Goal: Task Accomplishment & Management: Use online tool/utility

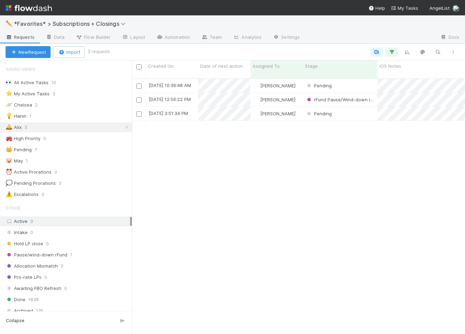
scroll to position [0, 0]
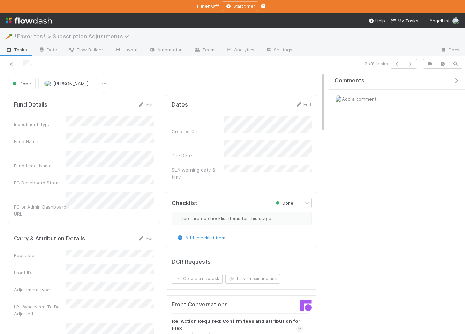
click at [22, 36] on span "*Favorites* > Subscription Adjustments" at bounding box center [73, 36] width 119 height 7
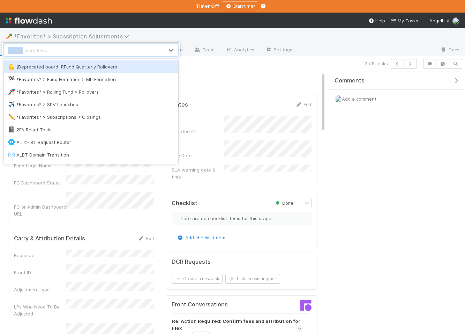
click at [22, 36] on div "option [Deprecated board] RFund Quarterly Rollovers focused, 1 of 85. 85 result…" at bounding box center [232, 167] width 465 height 334
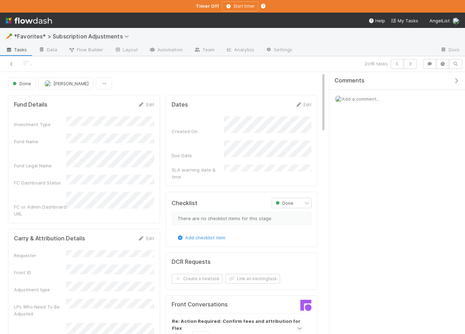
click at [19, 48] on span "Tasks" at bounding box center [17, 49] width 22 height 7
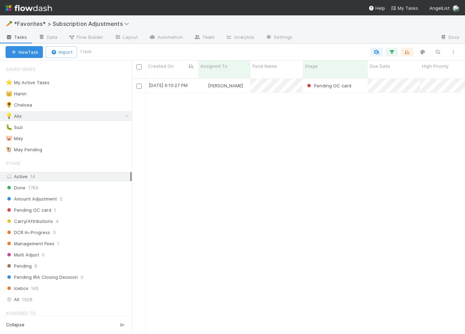
scroll to position [261, 333]
click at [68, 25] on span "*Favorites* > Subscription Adjustments" at bounding box center [73, 23] width 119 height 7
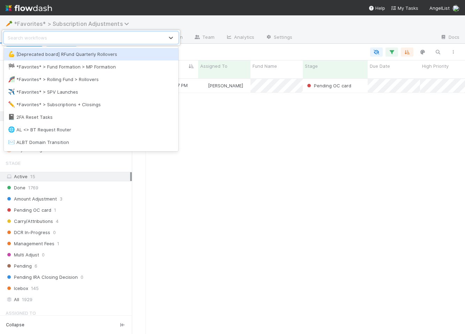
type input "s"
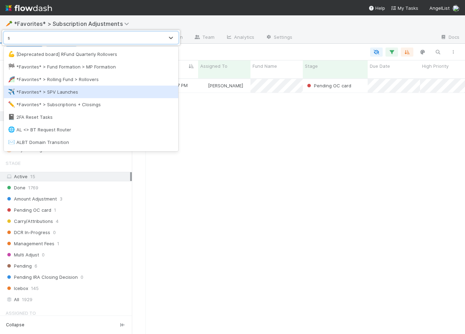
click at [56, 91] on div "✈️ *Favorites* > SPV Launches" at bounding box center [91, 91] width 166 height 7
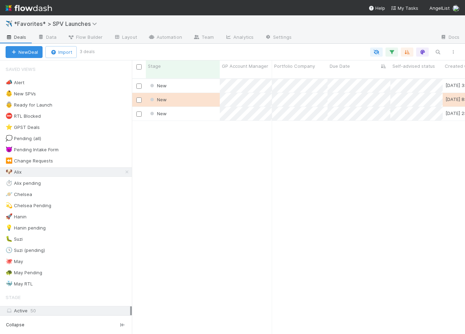
scroll to position [261, 333]
click at [206, 80] on div "New" at bounding box center [183, 86] width 74 height 14
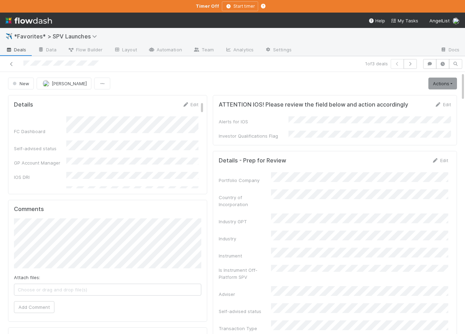
click at [206, 80] on div "New Alix Hashagen Actions Start Review (ALA) Move to Ice Box Needs to be Archiv…" at bounding box center [232, 83] width 449 height 12
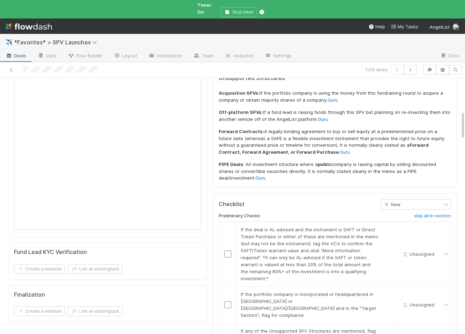
scroll to position [352, 0]
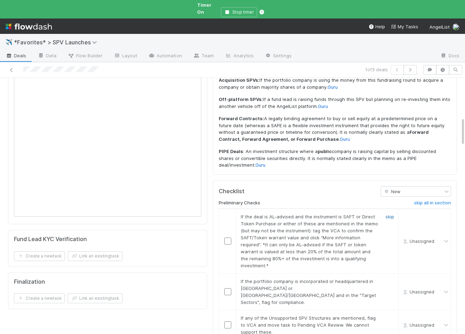
click at [390, 214] on link "skip" at bounding box center [390, 217] width 9 height 6
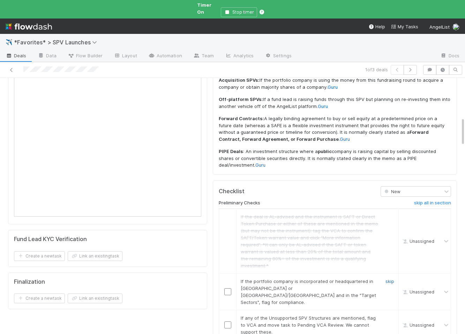
click at [392, 278] on link "skip" at bounding box center [390, 281] width 9 height 6
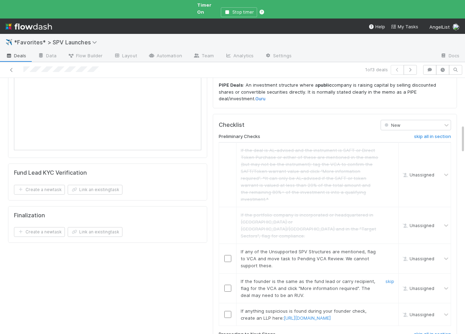
scroll to position [418, 0]
click at [386, 248] on link "skip" at bounding box center [390, 251] width 9 height 6
click at [386, 278] on link "skip" at bounding box center [390, 281] width 9 height 6
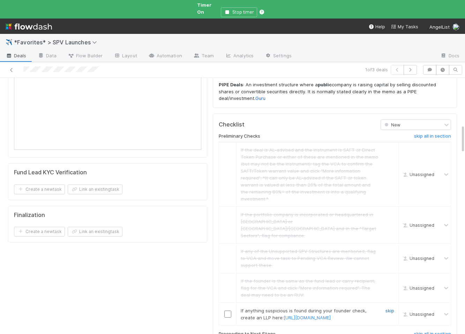
click at [386, 307] on link "skip" at bounding box center [390, 310] width 9 height 6
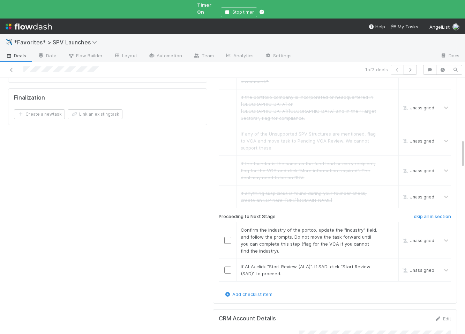
scroll to position [552, 0]
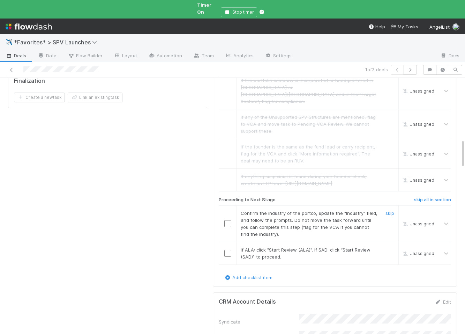
click at [226, 220] on input "checkbox" at bounding box center [227, 223] width 7 height 7
click at [226, 249] on input "checkbox" at bounding box center [227, 252] width 7 height 7
checkbox input "true"
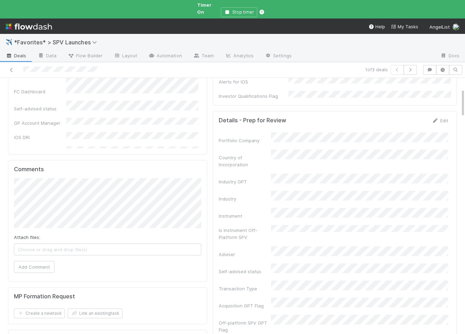
scroll to position [0, 0]
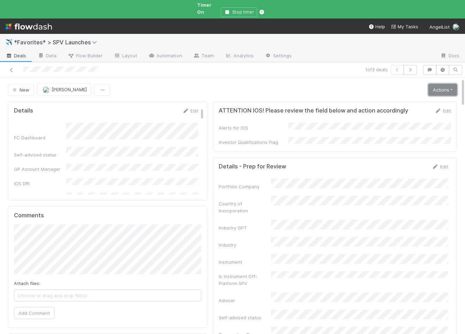
click at [441, 84] on link "Actions" at bounding box center [442, 90] width 29 height 12
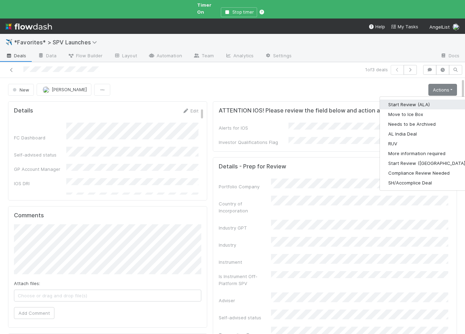
click at [416, 99] on button "Start Review (ALA)" at bounding box center [427, 104] width 95 height 10
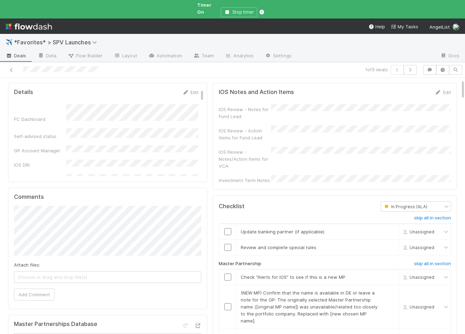
scroll to position [20, 0]
click at [415, 214] on h6 "skip all in section" at bounding box center [432, 217] width 37 height 6
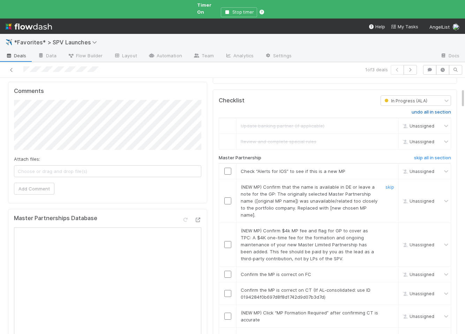
scroll to position [135, 0]
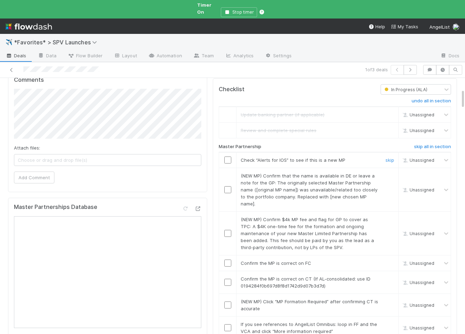
click at [229, 156] on input "checkbox" at bounding box center [227, 159] width 7 height 7
click at [389, 173] on link "skip" at bounding box center [390, 176] width 9 height 6
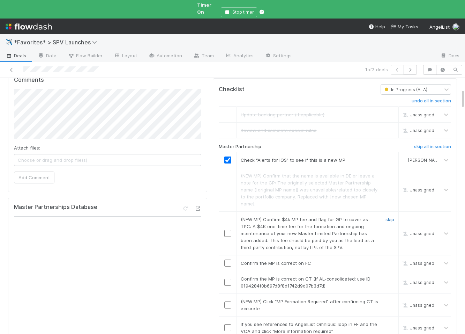
click at [387, 216] on link "skip" at bounding box center [390, 219] width 9 height 6
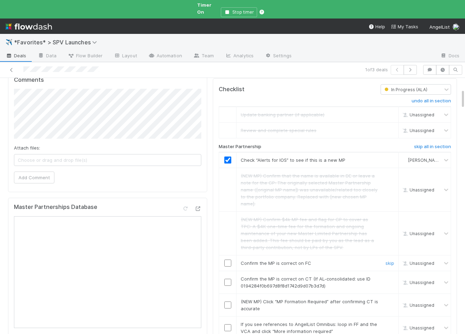
click at [229, 259] on input "checkbox" at bounding box center [227, 262] width 7 height 7
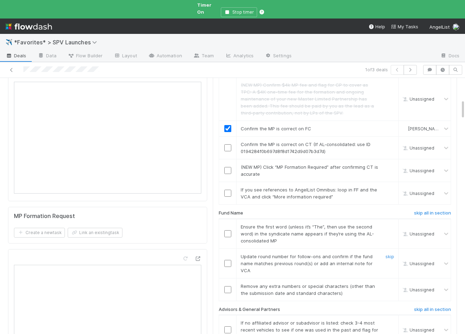
scroll to position [273, 0]
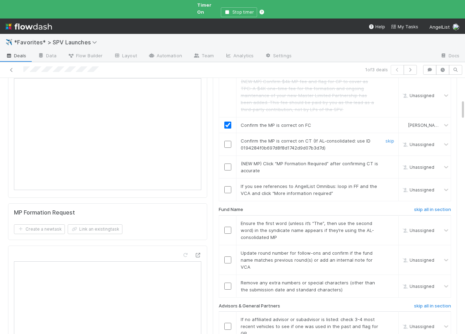
click at [230, 141] on input "checkbox" at bounding box center [227, 144] width 7 height 7
click at [389, 160] on link "skip" at bounding box center [390, 163] width 9 height 6
click at [388, 183] on link "skip" at bounding box center [390, 186] width 9 height 6
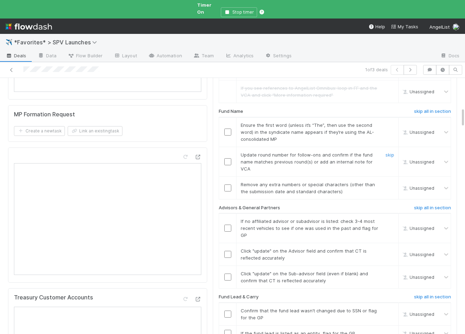
scroll to position [369, 0]
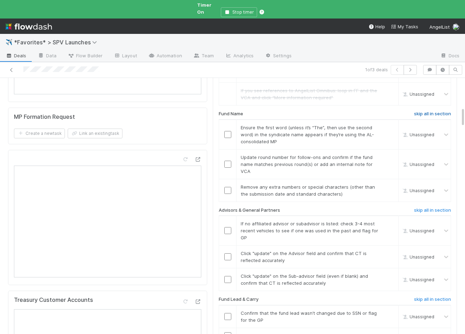
click at [417, 111] on h6 "skip all in section" at bounding box center [432, 114] width 37 height 6
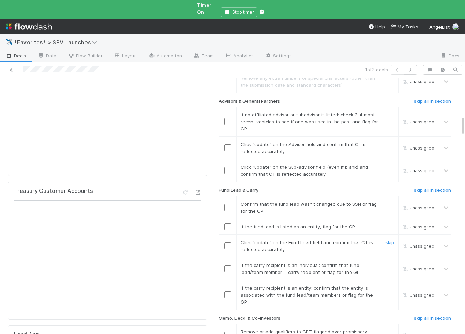
scroll to position [483, 0]
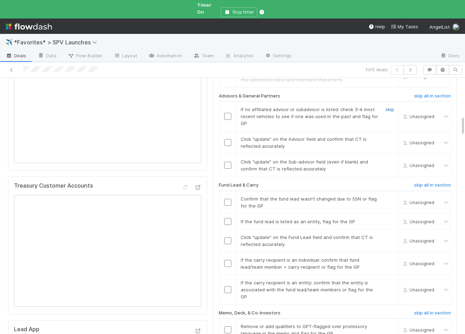
click at [393, 106] on link "skip" at bounding box center [390, 109] width 9 height 6
click at [230, 139] on input "checkbox" at bounding box center [227, 142] width 7 height 7
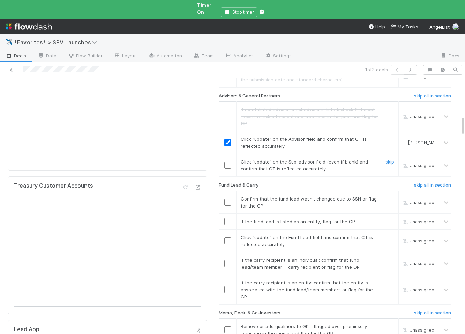
click at [229, 162] on input "checkbox" at bounding box center [227, 165] width 7 height 7
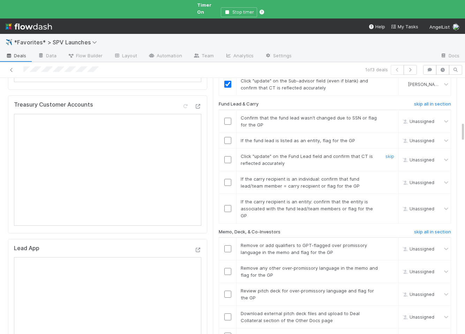
scroll to position [572, 0]
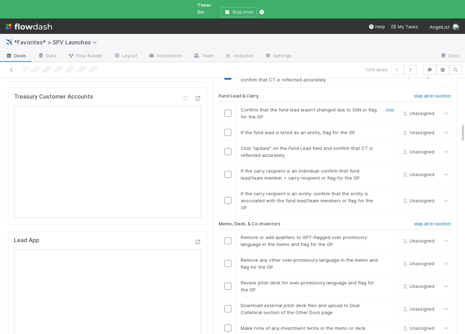
click at [229, 110] on input "checkbox" at bounding box center [227, 113] width 7 height 7
click at [389, 129] on link "skip" at bounding box center [390, 132] width 9 height 6
click at [228, 148] on input "checkbox" at bounding box center [227, 151] width 7 height 7
click at [228, 171] on input "checkbox" at bounding box center [227, 174] width 7 height 7
click at [388, 190] on link "skip" at bounding box center [390, 193] width 9 height 6
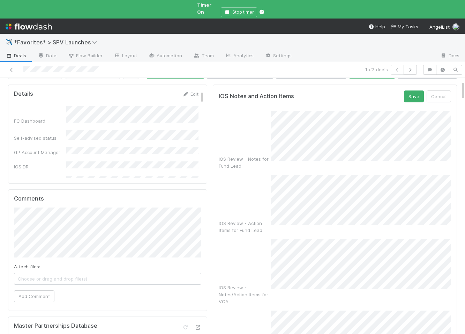
scroll to position [0, 0]
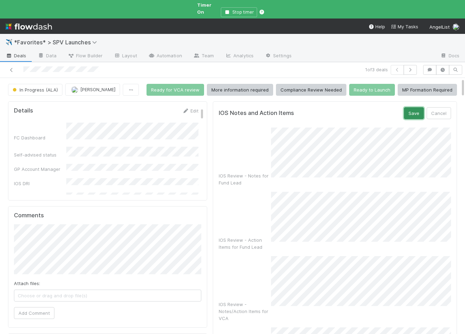
click at [413, 111] on button "Save" at bounding box center [414, 113] width 20 height 12
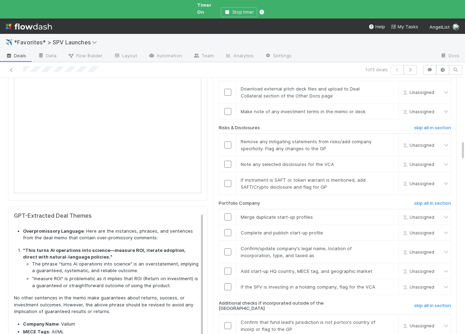
scroll to position [802, 0]
click at [119, 247] on strong ""This turns Al operations into science—measure ROl, iterate adoption, direct wi…" at bounding box center [104, 253] width 163 height 13
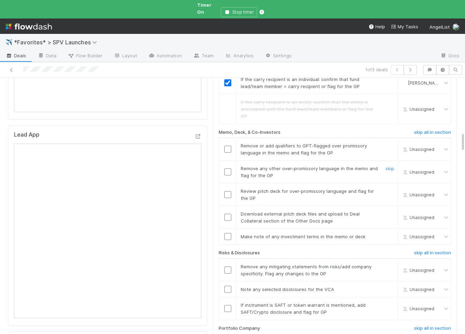
scroll to position [674, 0]
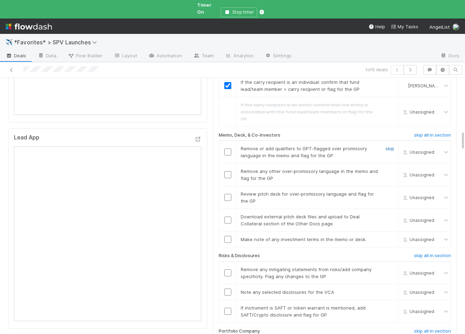
click at [389, 145] on link "skip" at bounding box center [390, 148] width 9 height 6
click at [389, 168] on link "skip" at bounding box center [390, 171] width 9 height 6
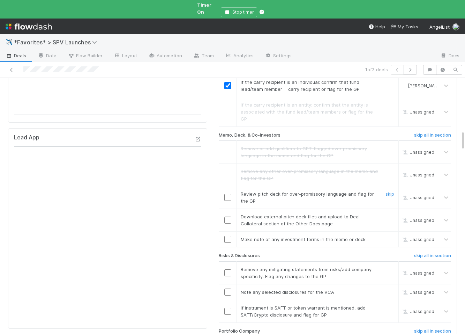
click at [229, 194] on input "checkbox" at bounding box center [227, 197] width 7 height 7
click at [392, 214] on link "skip" at bounding box center [390, 217] width 9 height 6
click at [228, 235] on input "checkbox" at bounding box center [227, 238] width 7 height 7
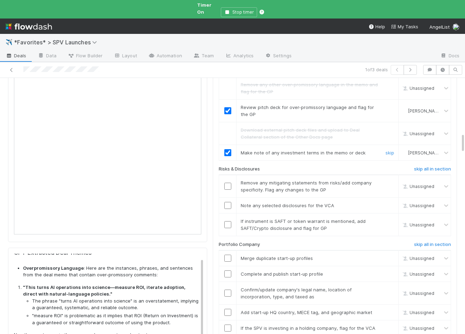
scroll to position [764, 0]
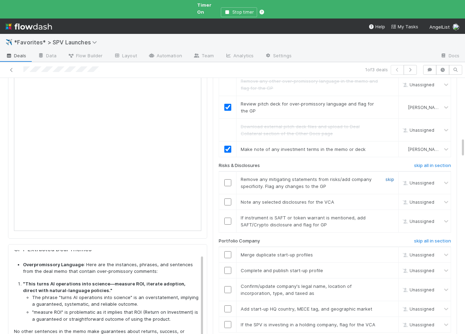
click at [389, 176] on link "skip" at bounding box center [390, 179] width 9 height 6
click at [427, 163] on h6 "skip all in section" at bounding box center [432, 166] width 37 height 6
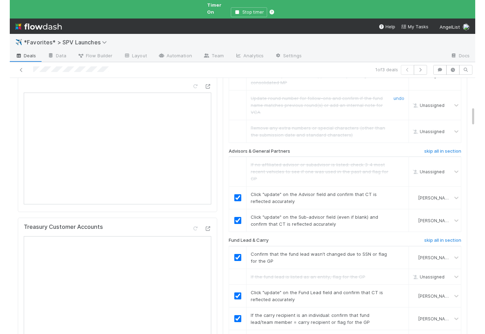
scroll to position [0, 0]
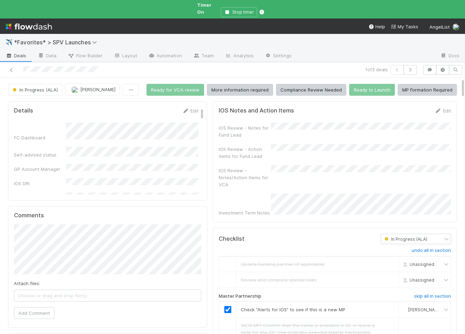
click at [286, 124] on div "IOS Review - Notes for Fund Lead" at bounding box center [335, 130] width 232 height 16
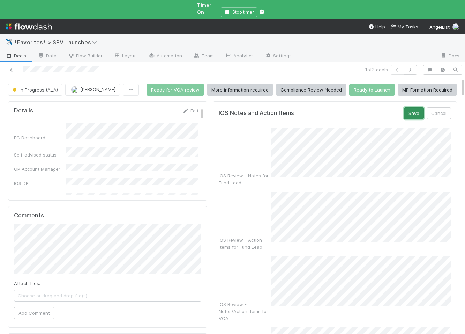
click at [407, 109] on button "Save" at bounding box center [414, 113] width 20 height 12
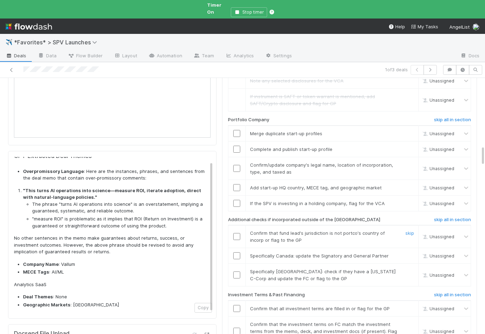
scroll to position [860, 0]
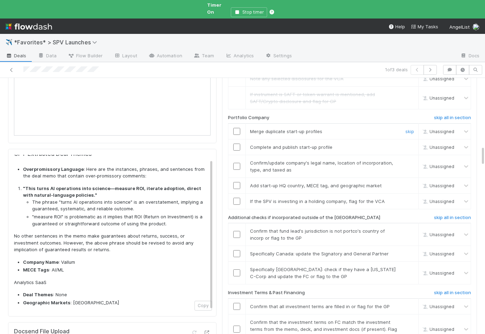
click at [239, 128] on input "checkbox" at bounding box center [236, 131] width 7 height 7
click at [237, 143] on input "checkbox" at bounding box center [236, 146] width 7 height 7
click at [236, 163] on input "checkbox" at bounding box center [236, 166] width 7 height 7
click at [235, 182] on input "checkbox" at bounding box center [236, 185] width 7 height 7
click at [410, 198] on link "skip" at bounding box center [409, 201] width 9 height 6
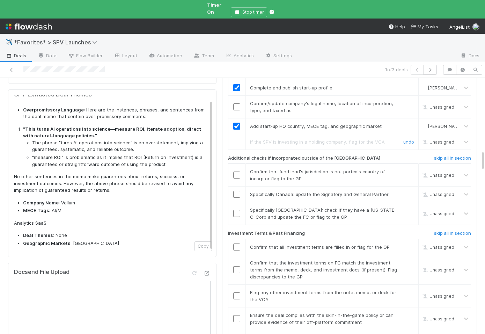
scroll to position [925, 0]
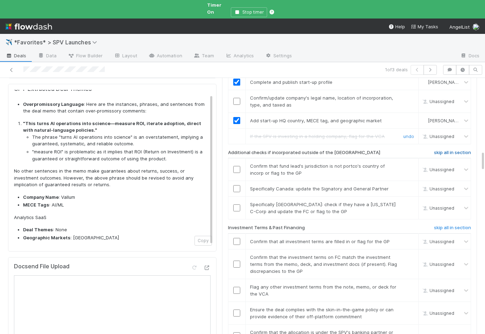
click at [456, 150] on h6 "skip all in section" at bounding box center [452, 153] width 37 height 6
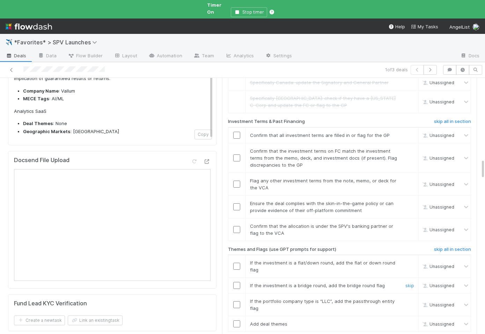
scroll to position [1039, 0]
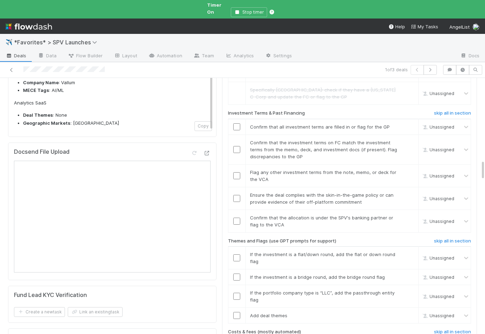
checkbox input "true"
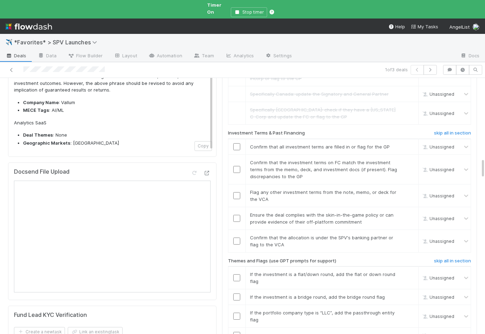
scroll to position [1020, 0]
click at [238, 142] on input "checkbox" at bounding box center [236, 145] width 7 height 7
click at [237, 165] on input "checkbox" at bounding box center [236, 168] width 7 height 7
click at [413, 188] on link "skip" at bounding box center [409, 191] width 9 height 6
click at [236, 214] on input "checkbox" at bounding box center [236, 217] width 7 height 7
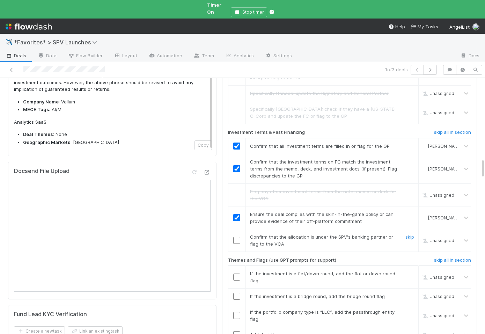
click at [234, 237] on input "checkbox" at bounding box center [236, 240] width 7 height 7
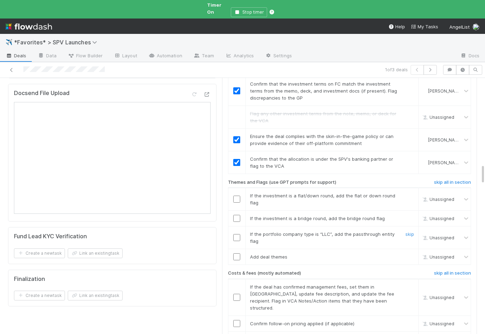
scroll to position [1099, 0]
click at [411, 192] on link "skip" at bounding box center [409, 195] width 9 height 6
click at [409, 214] on link "skip" at bounding box center [409, 217] width 9 height 6
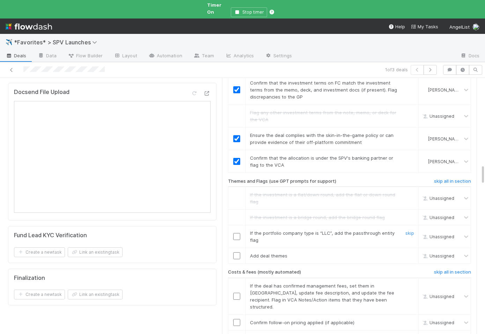
click at [410, 229] on div "skip" at bounding box center [408, 236] width 21 height 14
click at [407, 230] on link "skip" at bounding box center [409, 233] width 9 height 6
click at [237, 252] on input "checkbox" at bounding box center [236, 255] width 7 height 7
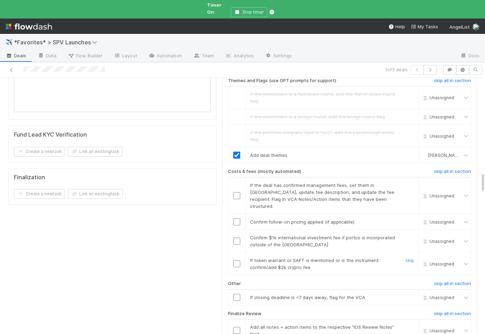
scroll to position [1199, 0]
click at [460, 169] on h6 "skip all in section" at bounding box center [452, 172] width 37 height 6
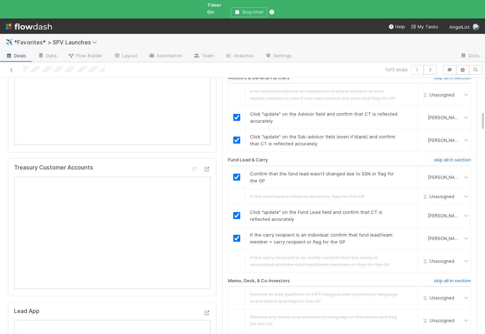
scroll to position [0, 0]
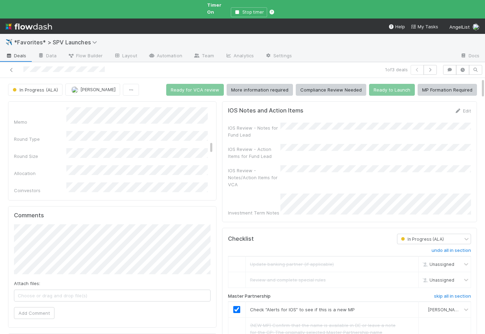
click at [291, 131] on div "IOS Review - Notes for Fund Lead IOS Review - Action Items for Fund Lead IOS Re…" at bounding box center [349, 168] width 243 height 93
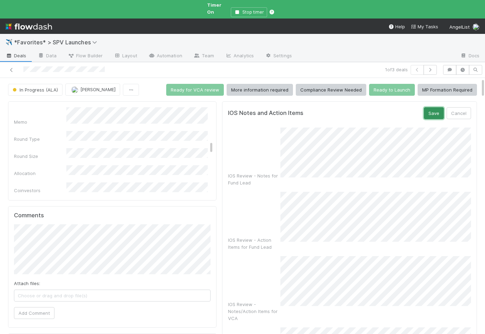
click at [436, 107] on button "Save" at bounding box center [434, 113] width 20 height 12
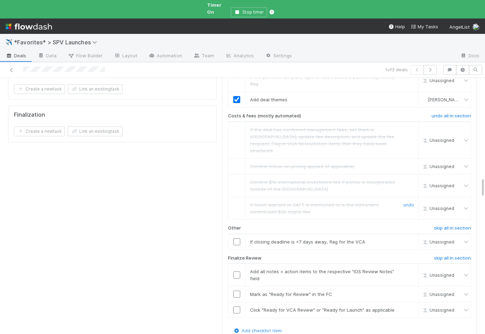
scroll to position [1262, 0]
click at [239, 233] on td at bounding box center [236, 241] width 17 height 16
click at [238, 237] on input "checkbox" at bounding box center [236, 240] width 7 height 7
click at [236, 270] on input "checkbox" at bounding box center [236, 273] width 7 height 7
click at [238, 290] on input "checkbox" at bounding box center [236, 293] width 7 height 7
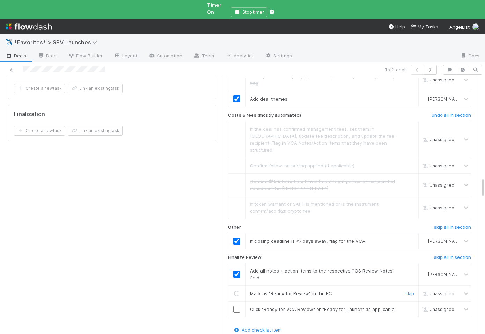
click at [238, 305] on input "checkbox" at bounding box center [236, 308] width 7 height 7
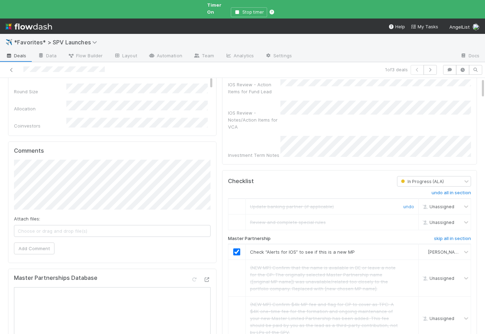
scroll to position [0, 0]
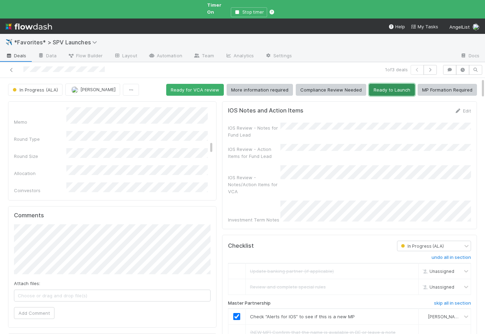
click at [394, 84] on button "Ready to Launch" at bounding box center [392, 90] width 46 height 12
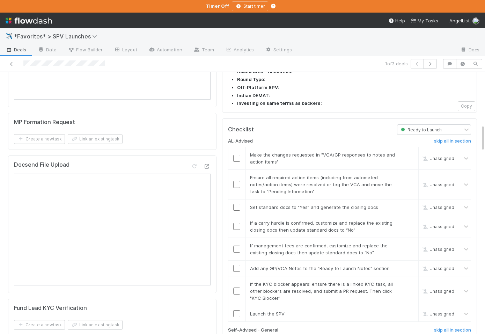
scroll to position [556, 0]
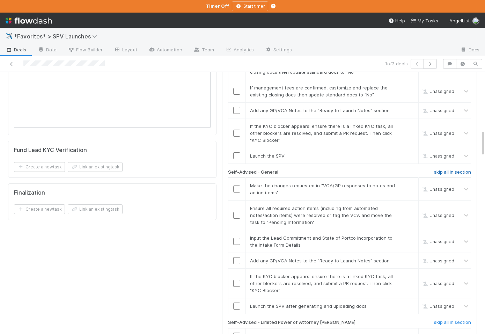
click at [446, 169] on h6 "skip all in section" at bounding box center [452, 172] width 37 height 6
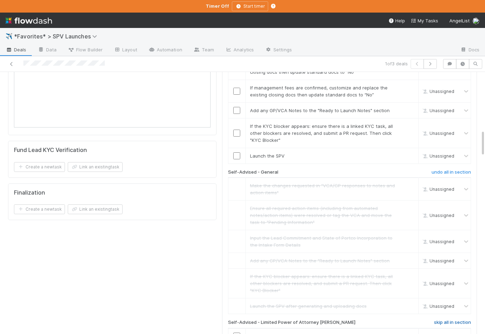
click at [440, 319] on h6 "skip all in section" at bounding box center [452, 322] width 37 height 6
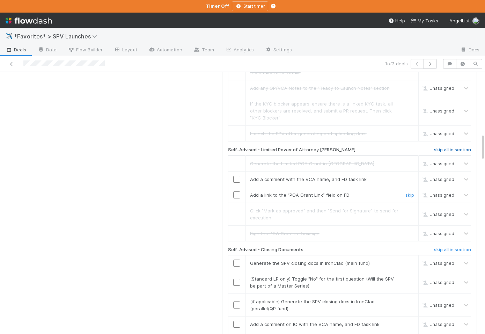
scroll to position [732, 0]
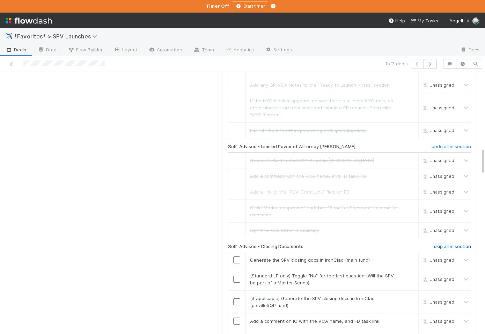
click at [441, 244] on h6 "skip all in section" at bounding box center [452, 247] width 37 height 6
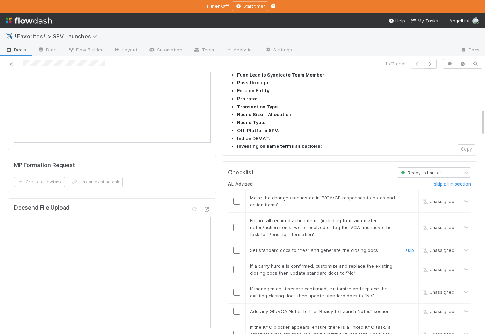
scroll to position [347, 0]
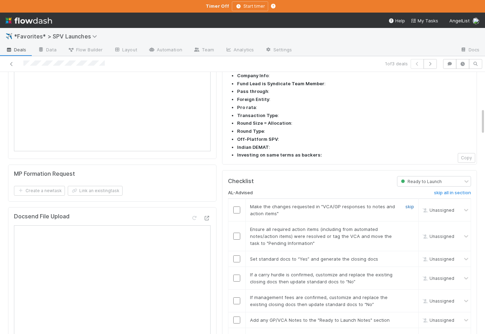
click at [410, 203] on link "skip" at bounding box center [409, 206] width 9 height 6
click at [237, 232] on input "checkbox" at bounding box center [236, 235] width 7 height 7
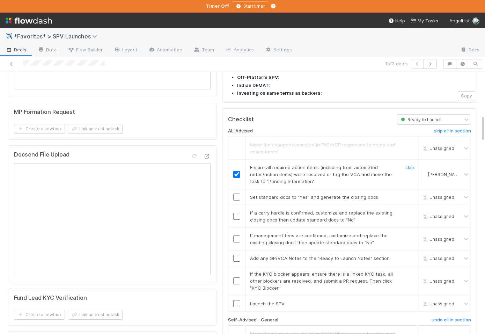
scroll to position [408, 0]
click at [239, 194] on input "checkbox" at bounding box center [236, 197] width 7 height 7
click at [411, 211] on link "skip" at bounding box center [409, 214] width 9 height 6
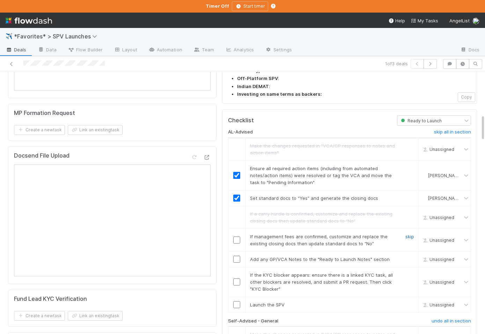
click at [411, 233] on link "skip" at bounding box center [409, 236] width 9 height 6
click at [235, 255] on input "checkbox" at bounding box center [236, 258] width 7 height 7
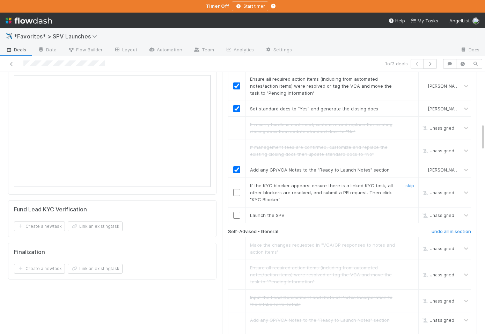
scroll to position [499, 0]
click at [406, 181] on link "skip" at bounding box center [409, 184] width 9 height 6
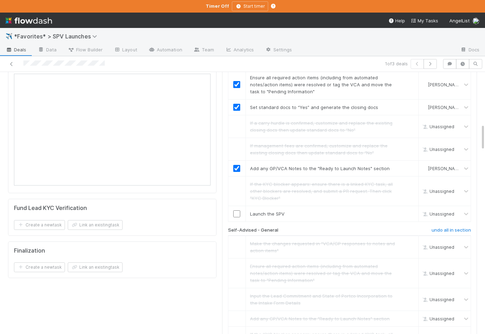
click at [235, 210] on input "checkbox" at bounding box center [236, 213] width 7 height 7
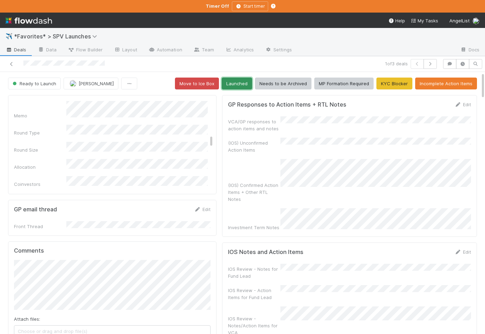
click at [242, 80] on button "Launched" at bounding box center [237, 83] width 30 height 12
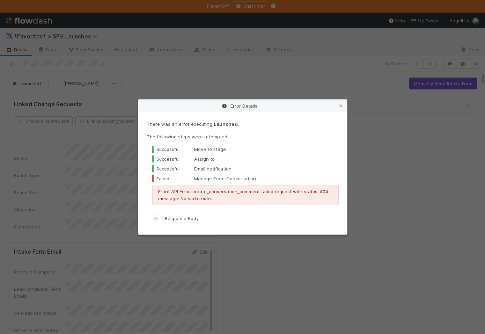
click at [102, 110] on div "Error Details There was an error executing Launched . The following steps were …" at bounding box center [242, 167] width 485 height 334
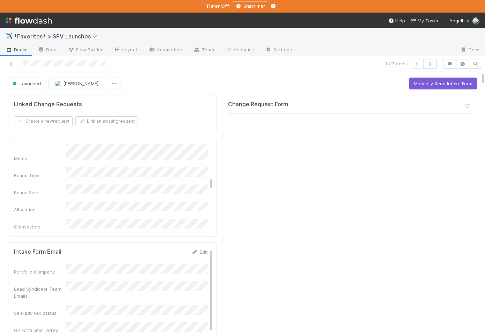
click at [21, 50] on span "Deals" at bounding box center [16, 49] width 21 height 7
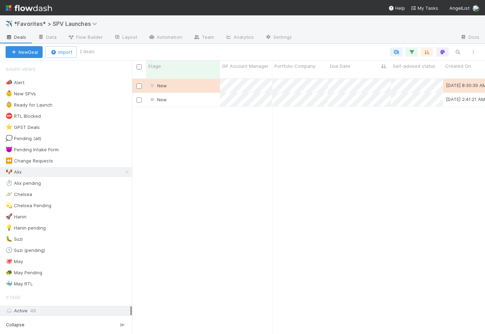
scroll to position [0, 0]
click at [159, 37] on link "Automation" at bounding box center [165, 37] width 45 height 11
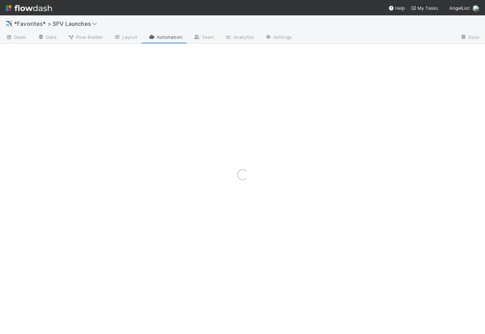
click at [88, 42] on div "Loading..." at bounding box center [242, 174] width 485 height 318
click at [86, 40] on div "Loading..." at bounding box center [242, 174] width 485 height 318
click at [83, 38] on span "Flow Builder" at bounding box center [85, 36] width 35 height 7
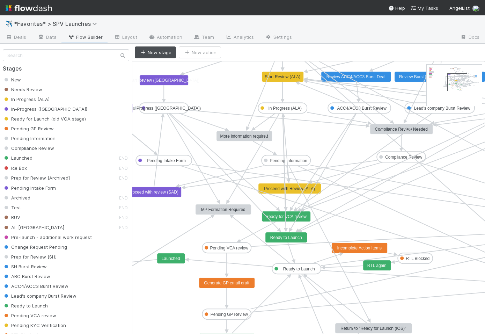
drag, startPoint x: 439, startPoint y: 67, endPoint x: 459, endPoint y: 76, distance: 22.4
click at [236, 279] on rect at bounding box center [227, 282] width 56 height 10
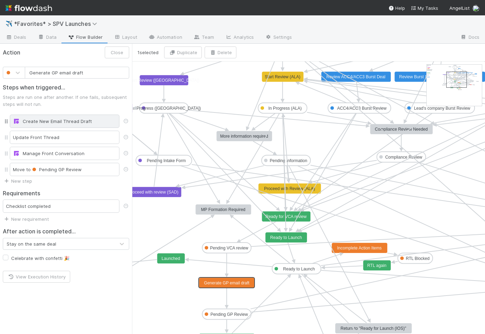
click at [73, 124] on div "Create New Email Thread Draft" at bounding box center [64, 121] width 103 height 7
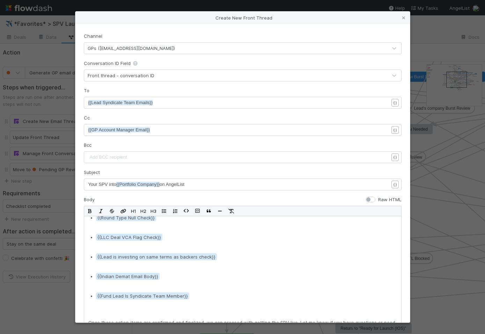
scroll to position [214, 0]
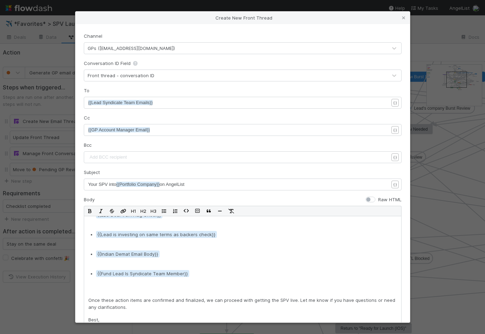
click at [63, 214] on div "Create New Front Thread Channel GPs (lead@angellist.com) Conversation ID Field …" at bounding box center [242, 167] width 485 height 334
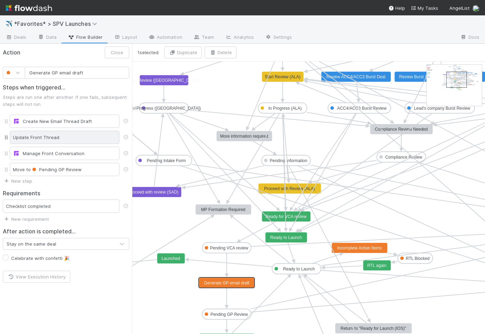
click at [74, 141] on div "Update Front Thread" at bounding box center [65, 136] width 110 height 13
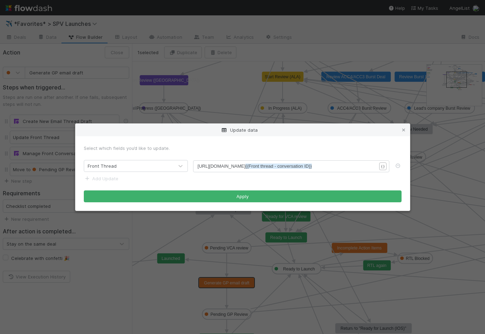
click at [72, 140] on div "Update data Select which fields you’d like to update. Front Thread xxxxxxxxxx h…" at bounding box center [242, 167] width 485 height 334
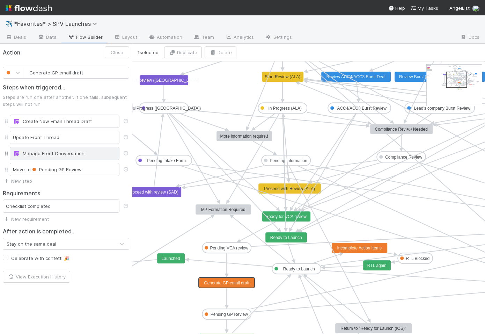
click at [67, 152] on div "Manage Front Conversation" at bounding box center [64, 153] width 103 height 7
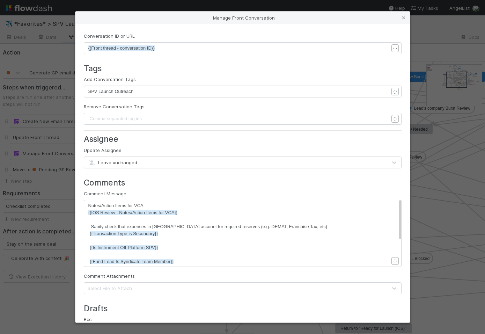
click at [181, 61] on form "Conversation ID or URL xxxxxxxxxx {{Front thread - conversation ID}} { } Tags A…" at bounding box center [242, 254] width 317 height 444
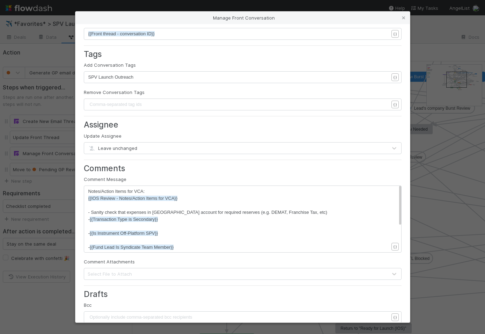
scroll to position [0, 0]
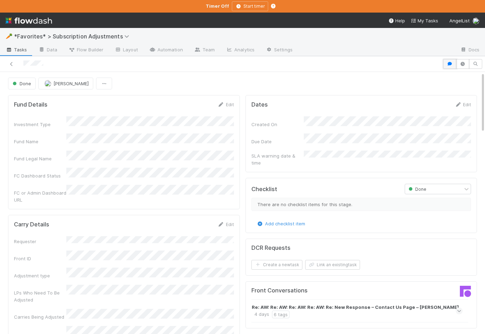
click at [454, 59] on button "button" at bounding box center [449, 64] width 13 height 10
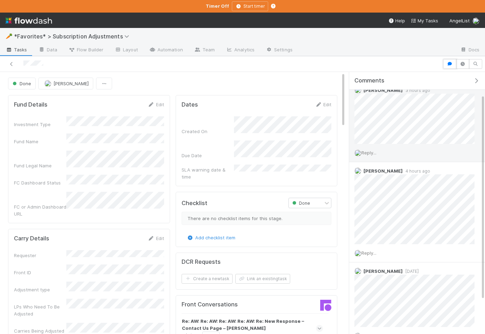
scroll to position [29, 0]
click at [373, 150] on span "Reply..." at bounding box center [368, 150] width 15 height 6
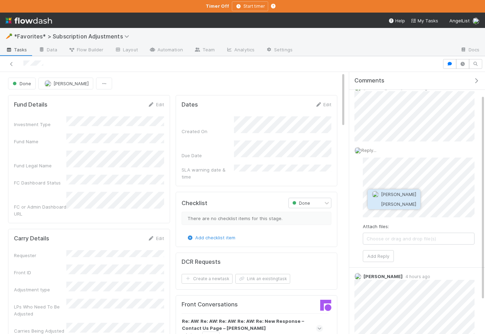
click at [387, 207] on button "Haley Young" at bounding box center [393, 204] width 53 height 10
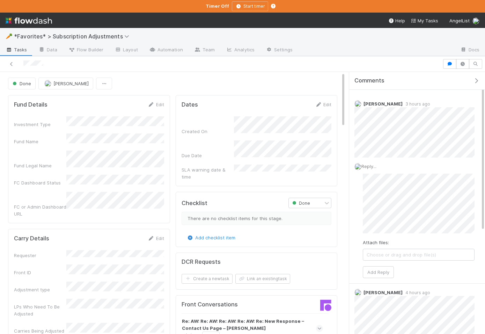
scroll to position [0, 0]
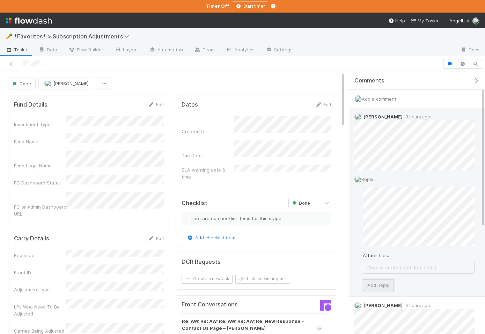
click at [376, 287] on button "Add Reply" at bounding box center [377, 285] width 31 height 12
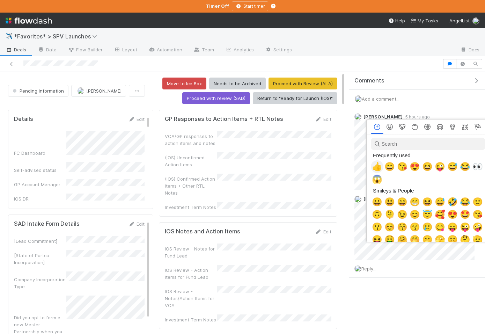
click at [381, 167] on span "👍" at bounding box center [377, 167] width 10 height 10
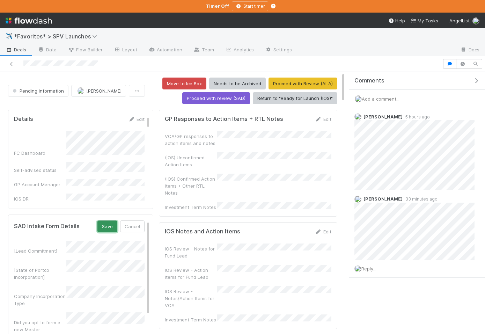
click at [110, 224] on button "Save" at bounding box center [107, 226] width 20 height 12
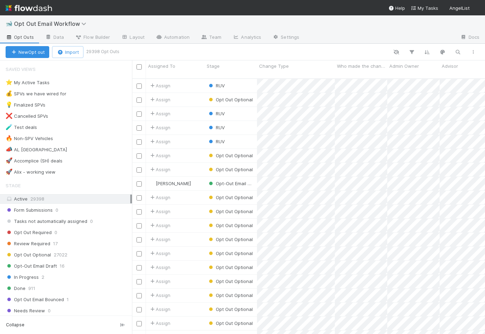
scroll to position [261, 353]
click at [61, 36] on link "Data" at bounding box center [54, 37] width 30 height 11
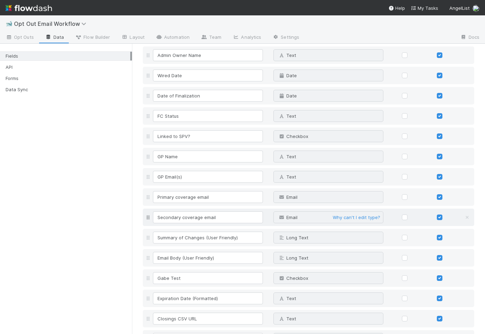
scroll to position [1281, 0]
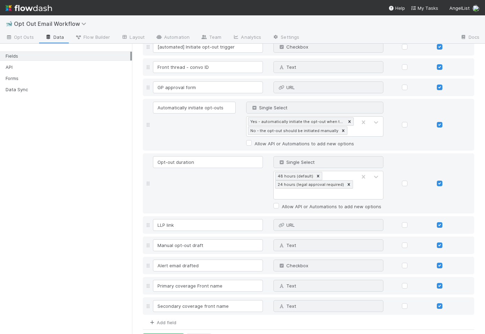
click at [163, 317] on div "Add field" at bounding box center [159, 321] width 33 height 8
click at [156, 319] on link "Add field" at bounding box center [162, 322] width 28 height 6
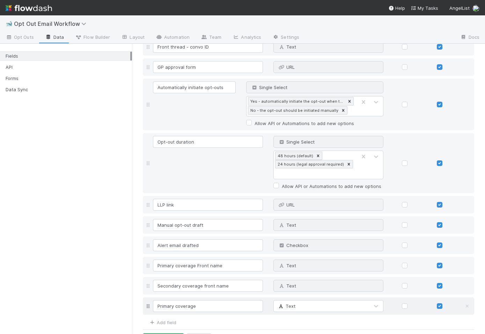
type input "Primary coverage"
click at [303, 300] on div "Text" at bounding box center [321, 305] width 95 height 11
type input "person"
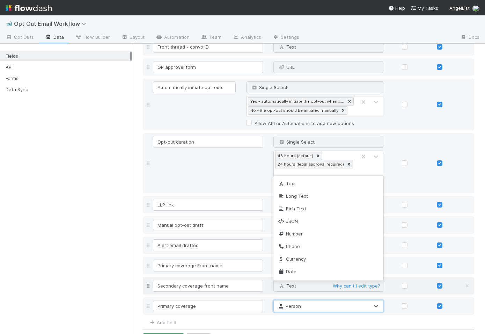
scroll to position [27, 0]
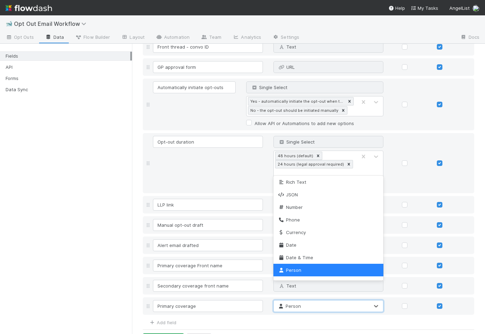
click at [217, 317] on div "Add field" at bounding box center [308, 321] width 331 height 8
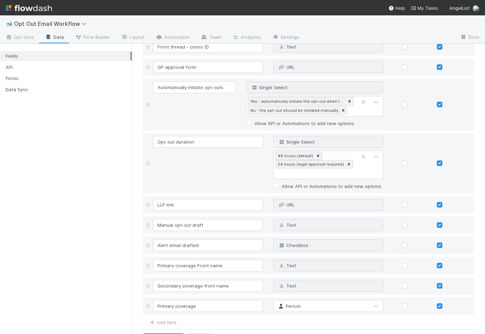
click at [169, 317] on div "Add field" at bounding box center [159, 321] width 33 height 8
click at [165, 319] on link "Add field" at bounding box center [162, 322] width 28 height 6
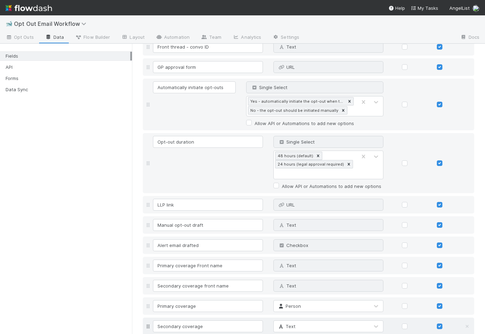
type input "Secondary coverage"
click at [279, 324] on icon at bounding box center [280, 326] width 7 height 5
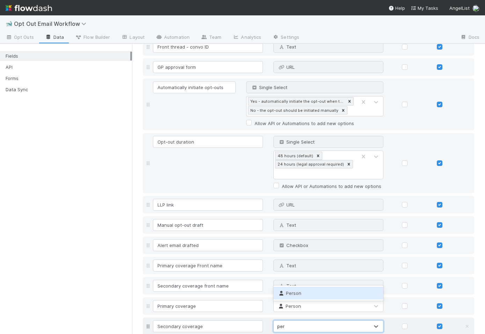
type input "person"
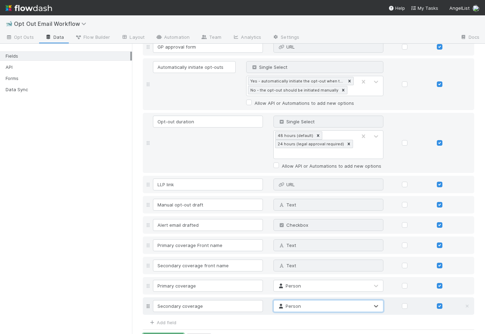
click at [170, 333] on button "Save Changes" at bounding box center [163, 339] width 41 height 12
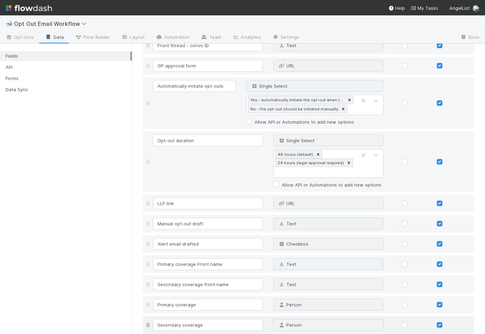
scroll to position [1340, 0]
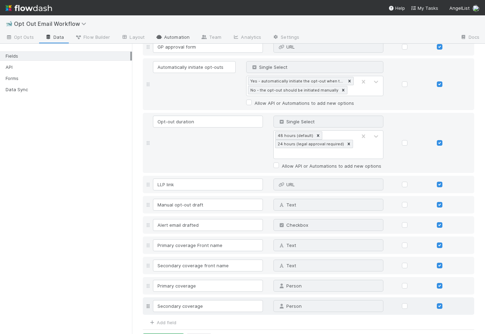
click at [164, 33] on link "Automation" at bounding box center [172, 37] width 45 height 11
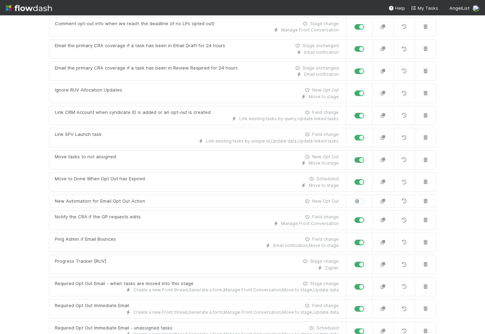
scroll to position [543, 0]
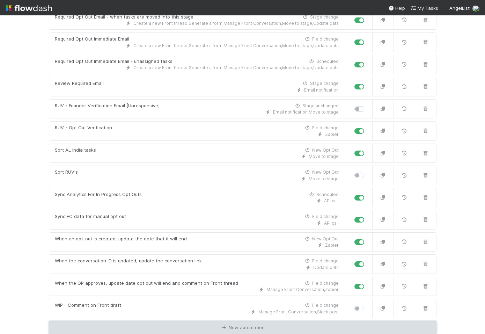
click at [150, 323] on link "New automation" at bounding box center [242, 327] width 387 height 13
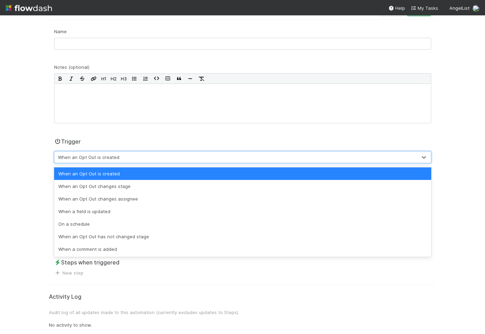
click at [148, 152] on div "When an Opt Out is created" at bounding box center [235, 156] width 362 height 11
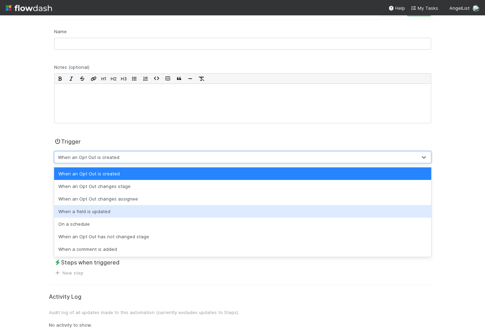
click at [124, 209] on div "When a field is updated" at bounding box center [242, 211] width 377 height 13
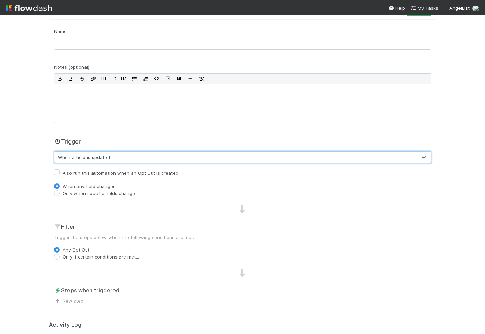
click at [107, 194] on label "Only when specific fields change" at bounding box center [98, 192] width 73 height 7
click at [60, 194] on input "Only when specific fields change" at bounding box center [57, 192] width 6 height 6
radio input "true"
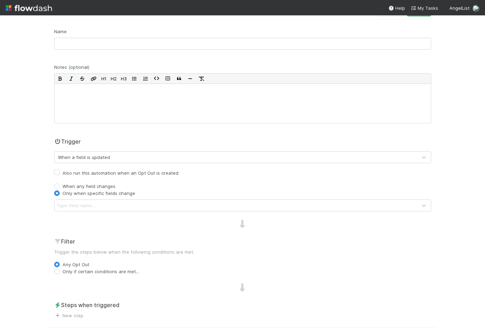
click at [104, 205] on div "Type field name..." at bounding box center [235, 205] width 362 height 11
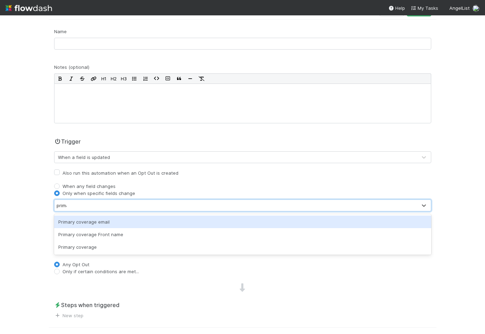
type input "primar"
click at [94, 218] on div "Primary coverage email" at bounding box center [242, 221] width 377 height 13
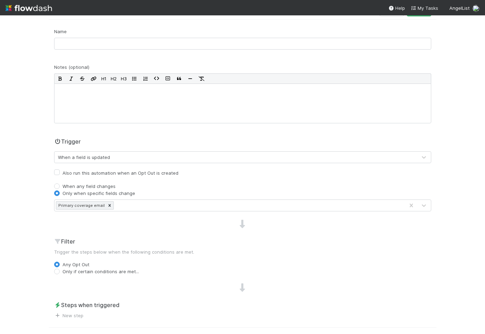
click at [93, 218] on div "Name Notes (optional) H1 H2 H3 Trigger When a field is updated Also run this au…" at bounding box center [242, 173] width 387 height 291
click at [149, 205] on div "Primary coverage email" at bounding box center [229, 205] width 350 height 11
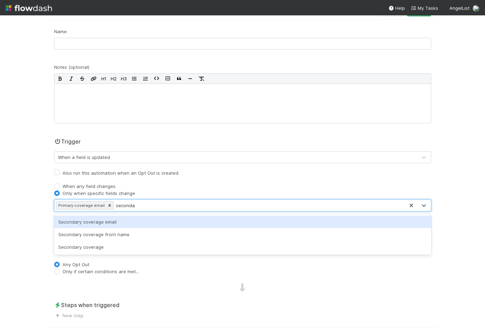
type input "secondar"
click at [135, 218] on div "Secondary coverage email" at bounding box center [242, 221] width 377 height 13
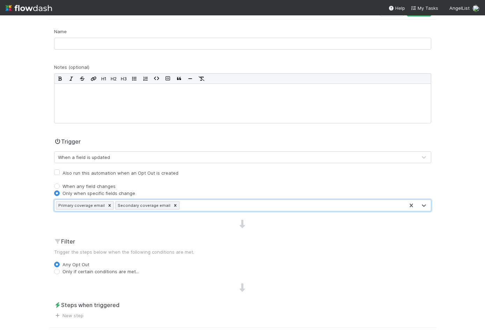
click at [111, 221] on div at bounding box center [242, 223] width 387 height 9
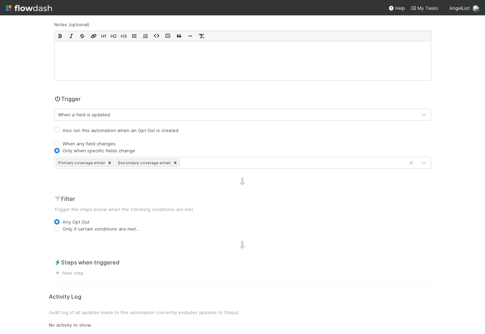
click at [108, 225] on label "Only if certain conditions are met..." at bounding box center [100, 228] width 76 height 7
click at [60, 225] on input "Only if certain conditions are met..." at bounding box center [57, 228] width 6 height 6
radio input "true"
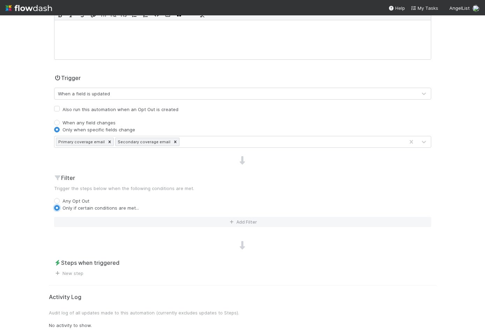
scroll to position [111, 0]
click at [104, 220] on button "Add Filter" at bounding box center [242, 221] width 377 height 10
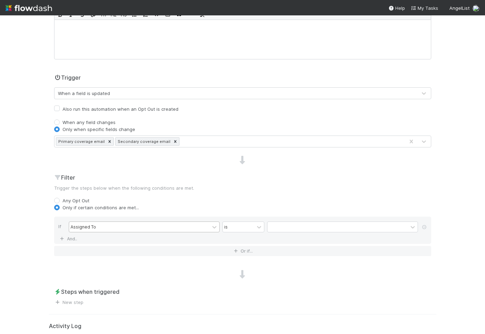
click at [95, 223] on div "Assigned To" at bounding box center [139, 227] width 140 height 10
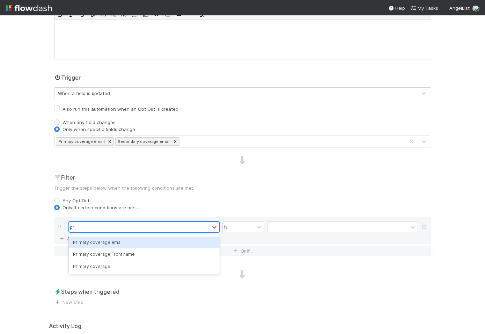
type input "prim"
click at [96, 239] on div "Primary coverage email" at bounding box center [144, 242] width 151 height 12
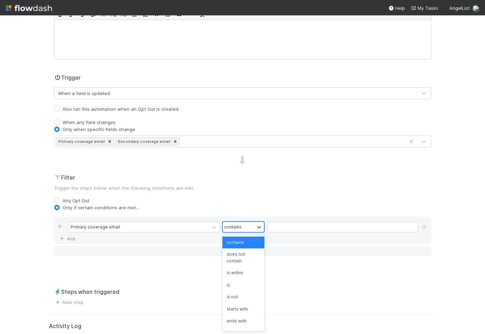
click at [253, 227] on div "contains" at bounding box center [238, 227] width 31 height 10
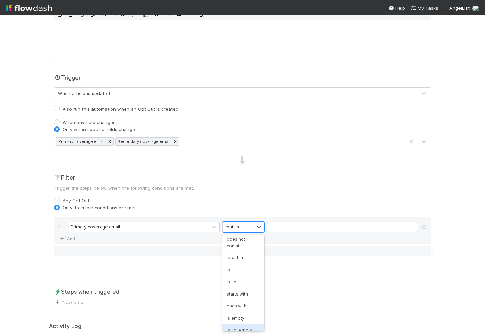
click at [234, 324] on div "is not empty" at bounding box center [243, 330] width 42 height 12
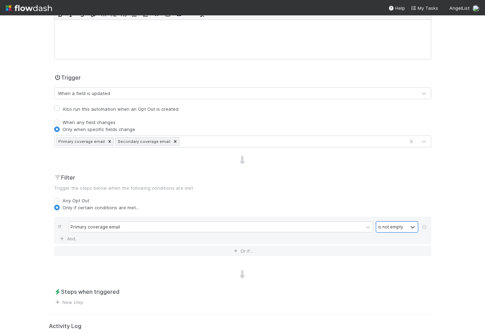
click at [32, 252] on div "🐋 Opt Out Email Workflow Opt Outs Data Flow Builder Layout Automation Team Anal…" at bounding box center [242, 174] width 485 height 318
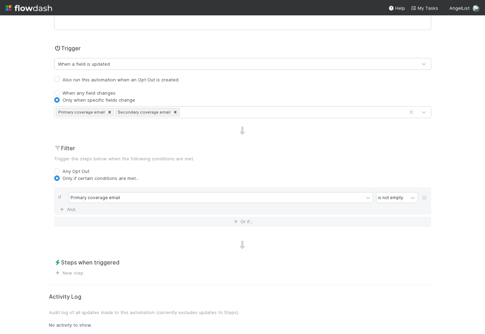
scroll to position [140, 0]
click at [67, 274] on link "New step" at bounding box center [68, 273] width 29 height 6
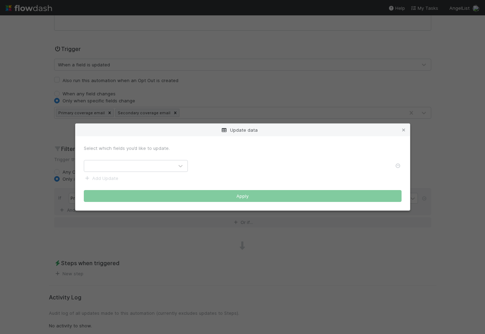
click at [120, 167] on div at bounding box center [128, 165] width 89 height 11
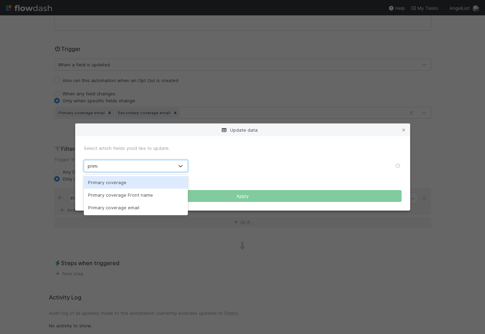
type input "primar"
click at [129, 184] on div "Primary coverage" at bounding box center [136, 182] width 104 height 13
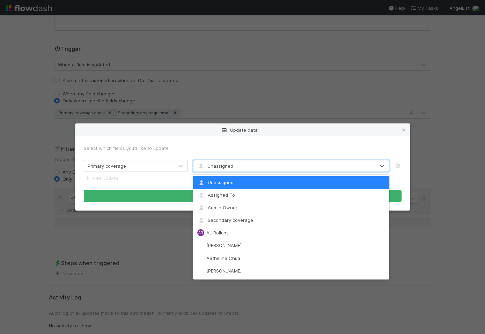
click at [219, 168] on span "Unassigned" at bounding box center [215, 166] width 36 height 6
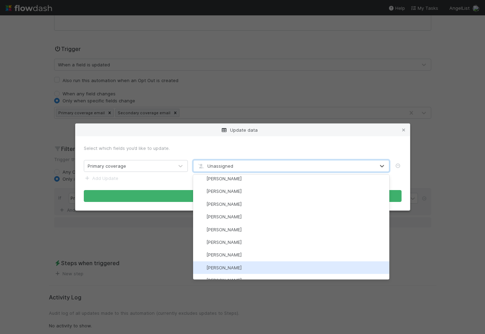
scroll to position [0, 0]
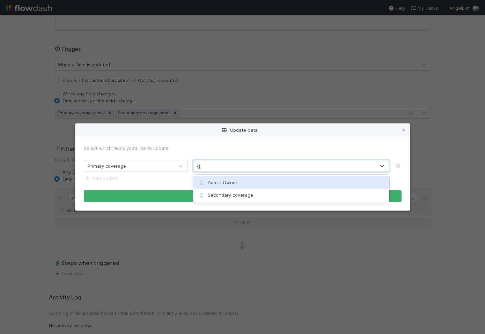
type input "{{"
click at [374, 142] on div "Select which fields you’d like to update. Primary coverage option Admin Owner f…" at bounding box center [242, 173] width 334 height 74
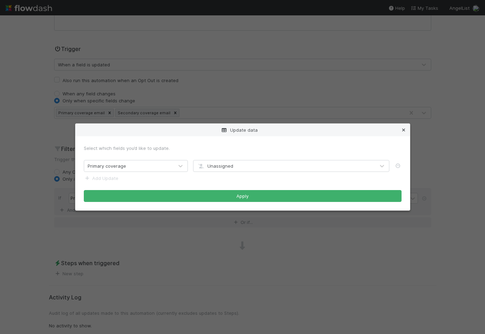
click at [405, 128] on icon at bounding box center [403, 130] width 7 height 5
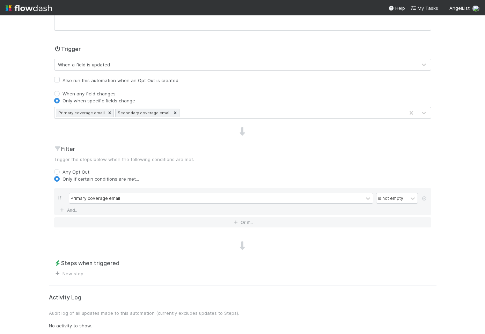
click at [215, 129] on div at bounding box center [242, 131] width 387 height 9
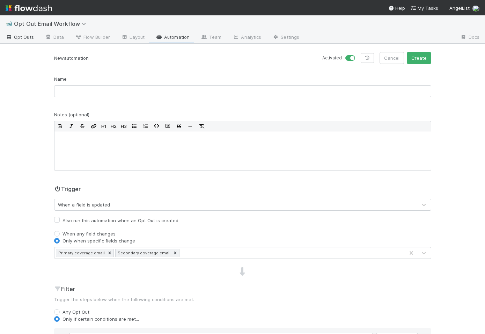
click at [31, 33] on span "Opt Outs" at bounding box center [20, 36] width 28 height 7
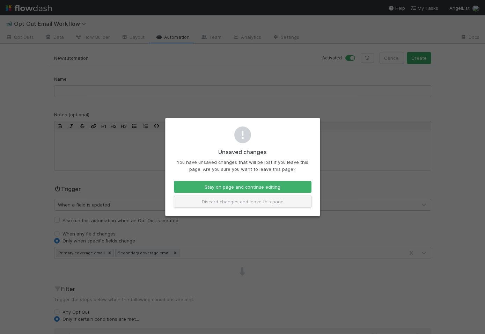
click at [232, 199] on button "Discard changes and leave this page" at bounding box center [242, 201] width 137 height 12
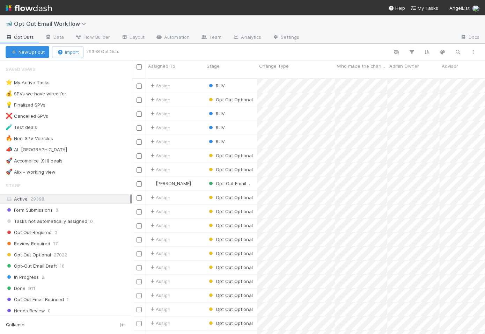
scroll to position [261, 353]
click at [193, 93] on div "Assign" at bounding box center [175, 100] width 59 height 14
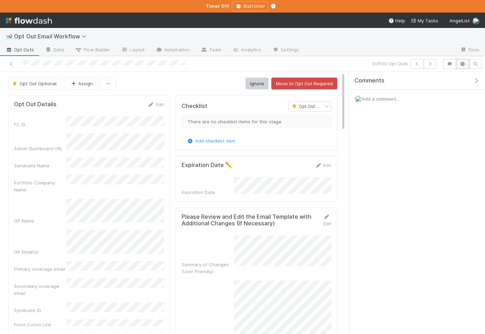
click at [464, 65] on icon "button" at bounding box center [462, 64] width 7 height 4
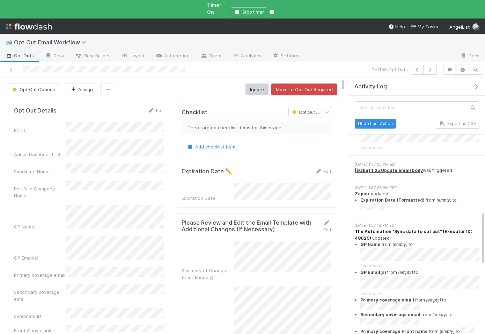
scroll to position [656, 0]
drag, startPoint x: 410, startPoint y: 295, endPoint x: 352, endPoint y: 278, distance: 60.8
click at [352, 278] on div "8/25/25, 1:57:18 PM EDT The Automation "Sync data to opt out" (Executor ID: 480…" at bounding box center [417, 284] width 136 height 137
click at [428, 311] on li "Secondary coverage email from (empty) to" at bounding box center [419, 318] width 119 height 15
click at [413, 228] on strong "The Automation "Sync data to opt out" (Executor ID: 48029)" at bounding box center [412, 234] width 117 height 12
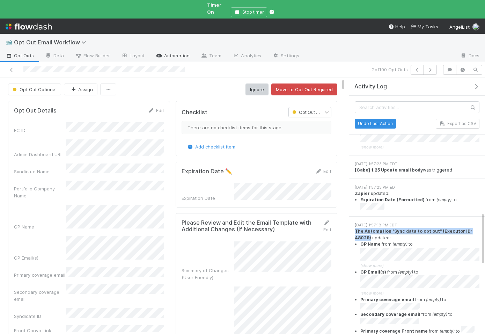
click at [161, 53] on icon at bounding box center [159, 55] width 7 height 4
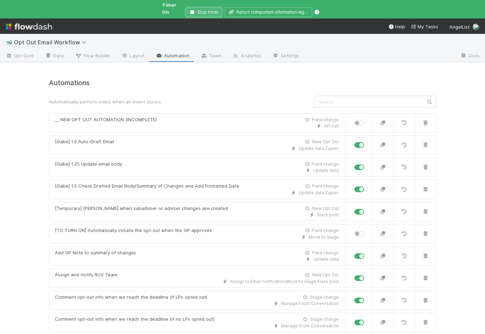
click at [209, 7] on button "Stop timer" at bounding box center [204, 12] width 36 height 10
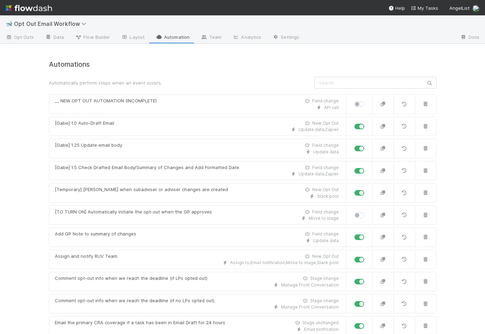
scroll to position [543, 0]
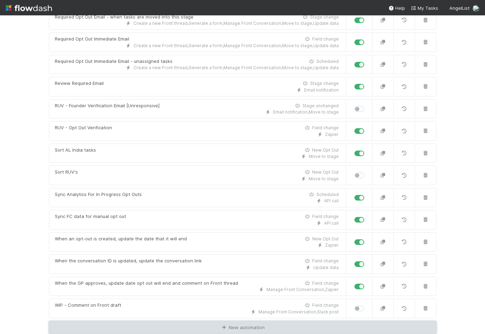
click at [160, 327] on link "New automation" at bounding box center [242, 327] width 387 height 13
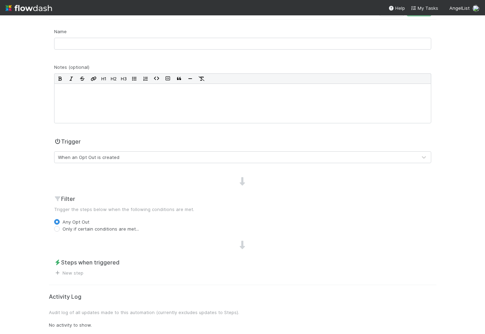
click at [113, 151] on div "When an Opt Out is created" at bounding box center [235, 156] width 362 height 11
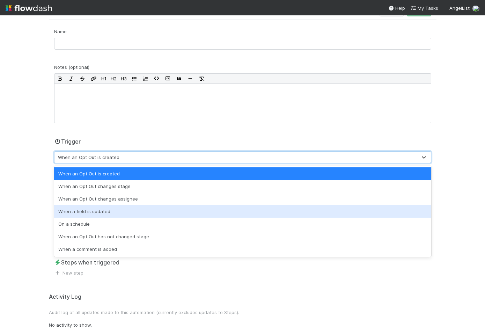
click at [105, 209] on div "When a field is updated" at bounding box center [242, 211] width 377 height 13
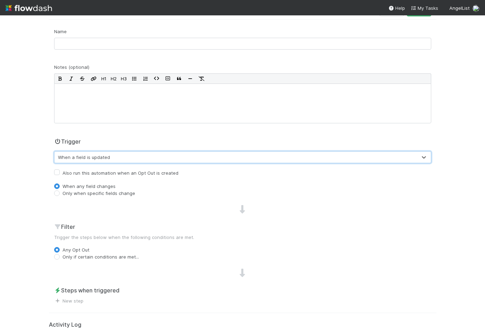
click at [95, 196] on div "Name Notes (optional) H1 H2 H3 Trigger option When a field is updated, selected…" at bounding box center [242, 166] width 387 height 276
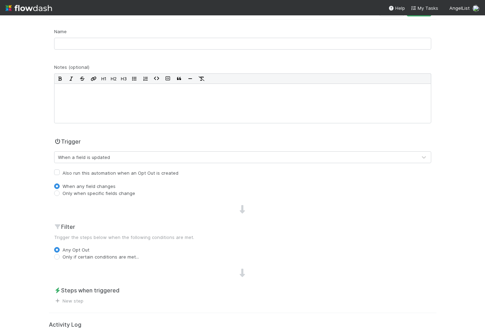
click at [92, 194] on label "Only when specific fields change" at bounding box center [98, 192] width 73 height 7
click at [60, 194] on input "Only when specific fields change" at bounding box center [57, 192] width 6 height 6
radio input "true"
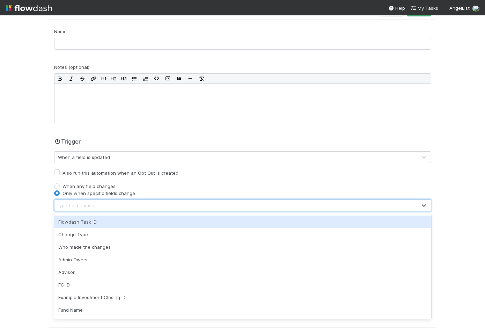
click at [92, 209] on div "Type field name..." at bounding box center [235, 205] width 362 height 11
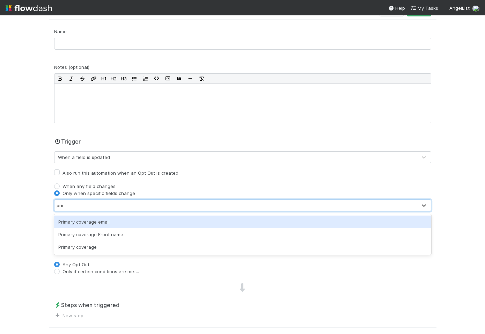
type input "primar"
click at [90, 219] on div "Primary coverage email" at bounding box center [242, 221] width 377 height 13
type input "secondar"
click at [86, 222] on div "Secondary coverage email" at bounding box center [242, 221] width 377 height 13
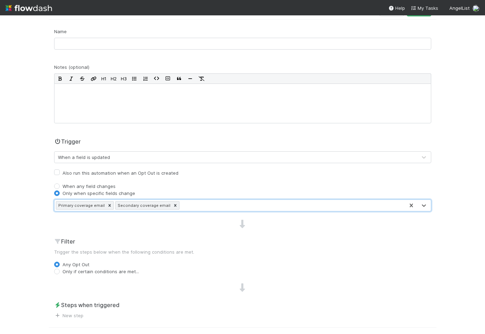
scroll to position [90, 0]
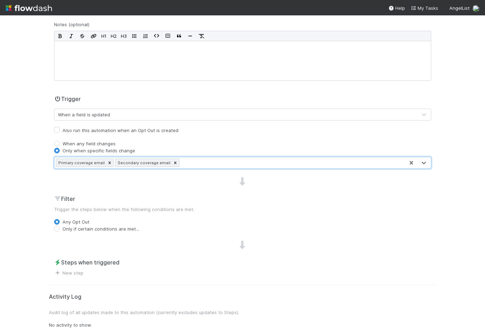
click at [85, 225] on label "Only if certain conditions are met..." at bounding box center [100, 228] width 76 height 7
click at [60, 225] on input "Only if certain conditions are met..." at bounding box center [57, 228] width 6 height 6
radio input "true"
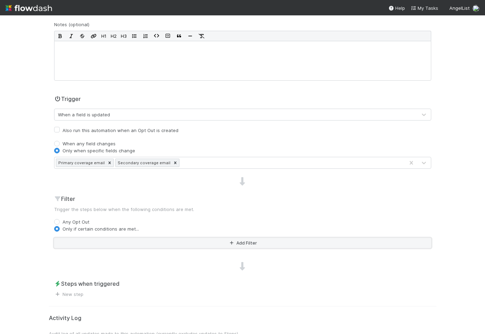
click at [87, 240] on button "Add Filter" at bounding box center [242, 243] width 377 height 10
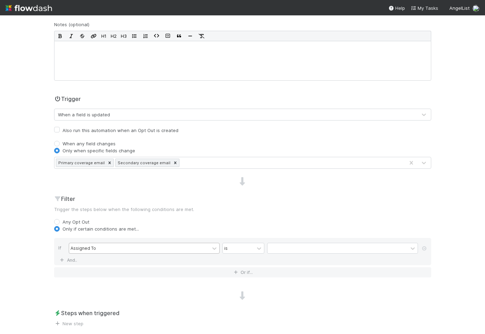
click at [87, 250] on div "Assigned To" at bounding box center [82, 248] width 25 height 6
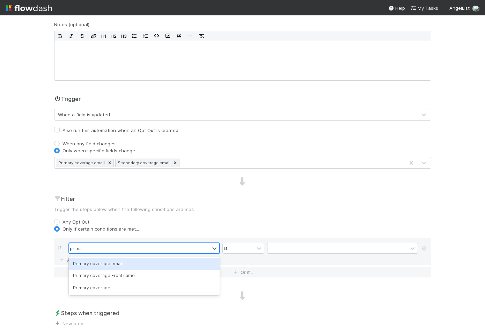
type input "primar"
click at [96, 264] on div "Primary coverage email" at bounding box center [144, 263] width 151 height 12
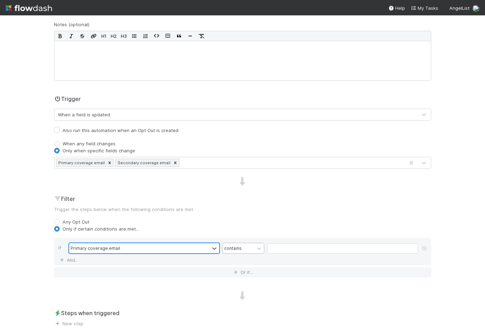
click at [245, 249] on div "contains" at bounding box center [238, 248] width 31 height 10
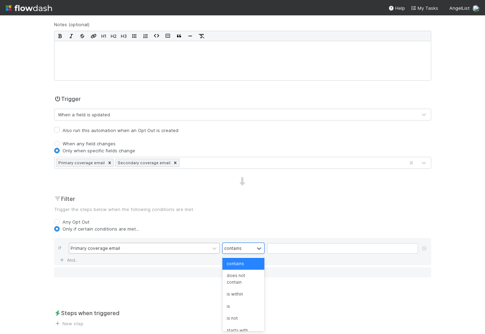
scroll to position [36, 0]
click at [230, 324] on div "is not empty" at bounding box center [243, 330] width 42 height 12
click at [200, 287] on div "Name Notes (optional) H1 H2 H3 Trigger When a field is updated Also run this au…" at bounding box center [242, 155] width 387 height 341
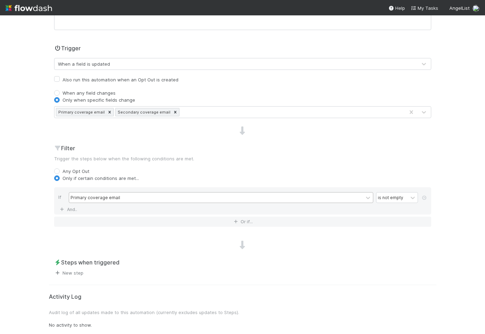
click at [68, 274] on link "New step" at bounding box center [68, 273] width 29 height 6
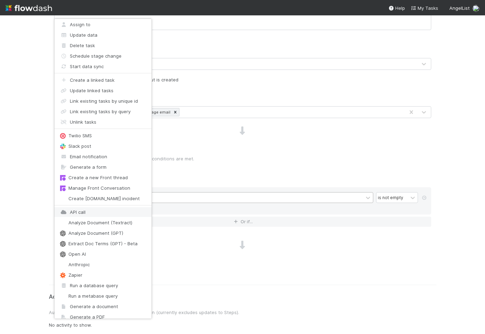
scroll to position [19, 0]
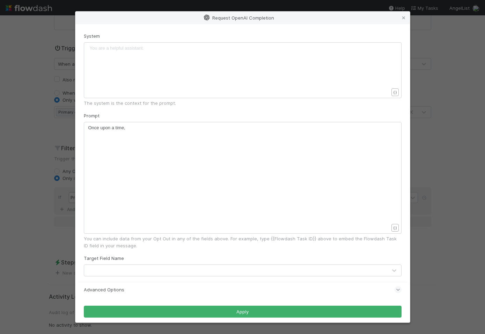
click at [139, 63] on div "You are a helpful assistant. ​ x ​" at bounding box center [246, 79] width 317 height 68
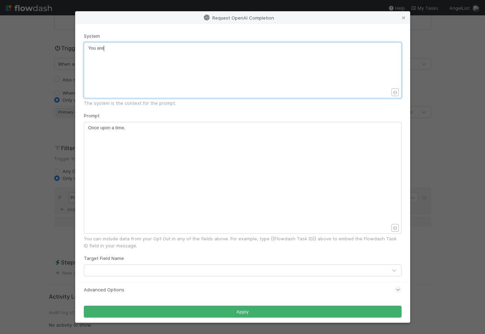
type textarea "You area"
type textarea "a helofu"
type textarea "p"
type textarea "pful assistnt"
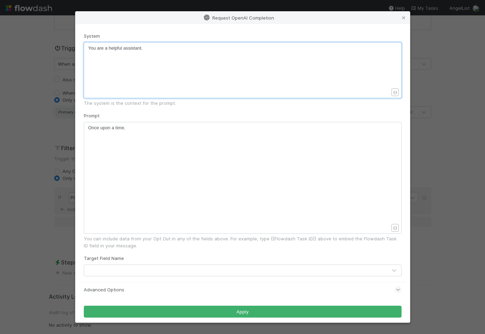
type textarea "ant."
click at [143, 127] on pre "Once upon a time," at bounding box center [238, 127] width 300 height 7
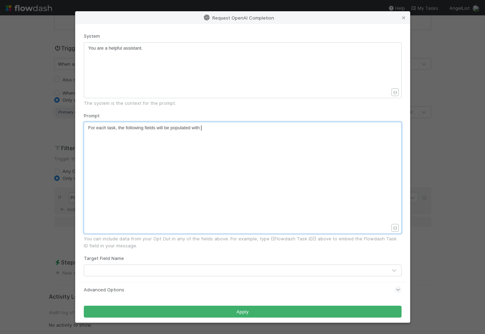
scroll to position [2, 112]
type textarea "For each task, the following fields will be populated with an email address eac…"
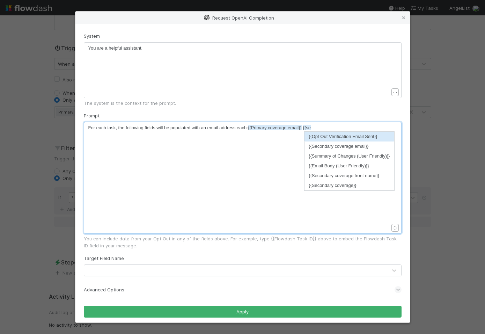
type textarea "{{seon"
type textarea "condr"
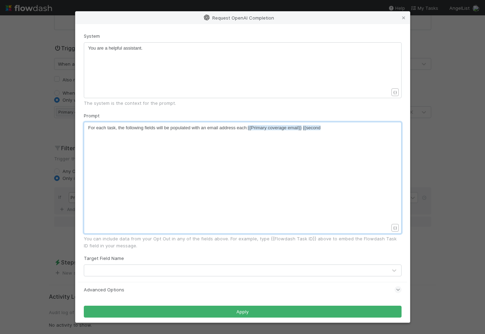
scroll to position [2, 3]
type textarea "ar"
type textarea "It's possible that some tasks will only have a"
type textarea "a"
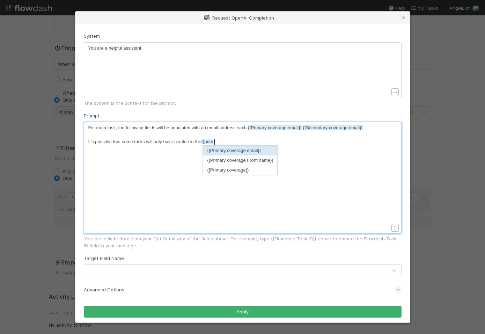
type textarea "value in the {{primary"
type textarea "fie"
type textarea "i"
type textarea "field."
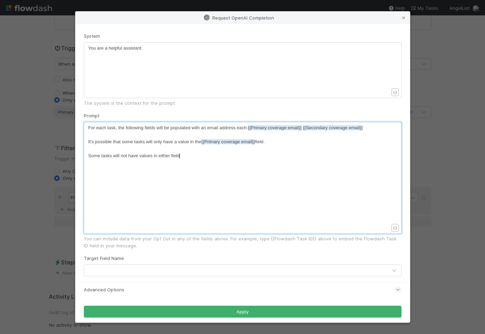
scroll to position [2, 93]
type textarea "Some tasks will not have values in either field."
click at [102, 130] on span "For each task, the following fields will be populated with an email address eac…" at bounding box center [225, 127] width 274 height 5
type textarea "mot"
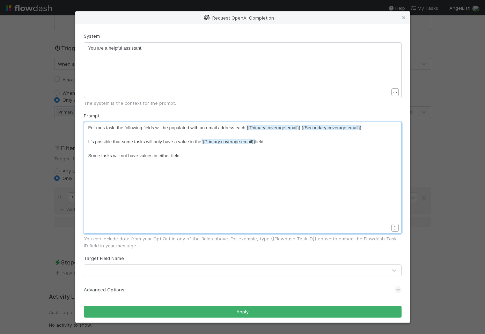
type textarea "st"
click at [116, 129] on span "For most task, the following fields will be populated with an email address eac…" at bounding box center [225, 127] width 274 height 5
type textarea "s"
click at [116, 150] on pre "​" at bounding box center [238, 148] width 300 height 7
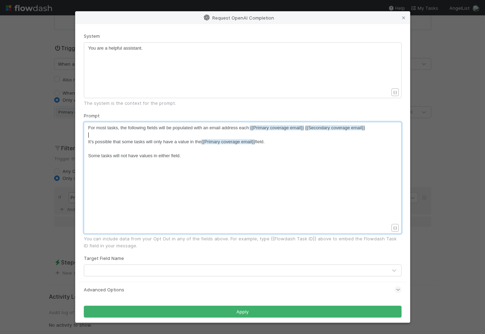
click at [106, 133] on pre "​" at bounding box center [238, 134] width 300 height 7
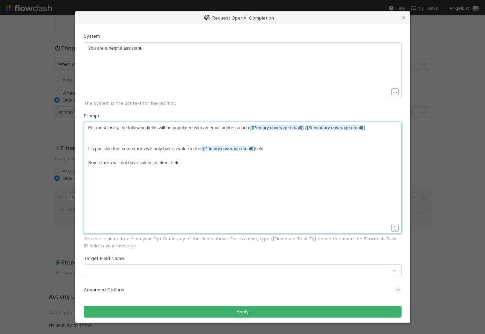
click at [100, 134] on pre "​" at bounding box center [238, 134] width 300 height 7
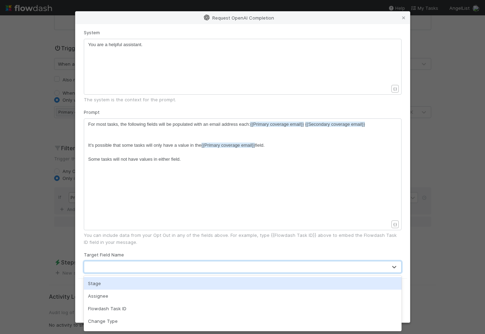
click at [113, 266] on div at bounding box center [235, 266] width 303 height 11
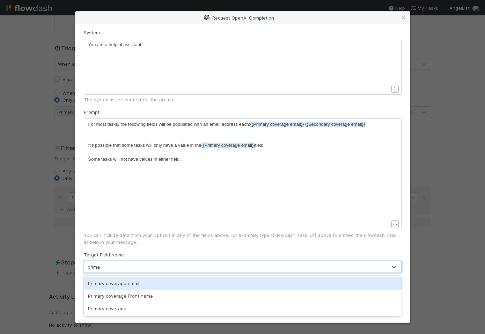
type input "primar"
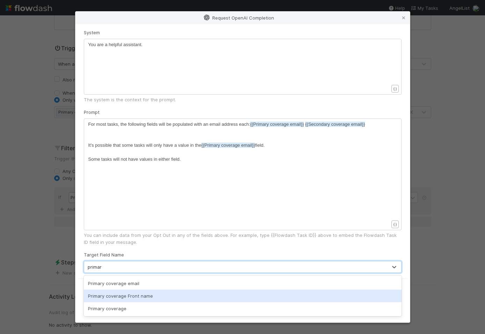
click at [106, 307] on div "Primary coverage" at bounding box center [242, 308] width 317 height 13
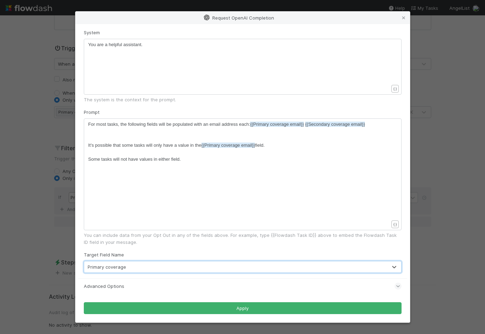
click at [113, 283] on span "Advanced Options" at bounding box center [104, 285] width 40 height 7
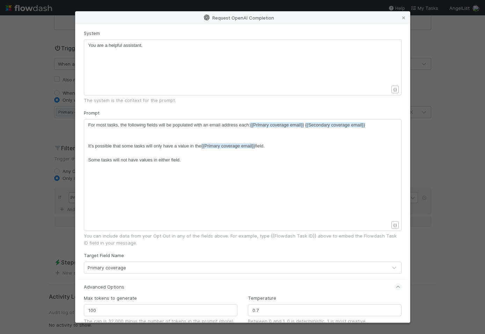
scroll to position [0, 0]
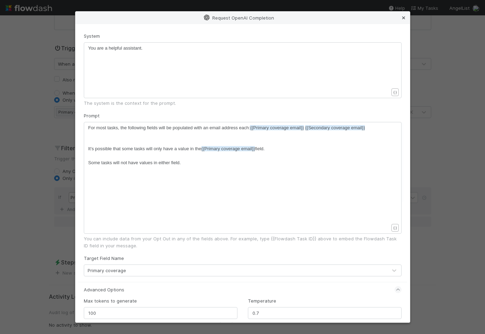
click at [401, 18] on icon at bounding box center [403, 18] width 7 height 5
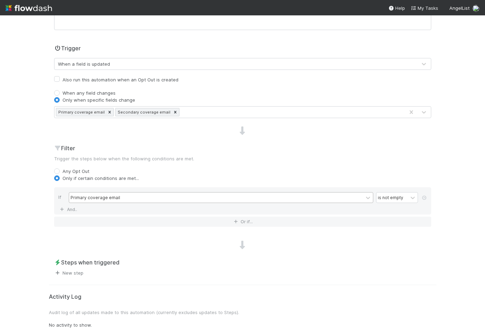
click at [79, 272] on link "New step" at bounding box center [68, 273] width 29 height 6
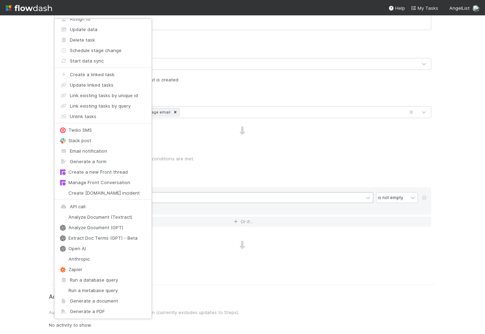
scroll to position [19, 0]
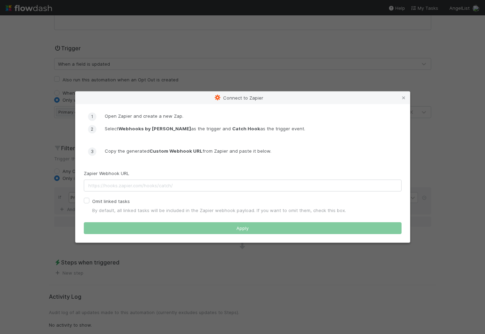
click at [104, 191] on div "Zapier Webhook URL" at bounding box center [242, 181] width 317 height 22
click at [97, 191] on input "text" at bounding box center [242, 185] width 317 height 12
paste input "https://hooks.zapier.com/hooks/catch/10837430/utjpvrm/"
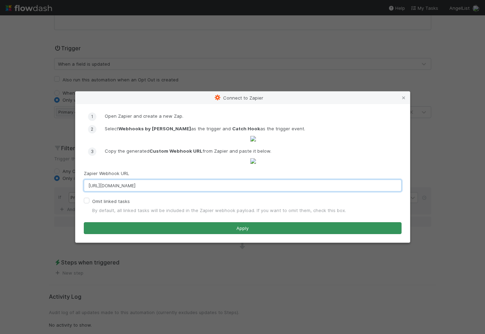
type input "https://hooks.zapier.com/hooks/catch/10837430/utjpvrm/"
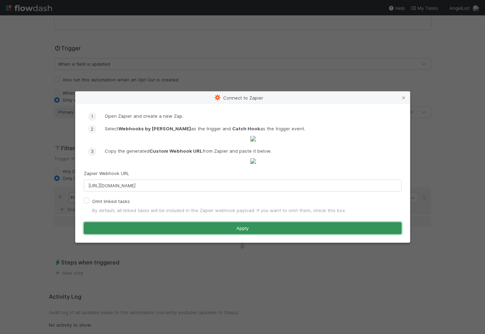
click at [113, 234] on button "Apply" at bounding box center [242, 228] width 317 height 12
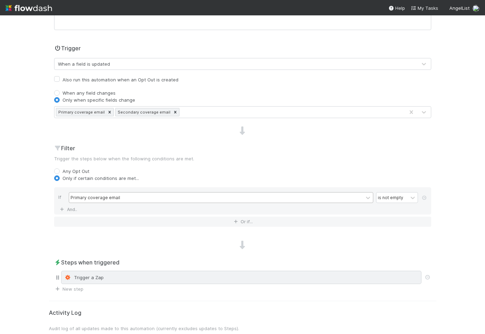
click at [109, 277] on div "Trigger a Zap" at bounding box center [241, 277] width 354 height 7
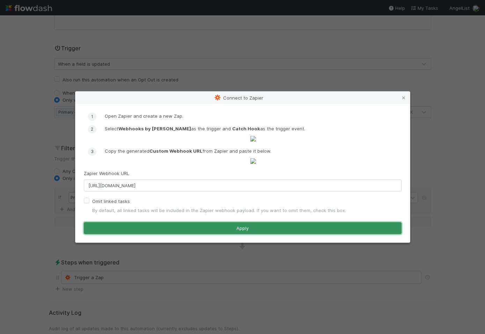
click at [93, 234] on button "Apply" at bounding box center [242, 228] width 317 height 12
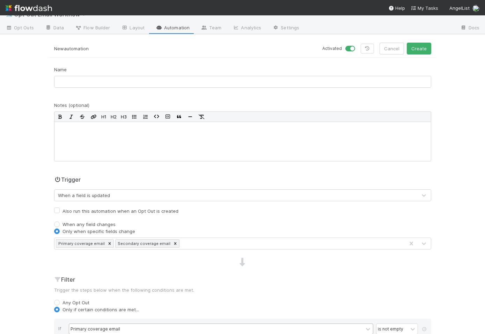
scroll to position [0, 0]
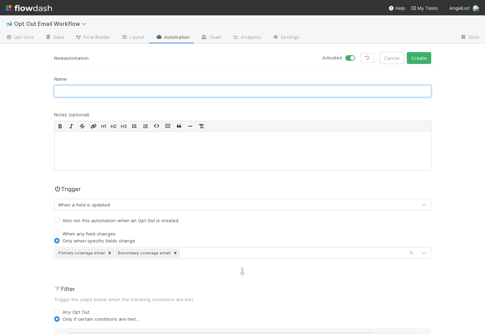
click at [101, 95] on input "text" at bounding box center [242, 91] width 377 height 12
type input "Update primary + secondary coverage person fields"
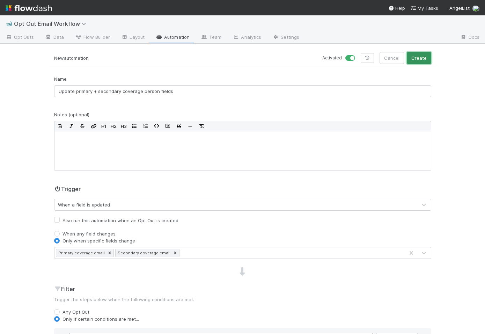
click at [417, 56] on button "Create" at bounding box center [418, 58] width 24 height 12
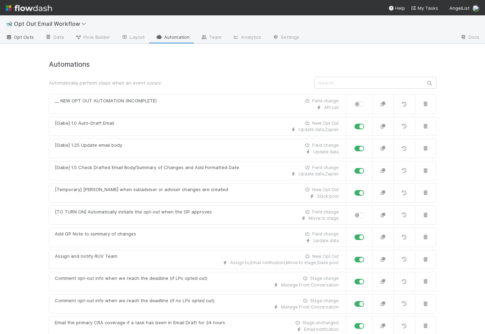
click at [27, 39] on span "Opt Outs" at bounding box center [20, 36] width 28 height 7
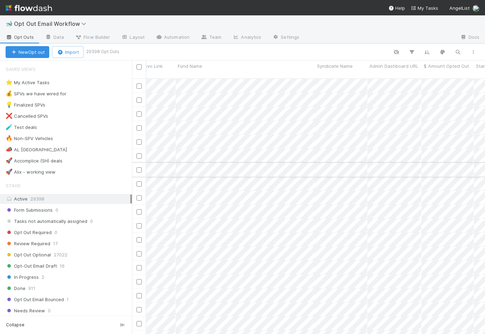
scroll to position [0, 648]
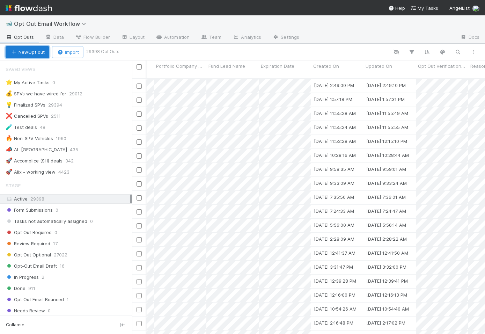
click at [36, 54] on button "New Opt out" at bounding box center [28, 52] width 44 height 12
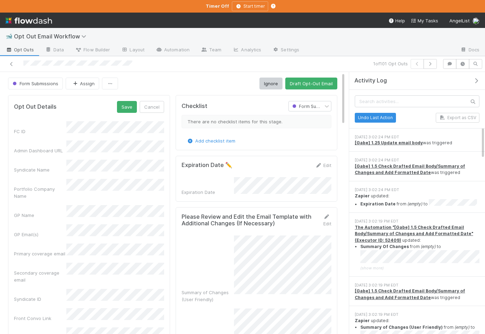
scroll to position [142, 150]
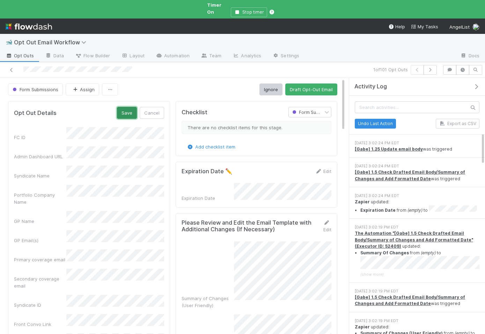
click at [132, 109] on button "Save" at bounding box center [127, 113] width 20 height 12
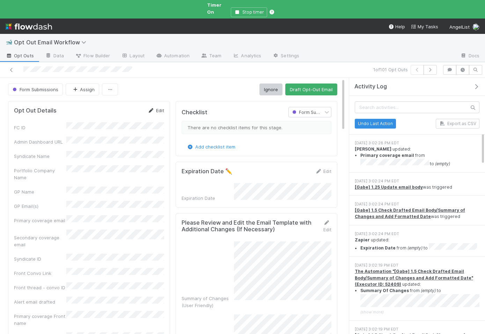
click at [152, 108] on icon at bounding box center [151, 110] width 7 height 5
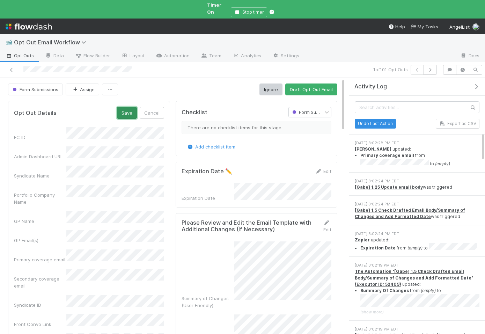
click at [128, 108] on button "Save" at bounding box center [127, 113] width 20 height 12
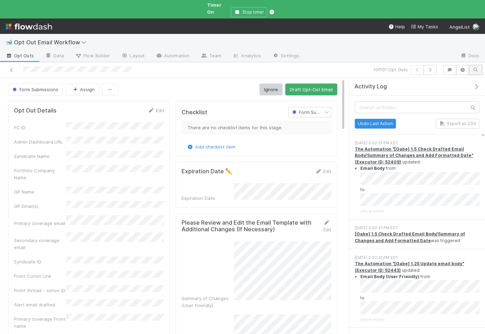
click at [479, 65] on button "button" at bounding box center [475, 70] width 13 height 10
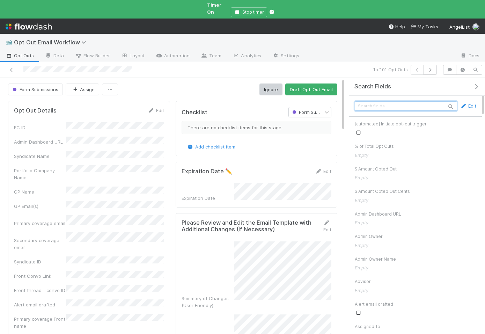
click at [413, 102] on input "text" at bounding box center [405, 105] width 102 height 9
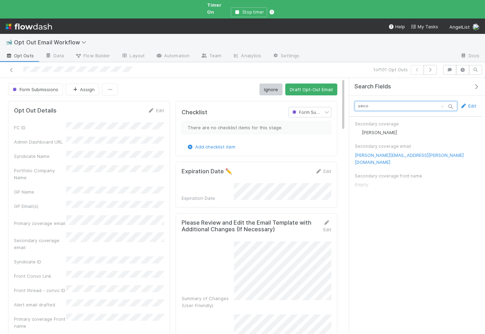
type input "seco"
click at [159, 53] on icon at bounding box center [159, 55] width 7 height 4
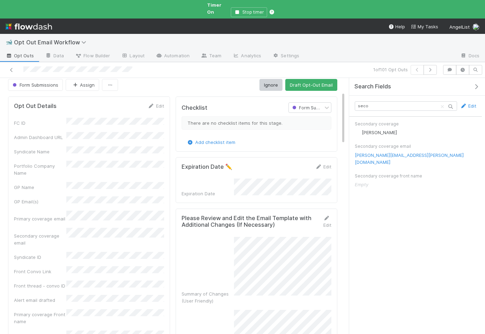
scroll to position [0, 0]
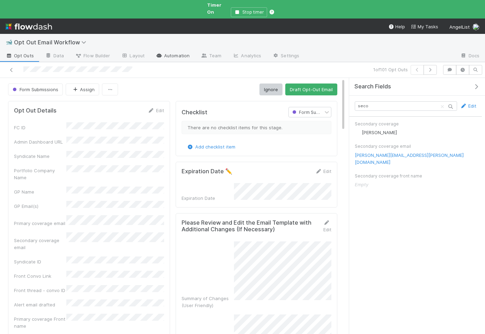
click at [173, 51] on link "Automation" at bounding box center [172, 56] width 45 height 11
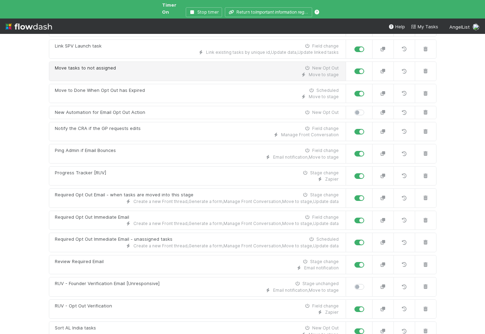
scroll to position [388, 0]
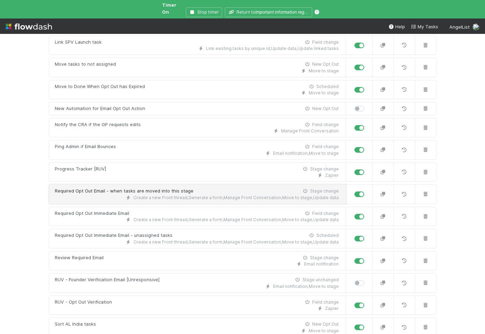
click at [151, 187] on div "Required Opt Out Email - when tasks are moved into this stage" at bounding box center [124, 190] width 139 height 7
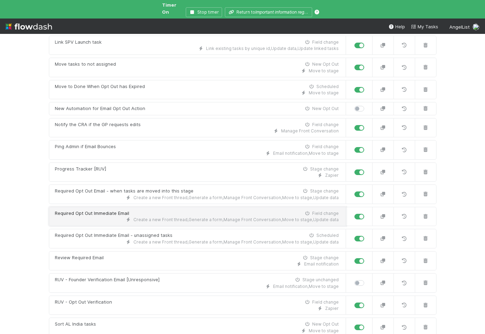
click at [147, 210] on div "Required Opt Out Immediate Email Field change" at bounding box center [197, 213] width 284 height 7
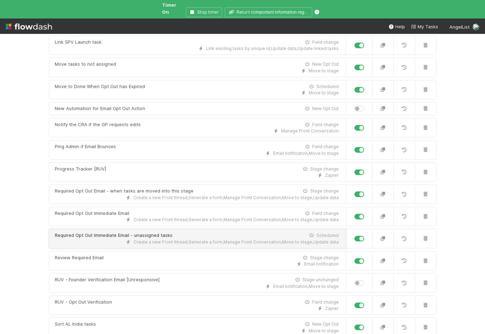
click at [147, 232] on div "Required Opt Out Immediate Email - unassigned tasks" at bounding box center [114, 235] width 118 height 7
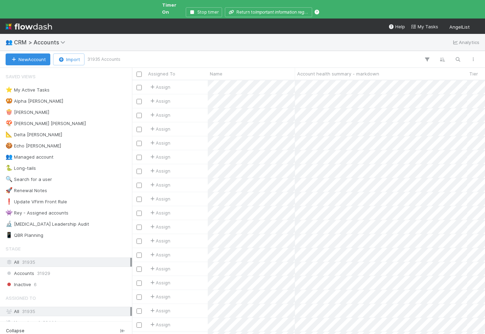
scroll to position [0, 0]
click at [81, 85] on div "⭐ My Active Tasks 0" at bounding box center [68, 89] width 125 height 9
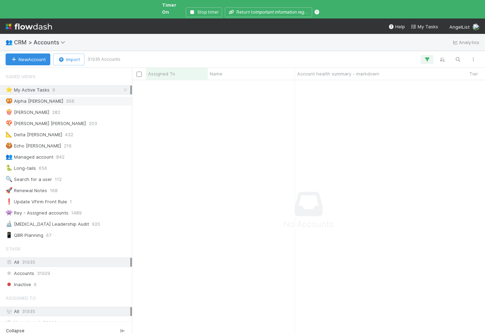
scroll to position [259, 353]
click at [78, 97] on div "🥨 Alpha BoB 356" at bounding box center [68, 101] width 125 height 9
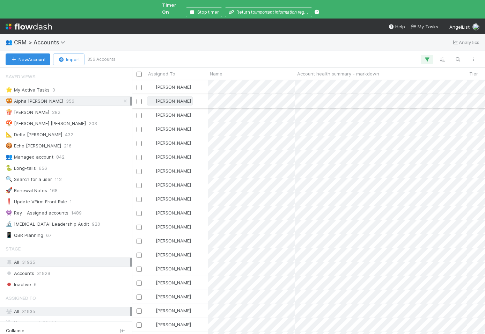
scroll to position [259, 353]
click at [201, 82] on div "[PERSON_NAME]" at bounding box center [177, 87] width 62 height 14
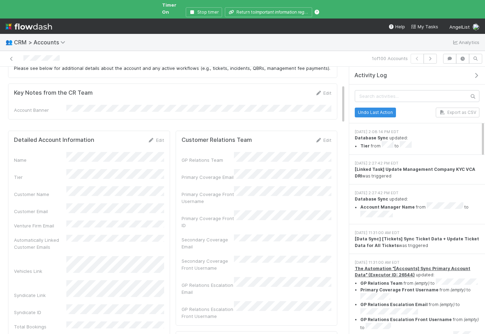
scroll to position [130, 0]
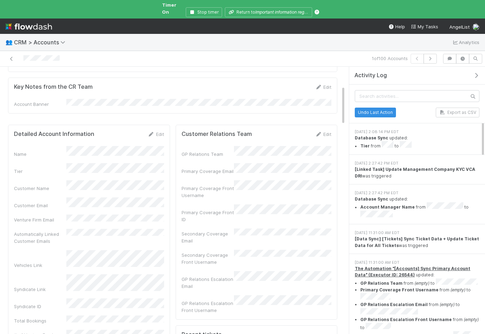
click at [176, 252] on div "Customer Relations Team Edit GP Relations Team Primary Coverage Email Primary C…" at bounding box center [256, 222] width 162 height 195
drag, startPoint x: 233, startPoint y: 158, endPoint x: 180, endPoint y: 157, distance: 52.7
click at [180, 157] on div "Customer Relations Team Edit GP Relations Team Primary Coverage Email Primary C…" at bounding box center [256, 222] width 162 height 195
copy div "Primary Coverage Email"
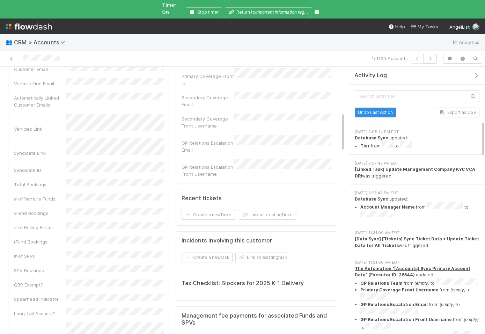
scroll to position [327, 0]
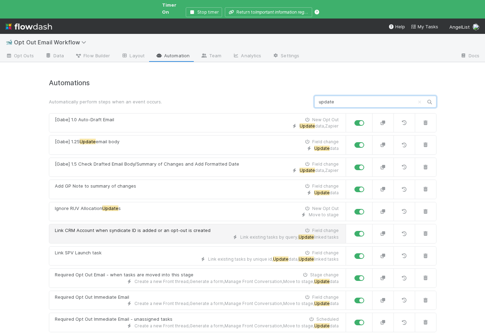
scroll to position [97, 0]
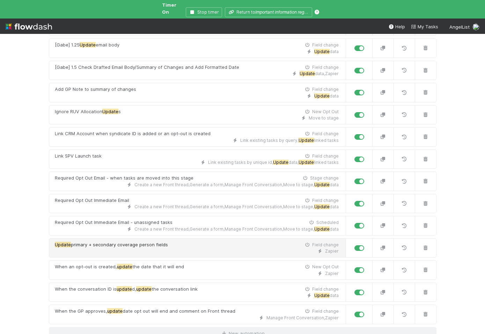
type input "update"
click at [124, 241] on span "primary + secondary coverage person fields" at bounding box center [119, 244] width 97 height 6
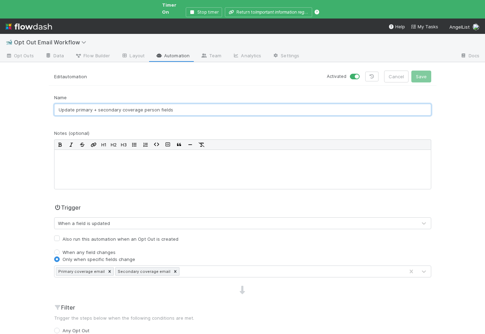
click at [218, 104] on input "Update primary + secondary coverage person fields" at bounding box center [242, 110] width 377 height 12
click at [207, 108] on input "Update primary + secondary coverage person fields" at bounding box center [242, 110] width 377 height 12
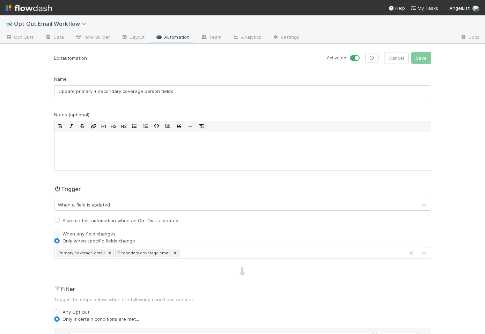
click at [29, 180] on div "🐋 Opt Out Email Workflow Opt Outs Data Flow Builder Layout Automation Team Anal…" at bounding box center [242, 174] width 485 height 318
click at [181, 36] on link "Automation" at bounding box center [172, 37] width 45 height 11
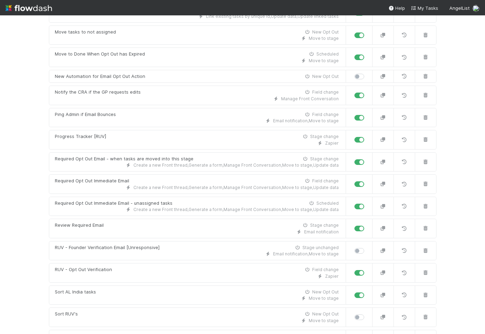
scroll to position [406, 0]
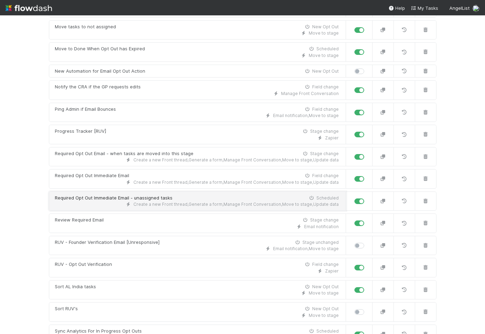
click at [107, 200] on div "Required Opt Out Immediate Email - unassigned tasks" at bounding box center [114, 197] width 118 height 7
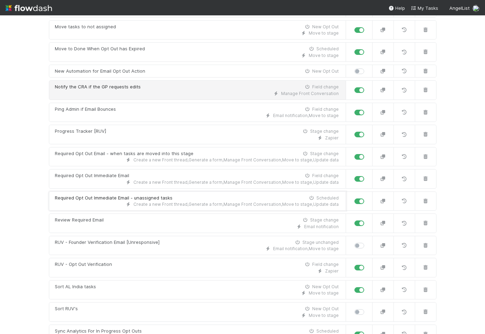
scroll to position [0, 0]
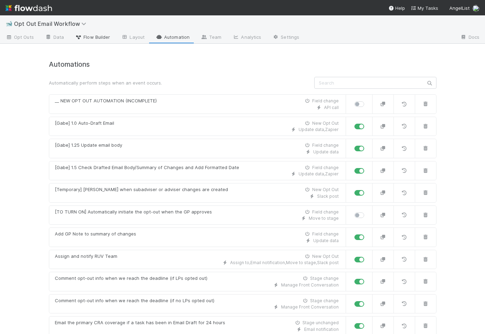
click at [101, 36] on span "Flow Builder" at bounding box center [92, 36] width 35 height 7
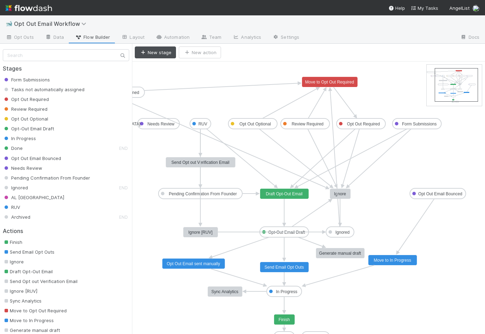
drag, startPoint x: 447, startPoint y: 96, endPoint x: 448, endPoint y: 99, distance: 3.5
click at [347, 251] on text "Generate manual draft" at bounding box center [340, 252] width 42 height 5
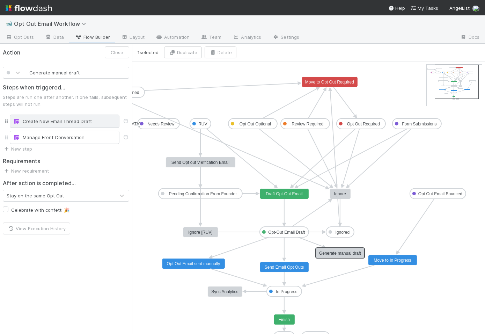
click at [73, 118] on div "Create New Email Thread Draft" at bounding box center [64, 121] width 103 height 7
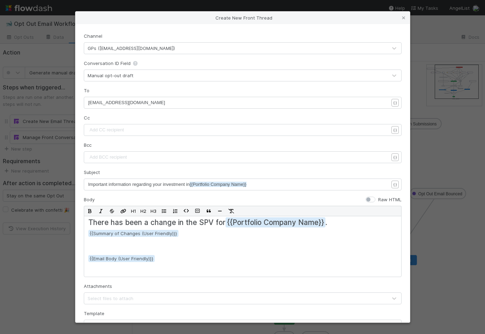
click at [59, 148] on div "Create New Front Thread Channel GPs ([EMAIL_ADDRESS][DOMAIN_NAME]) Conversation…" at bounding box center [242, 167] width 485 height 334
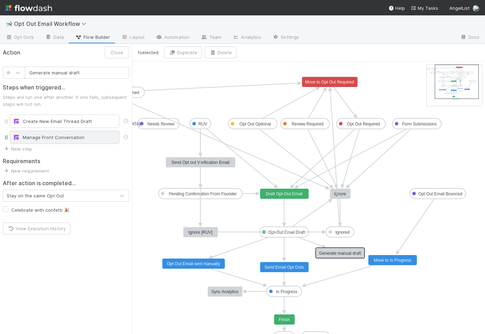
click at [59, 137] on div "Manage Front Conversation" at bounding box center [64, 137] width 103 height 7
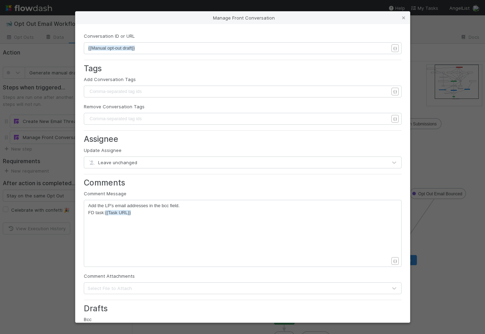
click at [107, 162] on span "Leave unchanged" at bounding box center [113, 162] width 50 height 6
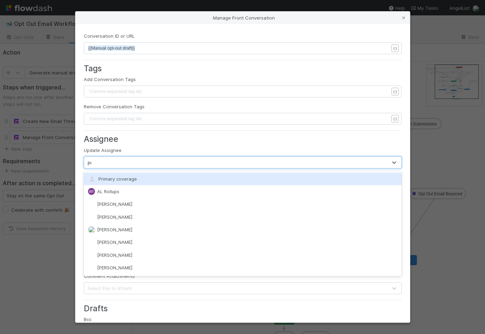
type input "prim"
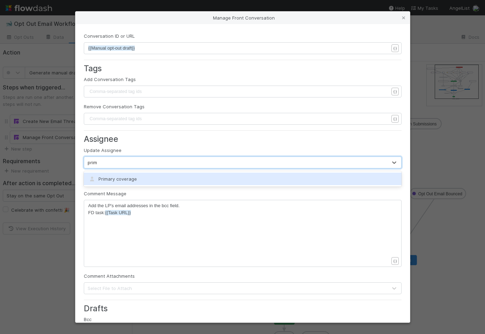
click at [110, 173] on div "Primary coverage" at bounding box center [242, 178] width 317 height 13
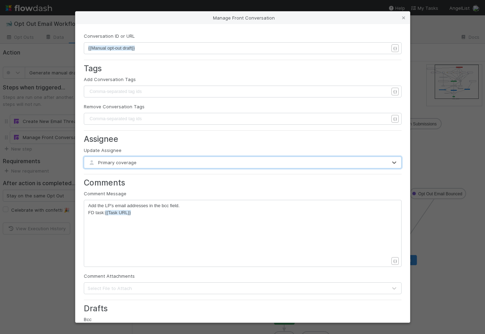
click at [145, 212] on pre "FD task: {{Task URL}}" at bounding box center [238, 212] width 300 height 7
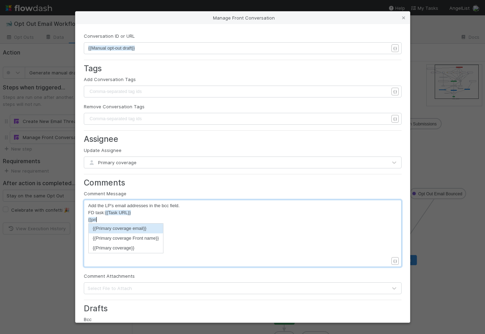
scroll to position [2, 15]
type textarea "{{primar"
drag, startPoint x: 129, startPoint y: 241, endPoint x: 127, endPoint y: 245, distance: 4.1
click at [127, 245] on ul "{{Primary coverage email}} {{Primary coverage Front name}} {{Primary coverage}}" at bounding box center [125, 238] width 75 height 30
click at [127, 245] on li "{{Primary coverage}}" at bounding box center [126, 248] width 74 height 10
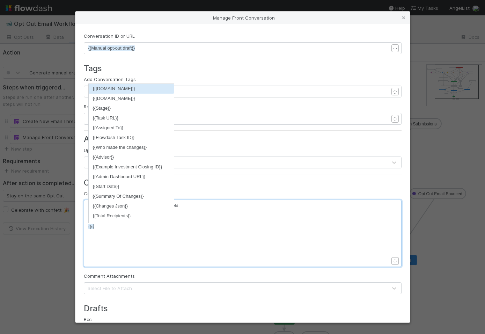
scroll to position [2, 9]
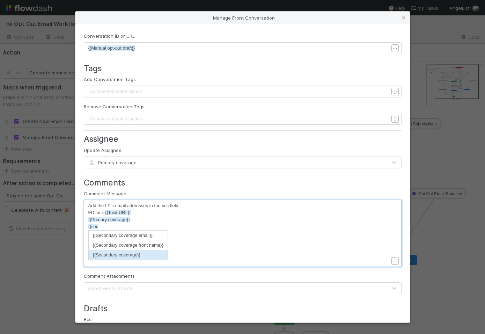
type textarea "{{sec"
click at [121, 257] on li "{{Secondary coverage}}" at bounding box center [128, 255] width 79 height 10
click at [137, 247] on div "xxxxxxxxxx Add the LP's email addresses in the bcc field. FD task: {{Task URL}}…" at bounding box center [246, 242] width 317 height 80
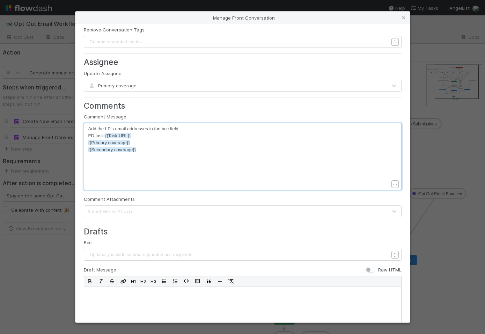
scroll to position [163, 0]
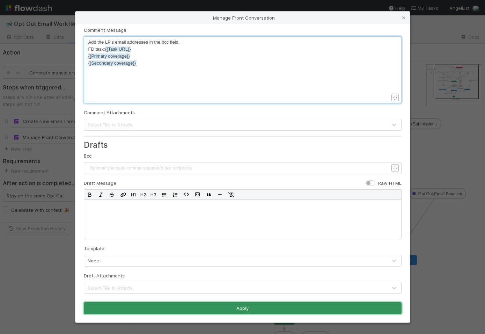
click at [158, 305] on button "Apply" at bounding box center [242, 308] width 317 height 12
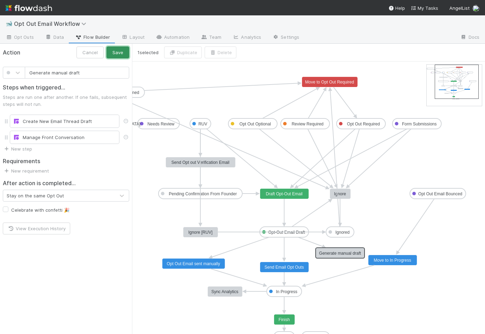
click at [124, 55] on button "Save" at bounding box center [117, 52] width 23 height 12
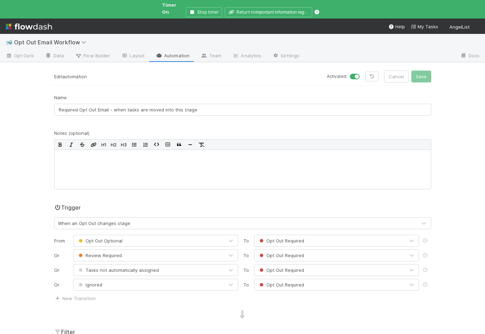
click at [26, 178] on div "🐋 Opt Out Email Workflow Opt Outs Data Flow Builder Layout Automation Team Anal…" at bounding box center [242, 184] width 485 height 300
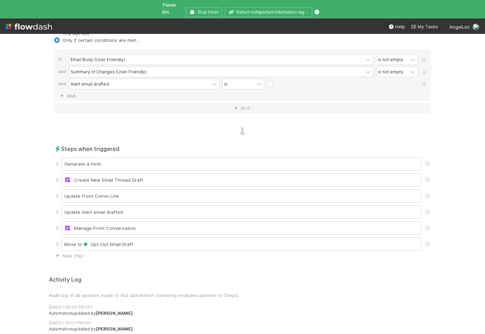
scroll to position [343, 0]
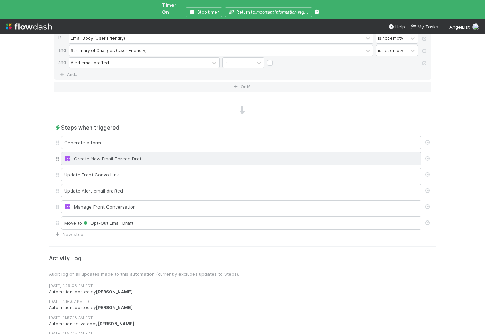
click at [117, 155] on div "Create New Email Thread Draft" at bounding box center [241, 158] width 354 height 7
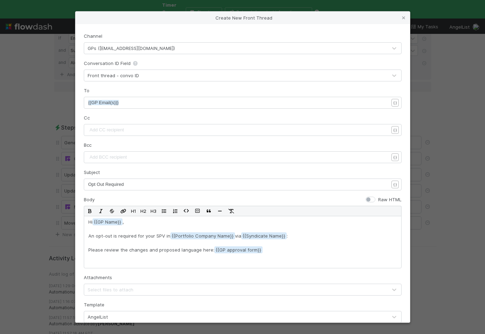
click at [129, 100] on pre "{{GP Email(s)}}" at bounding box center [238, 102] width 300 height 7
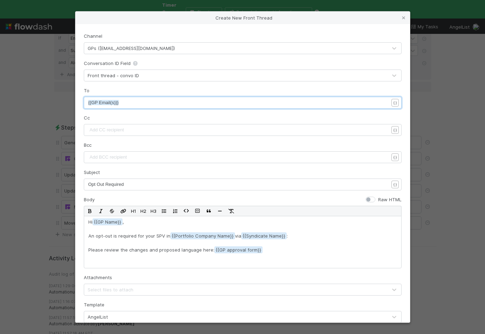
scroll to position [2, 0]
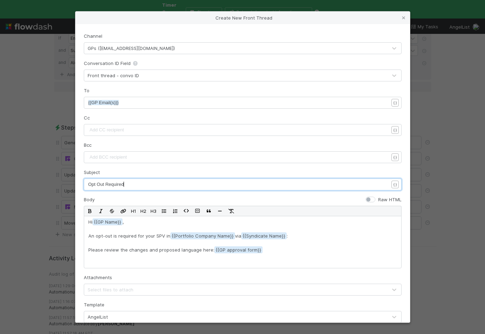
click at [137, 182] on pre "Opt Out Required" at bounding box center [238, 184] width 300 height 7
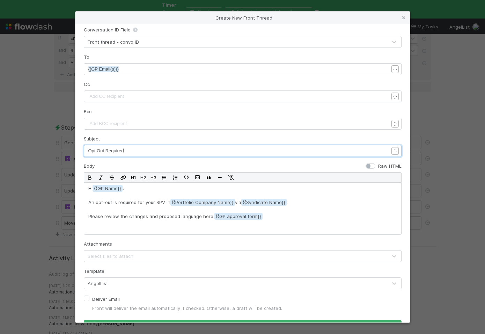
scroll to position [51, 0]
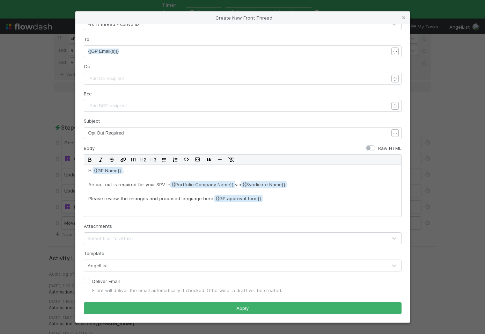
click at [46, 251] on div "Create New Front Thread Channel GPs ([EMAIL_ADDRESS][DOMAIN_NAME]) Conversation…" at bounding box center [242, 167] width 485 height 334
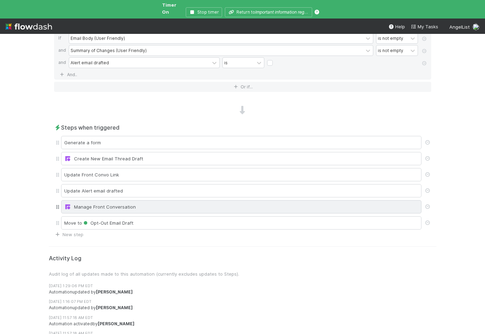
click at [106, 203] on div "Manage Front Conversation" at bounding box center [241, 206] width 354 height 7
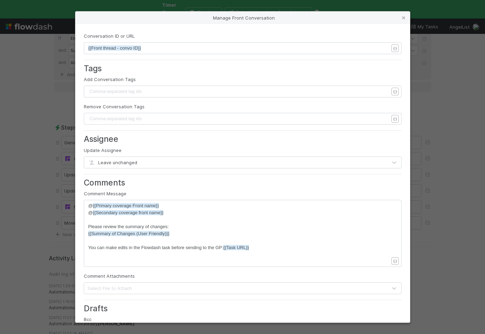
click at [117, 160] on span "Leave unchanged" at bounding box center [113, 162] width 50 height 6
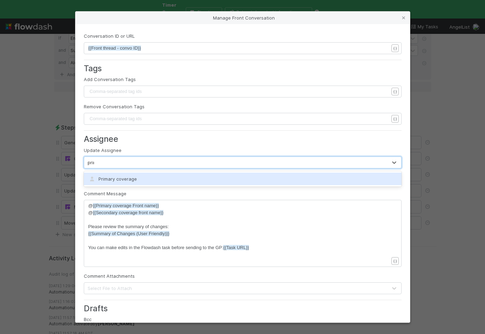
type input "primar"
click at [104, 181] on div "Primary coverage" at bounding box center [242, 178] width 317 height 13
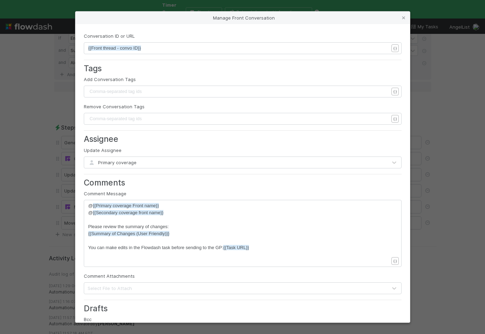
click at [99, 176] on form "Conversation ID or URL xxxxxxxxxx {{Front thread - convo ID}} { } Tags Add Conv…" at bounding box center [242, 254] width 317 height 444
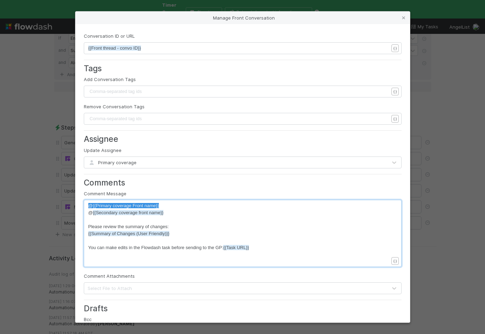
drag, startPoint x: 166, startPoint y: 205, endPoint x: 89, endPoint y: 206, distance: 77.1
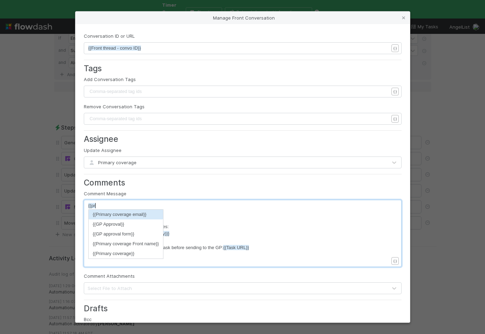
type textarea "{{prm"
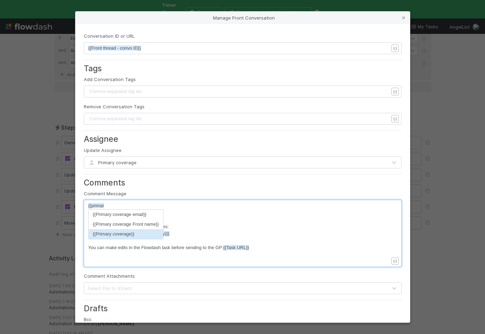
type textarea "imar"
click at [102, 230] on li "{{Primary coverage}}" at bounding box center [126, 234] width 74 height 10
drag, startPoint x: 164, startPoint y: 212, endPoint x: 85, endPoint y: 211, distance: 78.5
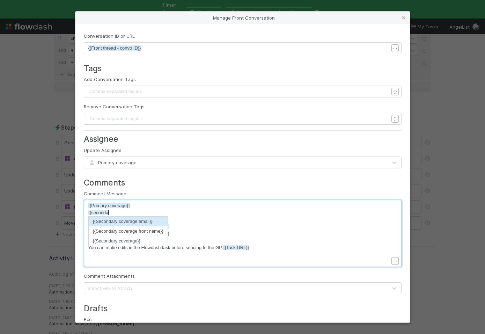
scroll to position [2, 21]
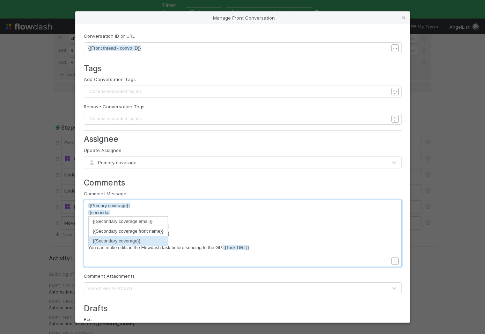
type textarea "{{secondar"
click at [104, 237] on li "{{Secondary coverage}}" at bounding box center [128, 241] width 79 height 10
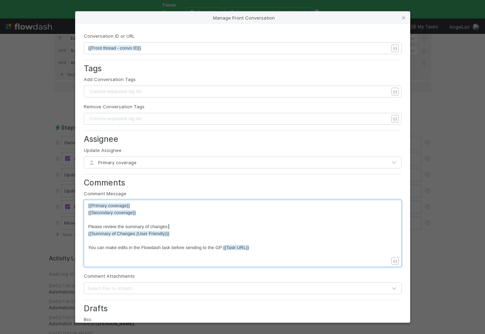
click at [176, 224] on pre "Please review the summary of changes:" at bounding box center [238, 226] width 300 height 7
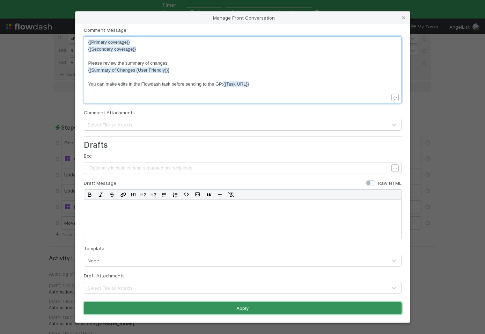
click at [142, 308] on button "Apply" at bounding box center [242, 308] width 317 height 12
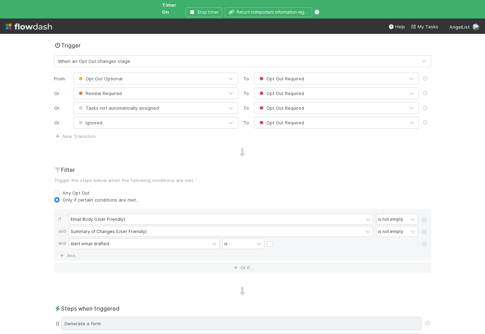
scroll to position [0, 0]
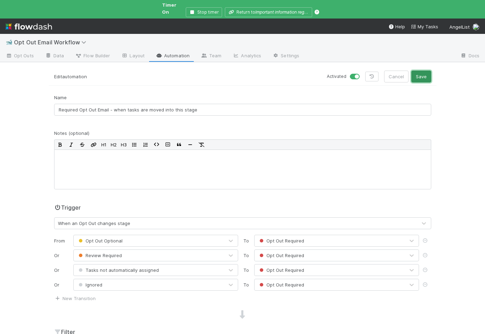
click at [426, 72] on button "Save" at bounding box center [421, 76] width 20 height 12
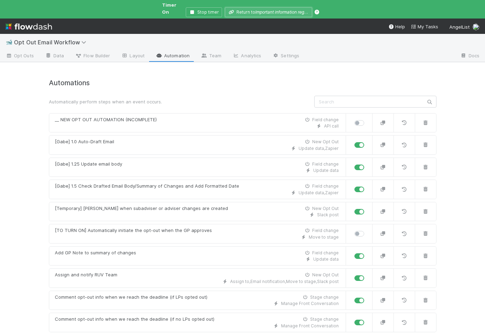
click at [248, 8] on button "Return to Important information regarding your investment in" at bounding box center [268, 12] width 87 height 10
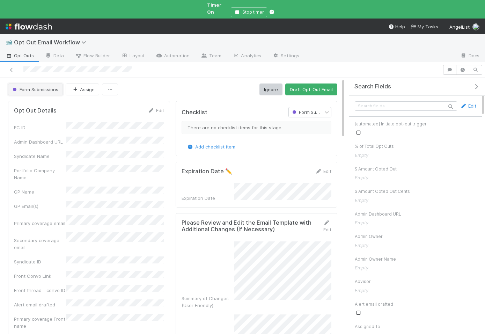
click at [35, 87] on span "Form Submissions" at bounding box center [34, 90] width 47 height 6
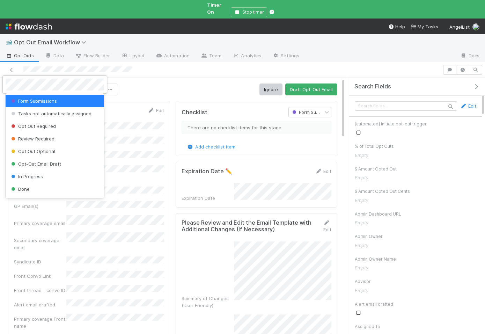
scroll to position [142, 150]
click at [30, 123] on div "Opt Out Required" at bounding box center [55, 126] width 98 height 13
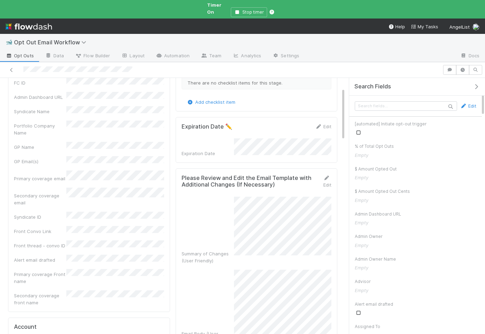
scroll to position [49, 0]
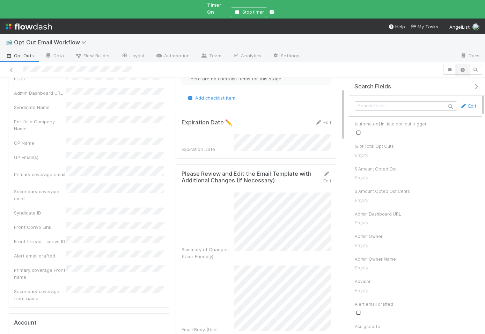
click at [460, 68] on icon "button" at bounding box center [462, 70] width 7 height 4
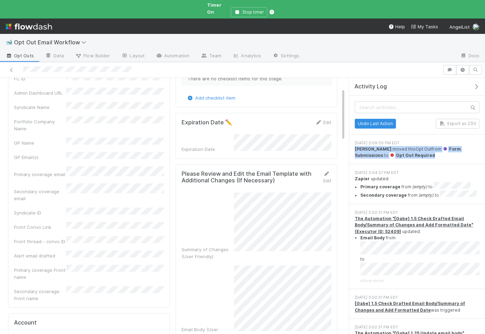
drag, startPoint x: 442, startPoint y: 149, endPoint x: 352, endPoint y: 141, distance: 90.3
click at [352, 141] on div "8/25/25, 3:09:20 PM EDT Alix Hashagen moved this Opt Out from Form Submissions …" at bounding box center [417, 149] width 136 height 30
click at [173, 264] on div "Checklist Opt Out Required There are no checklist items for this stage. Add che…" at bounding box center [256, 330] width 167 height 563
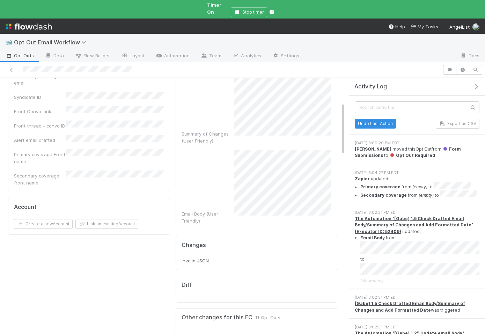
scroll to position [0, 0]
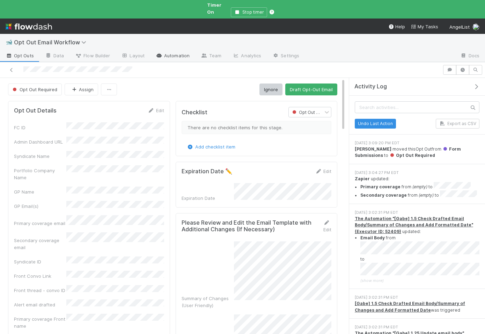
click at [169, 52] on link "Automation" at bounding box center [172, 56] width 45 height 11
click at [44, 87] on button "Opt Out Required" at bounding box center [35, 89] width 54 height 12
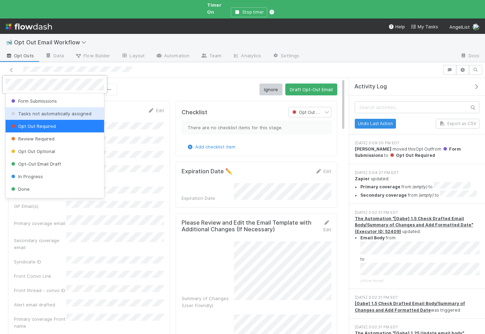
click at [40, 104] on div "Form Submissions" at bounding box center [55, 101] width 98 height 13
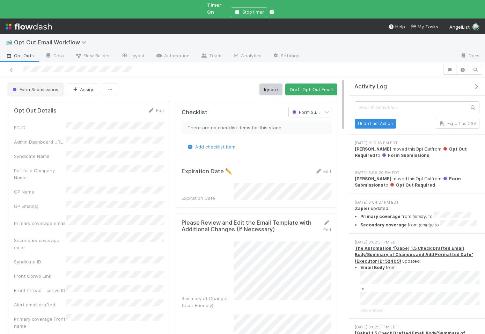
click at [45, 87] on span "Form Submissions" at bounding box center [34, 90] width 47 height 6
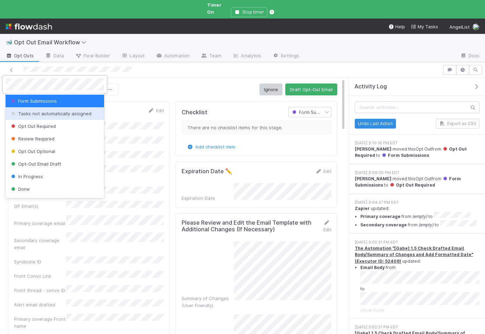
click at [44, 120] on div "Opt Out Required" at bounding box center [55, 126] width 98 height 13
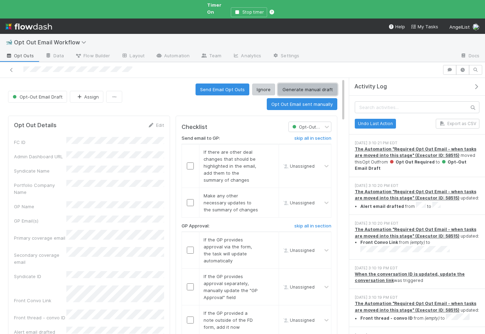
click at [278, 85] on button "Generate manual draft" at bounding box center [307, 89] width 59 height 12
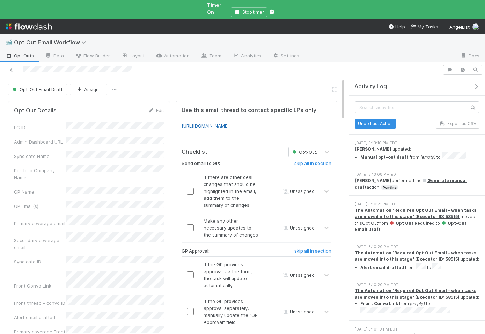
click at [209, 123] on link "https://app.frontapp.com/open/cnv_qqtk3if" at bounding box center [204, 126] width 47 height 6
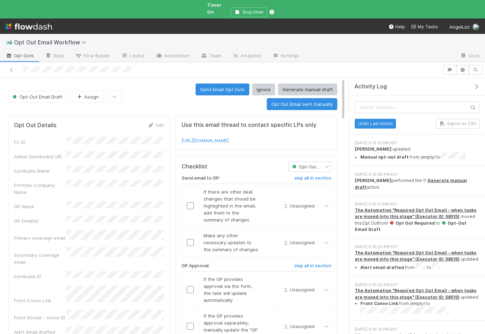
click at [17, 51] on link "Opt Outs" at bounding box center [19, 56] width 39 height 11
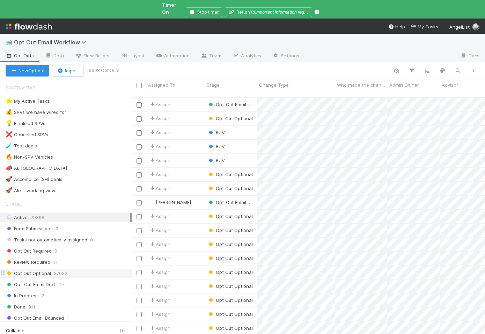
scroll to position [22, 0]
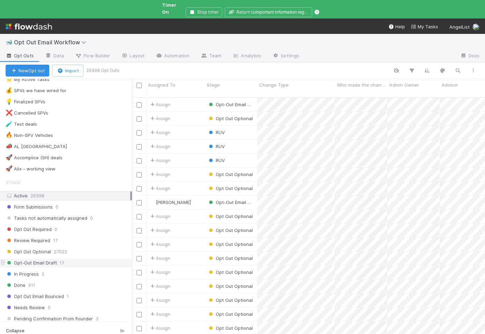
click at [48, 258] on span "Opt-Out Email Draft" at bounding box center [31, 262] width 51 height 9
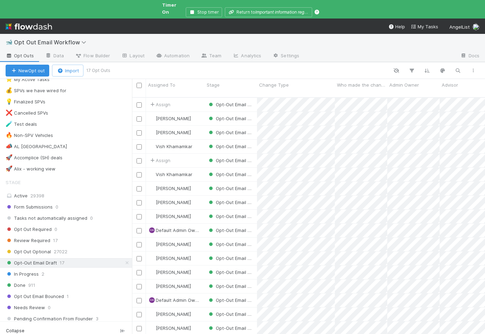
scroll to position [248, 353]
click at [294, 67] on div at bounding box center [295, 70] width 372 height 9
click at [35, 66] on button "New Opt out" at bounding box center [28, 71] width 44 height 12
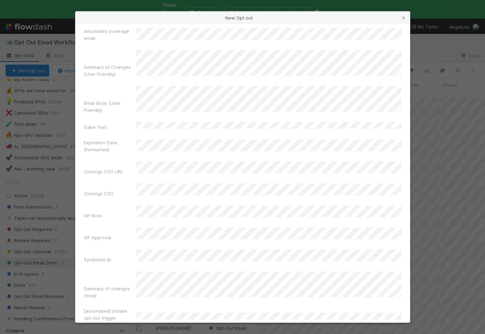
scroll to position [1086, 0]
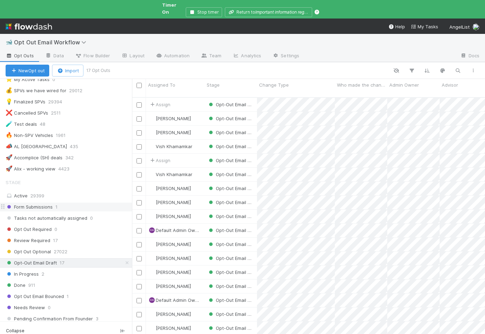
click at [83, 203] on div "Form Submissions 1" at bounding box center [69, 206] width 126 height 9
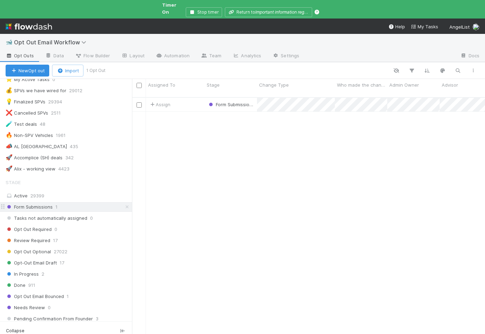
scroll to position [248, 353]
click at [187, 98] on div "Assign" at bounding box center [175, 105] width 59 height 14
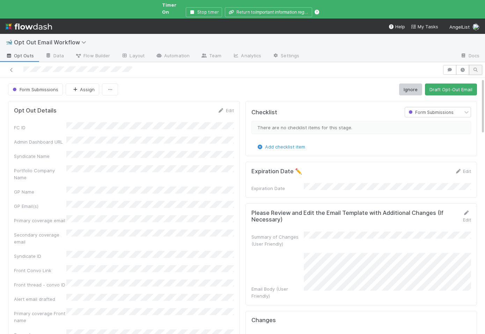
click at [469, 65] on button "button" at bounding box center [475, 70] width 13 height 10
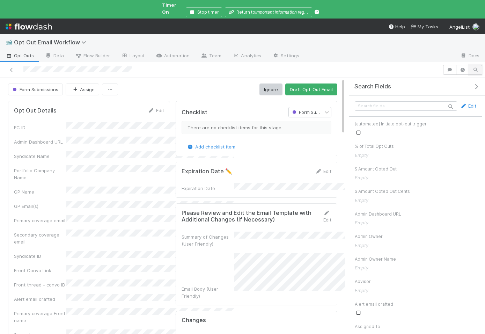
scroll to position [0, 0]
click at [464, 68] on icon "button" at bounding box center [462, 70] width 7 height 4
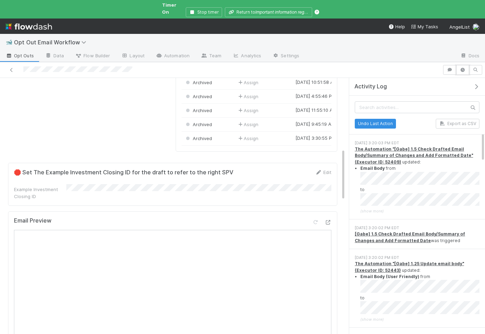
scroll to position [584, 0]
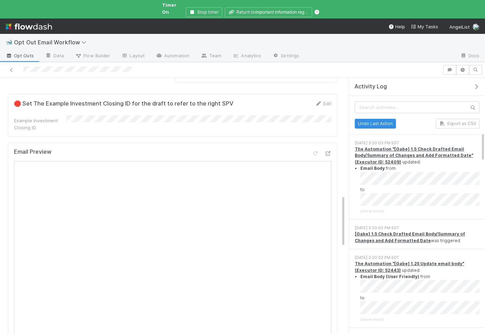
click at [240, 108] on div "🛑 Set The Example Investment Closing ID for the draft to refer to the right SPV…" at bounding box center [172, 115] width 329 height 43
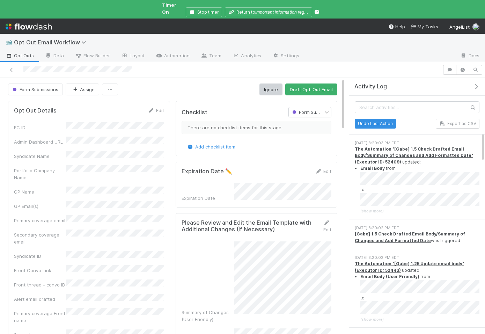
scroll to position [459, 0]
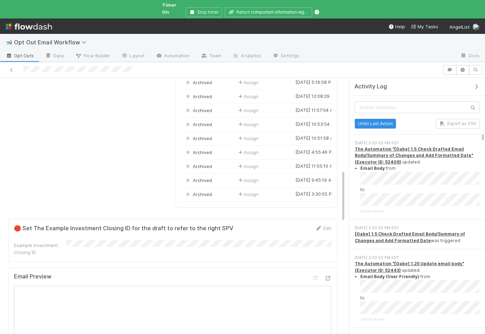
click at [16, 52] on span "Opt Outs" at bounding box center [20, 55] width 28 height 7
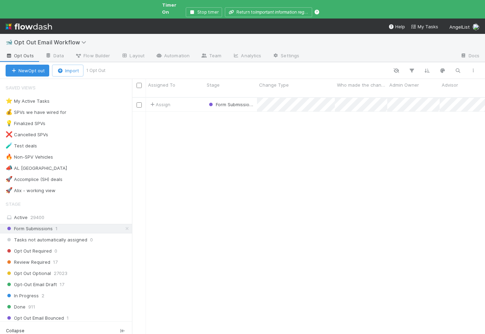
scroll to position [248, 353]
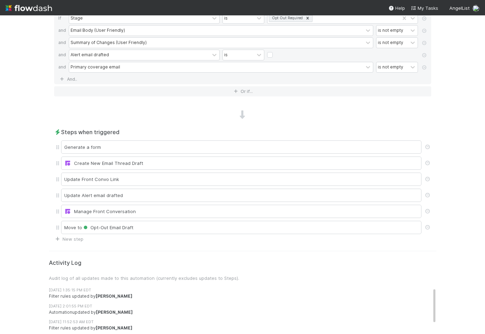
scroll to position [320, 0]
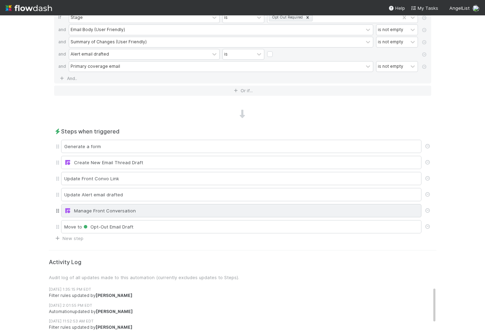
click at [111, 210] on div "Manage Front Conversation" at bounding box center [241, 210] width 354 height 7
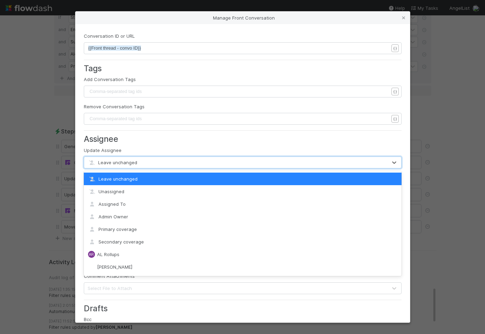
click at [134, 163] on span "Leave unchanged" at bounding box center [113, 162] width 50 height 6
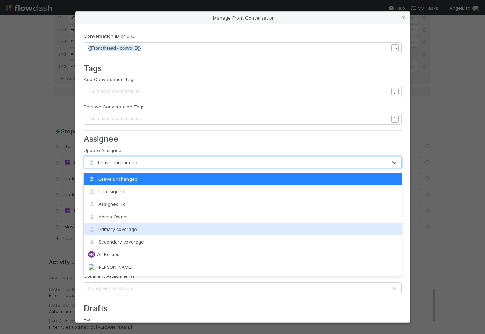
click at [120, 226] on span "Primary coverage" at bounding box center [112, 229] width 49 height 6
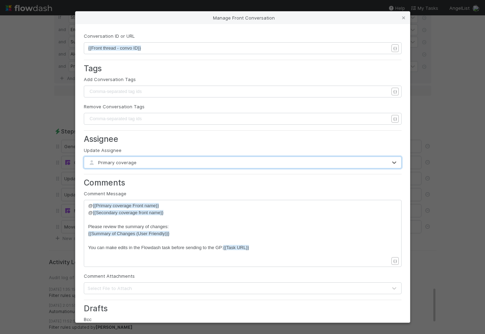
scroll to position [2, 0]
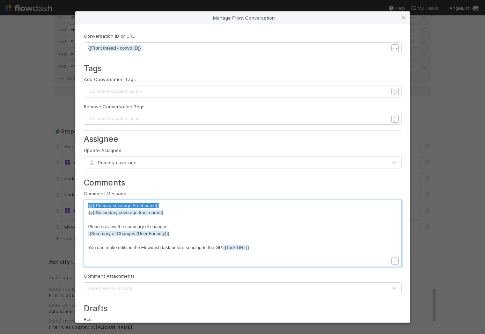
drag, startPoint x: 165, startPoint y: 206, endPoint x: 74, endPoint y: 206, distance: 90.7
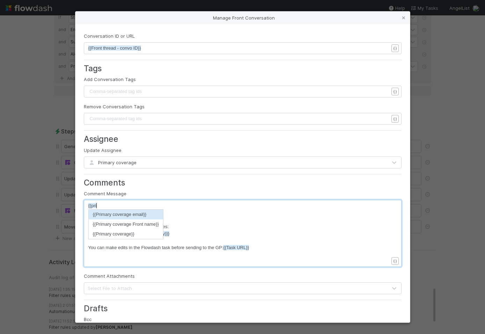
scroll to position [2, 15]
type textarea "{{primar"
click at [101, 232] on li "{{Primary coverage}}" at bounding box center [126, 234] width 74 height 10
type textarea "{{Primary coverage}} @{{Secondary coverage front name}}"
drag, startPoint x: 171, startPoint y: 210, endPoint x: 82, endPoint y: 208, distance: 89.7
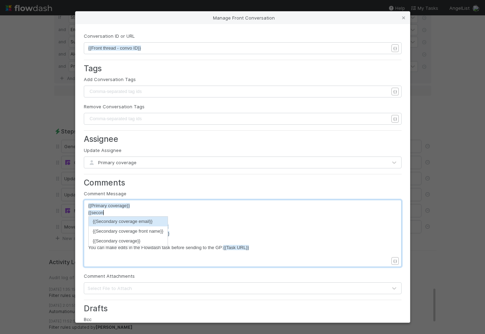
scroll to position [2, 17]
type textarea "{{second"
click at [158, 242] on li "{{Secondary coverage}}" at bounding box center [128, 241] width 79 height 10
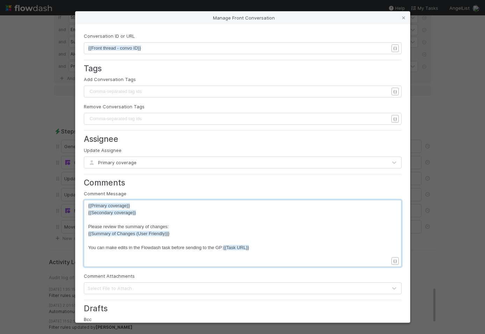
click at [181, 220] on pre "​" at bounding box center [238, 219] width 300 height 7
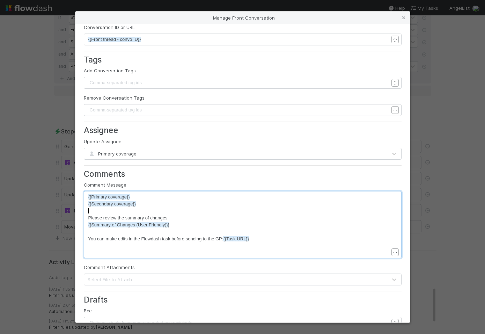
scroll to position [163, 0]
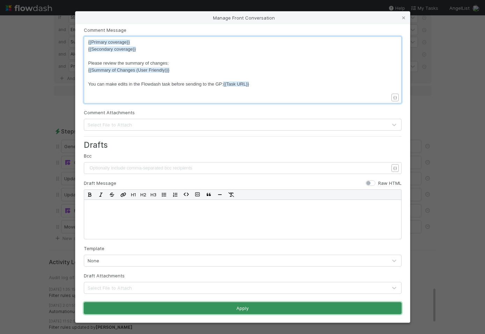
click at [145, 307] on button "Apply" at bounding box center [242, 308] width 317 height 12
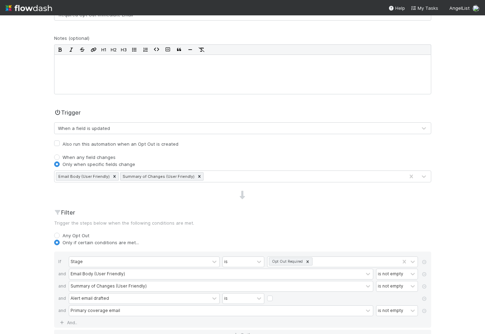
scroll to position [0, 0]
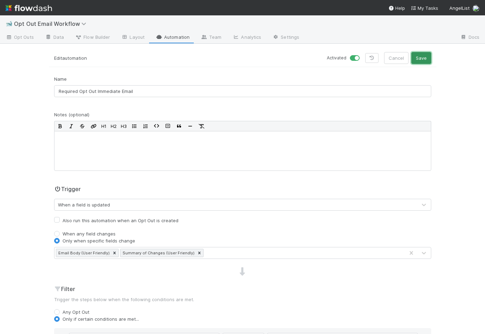
click at [420, 55] on button "Save" at bounding box center [421, 58] width 20 height 12
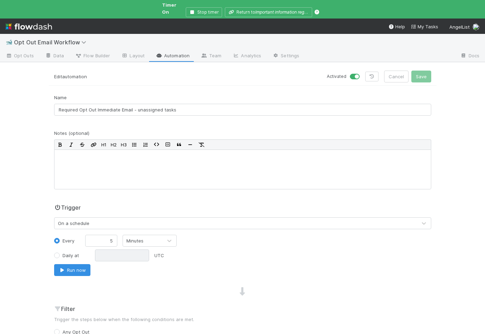
click at [172, 51] on link "Automation" at bounding box center [172, 56] width 45 height 11
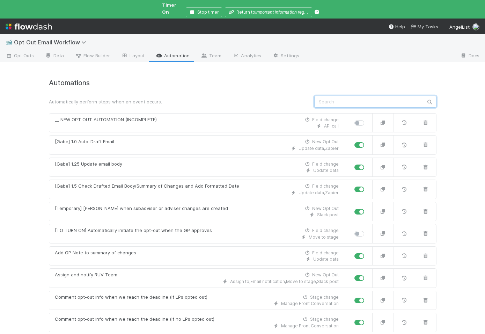
click at [350, 96] on input "text" at bounding box center [375, 102] width 122 height 12
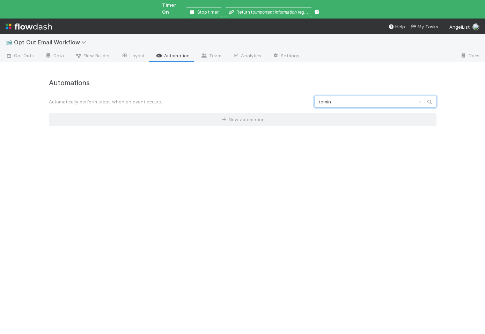
type input "remind"
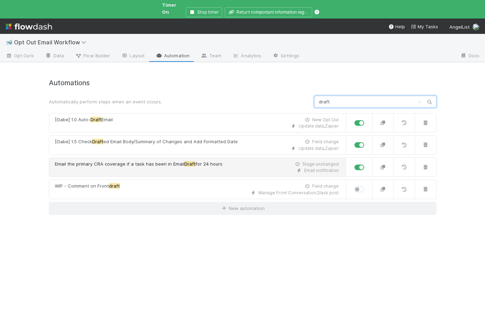
type input "draft"
click at [238, 157] on link "Email the primary CRA coverage if a task has been in Email Draft for 24 hours S…" at bounding box center [197, 167] width 297 height 20
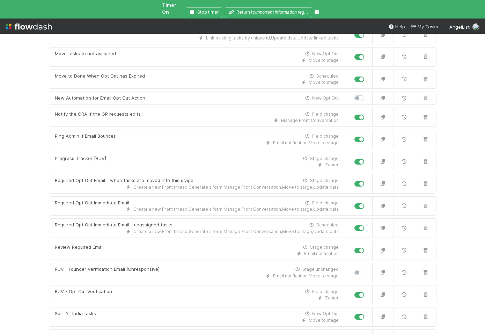
scroll to position [407, 0]
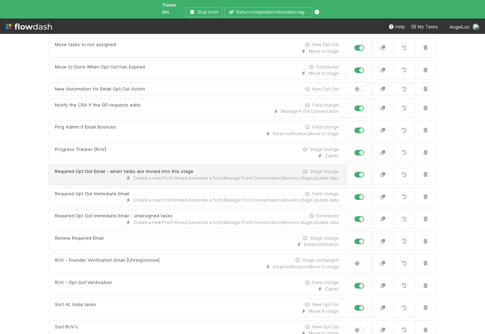
click at [163, 168] on div "Required Opt Out Email - when tasks are moved into this stage" at bounding box center [124, 171] width 139 height 7
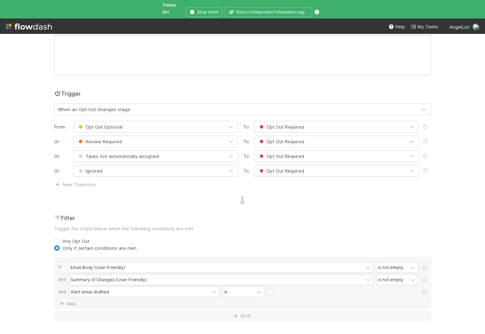
scroll to position [108, 0]
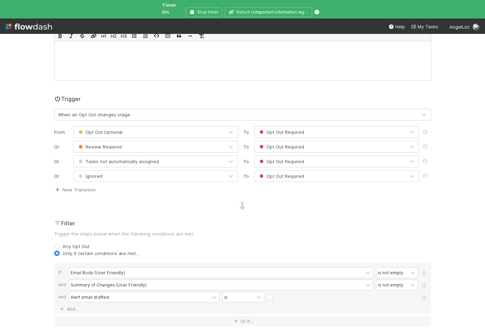
click at [88, 187] on link "New Transition" at bounding box center [75, 190] width 42 height 6
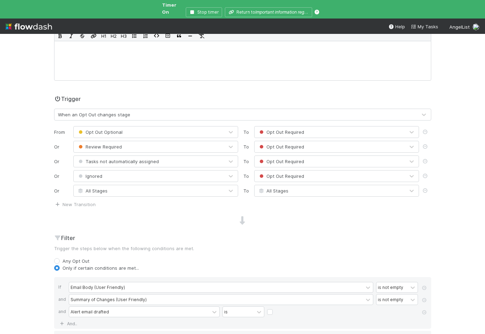
click at [98, 188] on span "All Stages" at bounding box center [92, 191] width 30 height 6
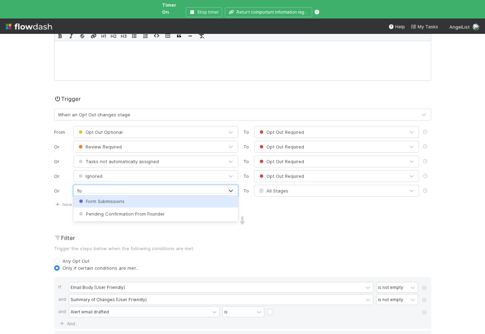
type input "form"
click at [97, 199] on span "Form Submissions" at bounding box center [100, 201] width 47 height 6
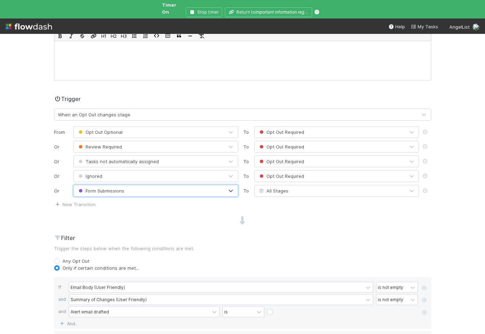
click at [275, 188] on div "All Stages" at bounding box center [329, 190] width 150 height 11
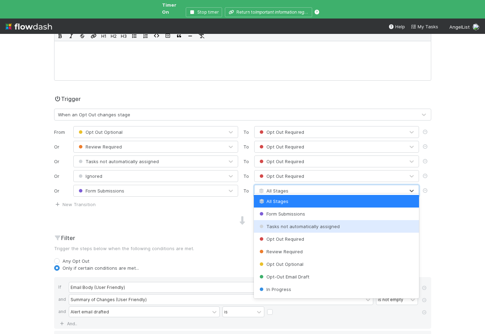
click at [271, 234] on div "Opt Out Required" at bounding box center [336, 238] width 165 height 13
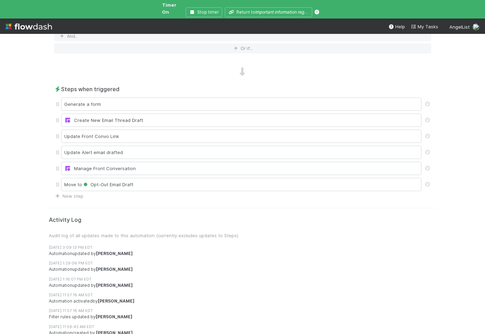
scroll to position [0, 0]
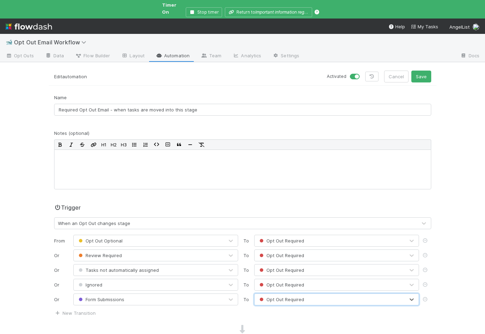
click at [417, 78] on div "Edit automation Activated Cancel Save" at bounding box center [242, 77] width 387 height 15
click at [417, 71] on button "Save" at bounding box center [421, 76] width 20 height 12
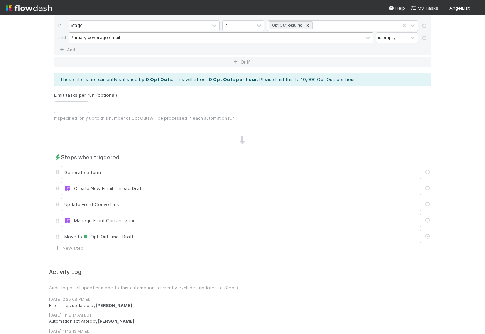
scroll to position [340, 0]
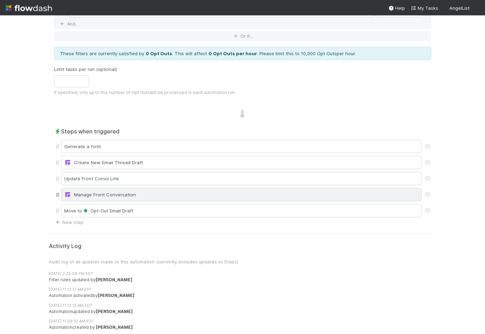
click at [178, 189] on div "Manage Front Conversation" at bounding box center [241, 194] width 360 height 13
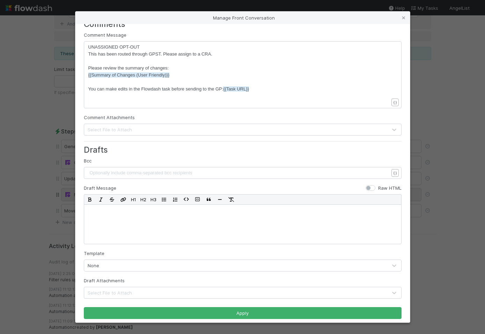
scroll to position [163, 0]
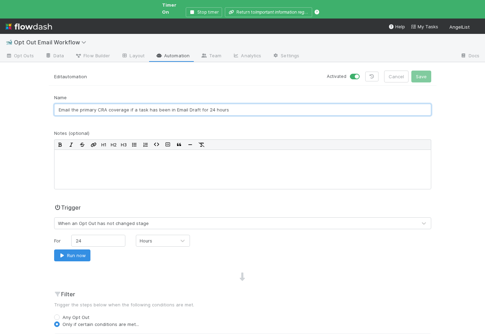
drag, startPoint x: 68, startPoint y: 103, endPoint x: 42, endPoint y: 101, distance: 26.9
click at [42, 102] on div "🐋 Opt Out Email Workflow Opt Outs Data Flow Builder Layout Automation Team Anal…" at bounding box center [242, 184] width 485 height 300
type input "Notify primary CRA coverage if a task has been in Email Draft for 24 hours"
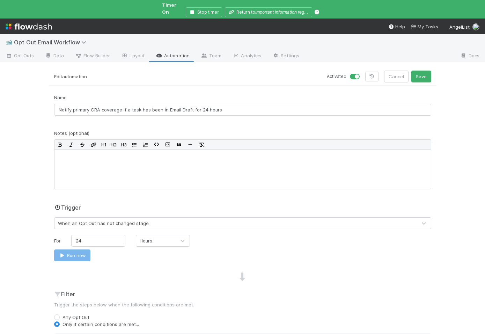
click at [131, 129] on div "Notes (optional) H1 H2 H3" at bounding box center [242, 159] width 377 height 60
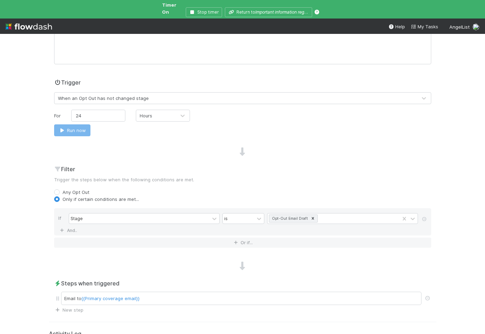
scroll to position [159, 0]
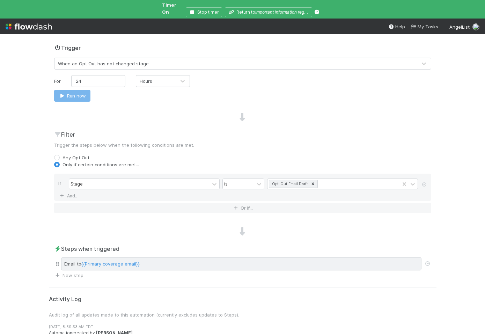
click at [148, 257] on div "Email to {{Primary coverage email}}" at bounding box center [241, 263] width 360 height 13
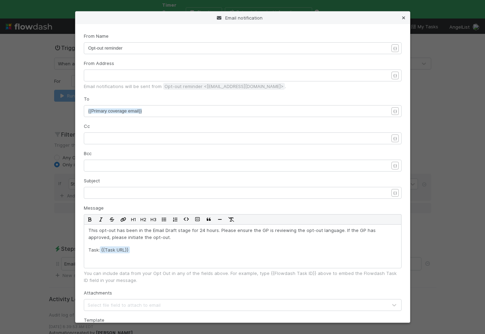
click at [405, 17] on icon at bounding box center [403, 18] width 7 height 5
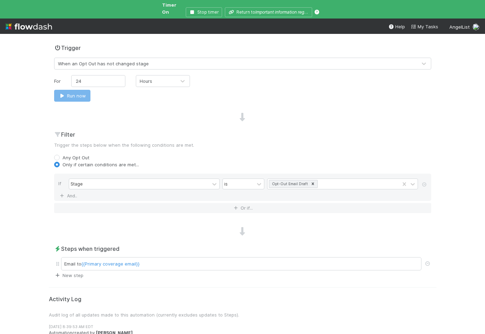
click at [76, 272] on link "New step" at bounding box center [68, 275] width 29 height 6
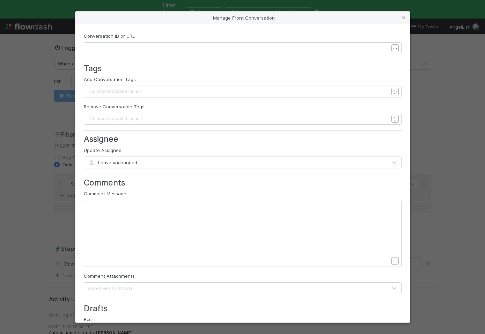
click at [150, 50] on pre "​" at bounding box center [238, 48] width 300 height 7
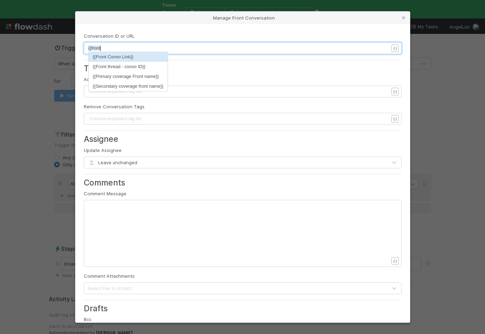
scroll to position [2, 12]
type textarea "{{front"
click at [154, 57] on li "{{Front Convo Link}}" at bounding box center [128, 57] width 79 height 10
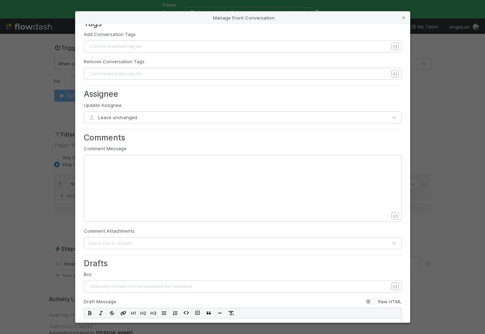
scroll to position [47, 0]
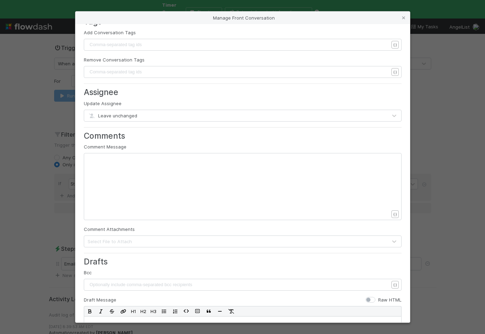
click at [135, 175] on div "xxxxxxxxxx ​" at bounding box center [246, 195] width 317 height 80
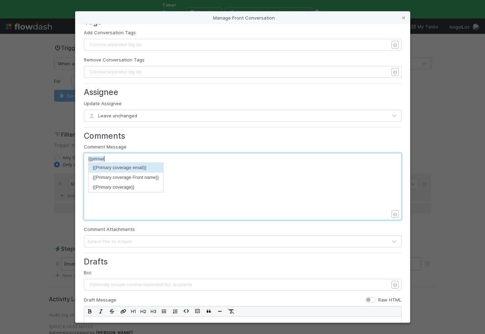
scroll to position [2, 15]
type textarea "{{primar"
click at [134, 186] on li "{{Primary coverage}}" at bounding box center [126, 187] width 74 height 10
click at [146, 156] on pre "{{Primary coverage}}" at bounding box center [238, 158] width 300 height 7
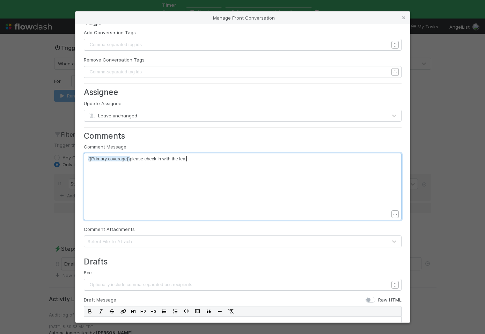
scroll to position [2, 59]
type textarea "please check in with the lead"
type textarea "about this opt-out."
click at [240, 164] on div "xxxxxxxxxx {{Primary coverage}} please check in with the lead about this opt-ou…" at bounding box center [246, 195] width 317 height 80
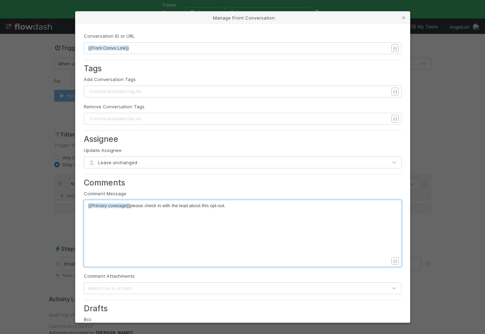
scroll to position [163, 0]
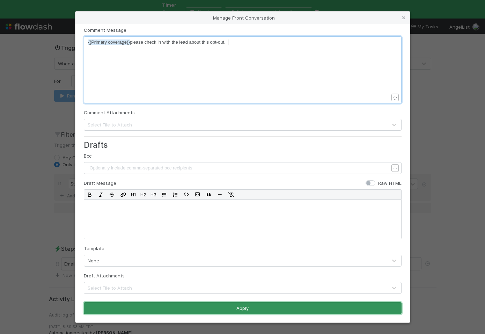
click at [199, 305] on button "Apply" at bounding box center [242, 308] width 317 height 12
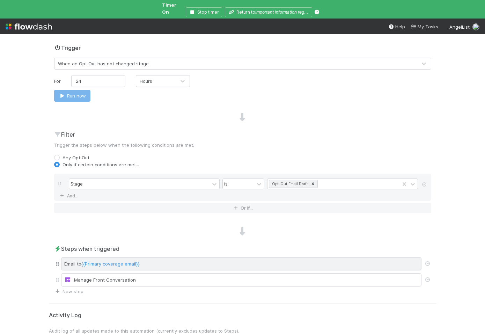
click at [187, 259] on div "Email to {{Primary coverage email}}" at bounding box center [241, 263] width 360 height 13
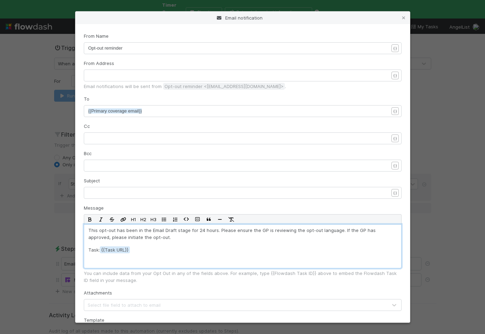
click at [164, 249] on p "Task: {{Task URL" at bounding box center [242, 256] width 308 height 20
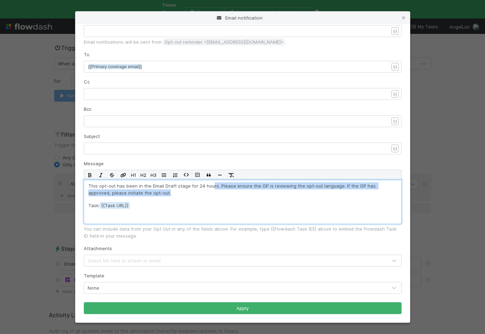
drag, startPoint x: 343, startPoint y: 193, endPoint x: 208, endPoint y: 186, distance: 135.2
click at [208, 186] on p "This opt-out has been in the Email Draft stage for 24 hours. Please ensure the …" at bounding box center [242, 189] width 308 height 14
drag, startPoint x: 160, startPoint y: 192, endPoint x: 83, endPoint y: 184, distance: 77.5
click at [83, 184] on div "From Name xxxxxxxxxx Opt-out reminder { } From Address ​ { } Email notification…" at bounding box center [242, 173] width 334 height 298
copy p "This opt-out has been in the Email Draft stage for 24 hours. Please ensure the …"
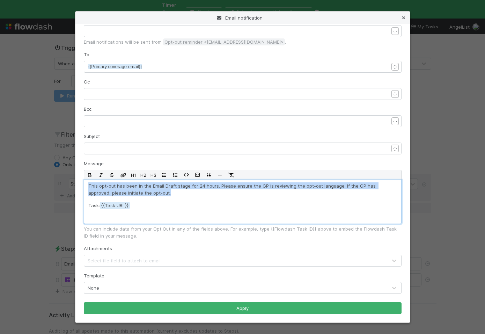
click at [406, 17] on icon at bounding box center [403, 18] width 7 height 5
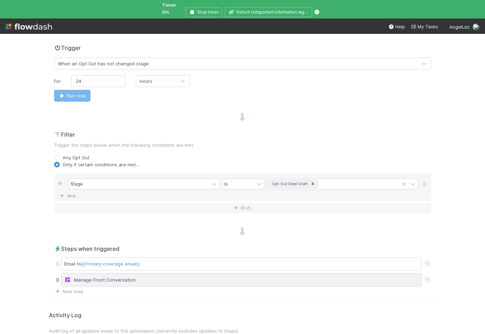
click at [134, 277] on div "Manage Front Conversation" at bounding box center [241, 279] width 354 height 7
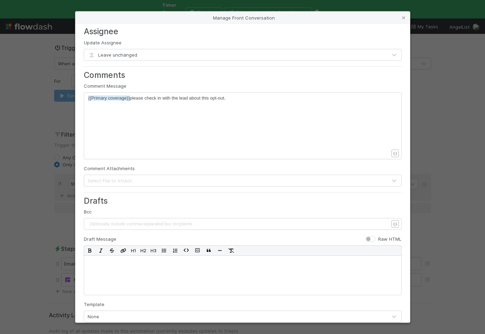
scroll to position [114, 0]
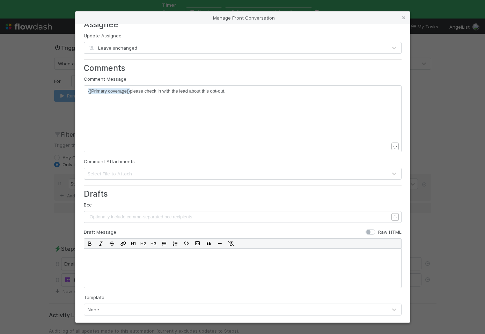
click at [236, 91] on pre "{{Primary coverage}} please check in with the lead about this opt-out." at bounding box center [238, 91] width 300 height 7
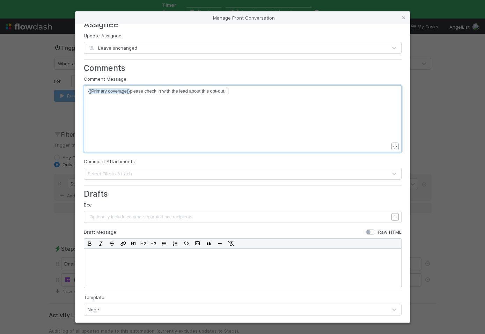
paste textarea "T"
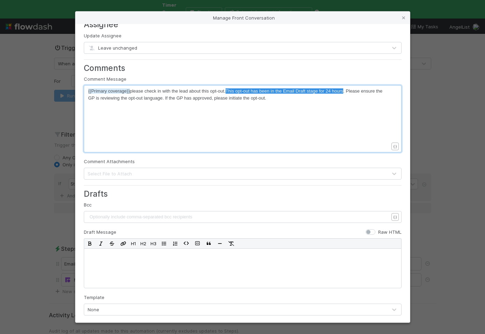
type textarea "This opt-out has been in the Email Draft stage for 24 hours."
click at [132, 92] on span "{{Primary coverage}} please check in with the lead about this opt-out. Please e…" at bounding box center [229, 94] width 282 height 12
paste textarea
type textarea "P"
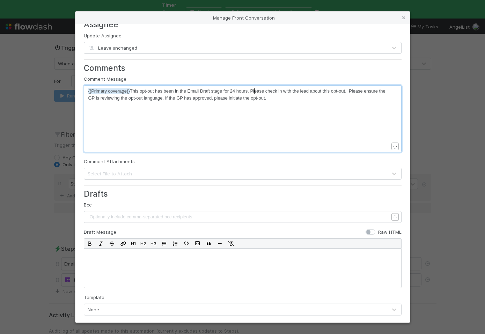
scroll to position [2, 2]
type textarea "Please ensure the GP is reviewing the opt-out language."
drag, startPoint x: 164, startPoint y: 99, endPoint x: 348, endPoint y: 89, distance: 184.8
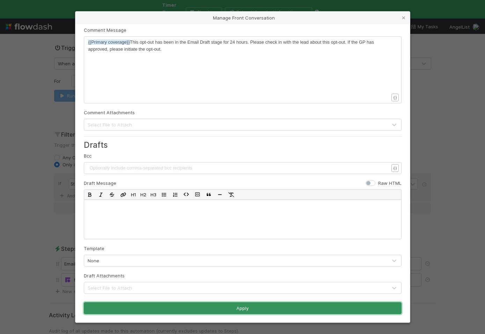
click at [249, 306] on button "Apply" at bounding box center [242, 308] width 317 height 12
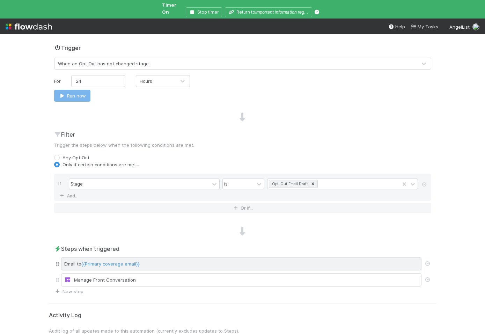
click at [202, 261] on div "Email to {{Primary coverage email}}" at bounding box center [241, 263] width 360 height 13
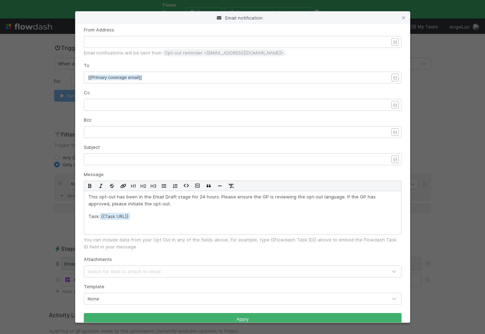
scroll to position [44, 0]
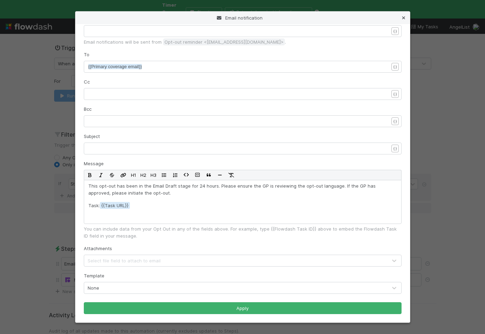
click at [403, 18] on icon at bounding box center [403, 18] width 7 height 5
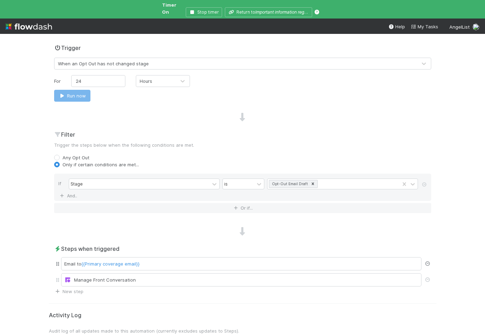
click at [426, 261] on icon at bounding box center [427, 263] width 7 height 5
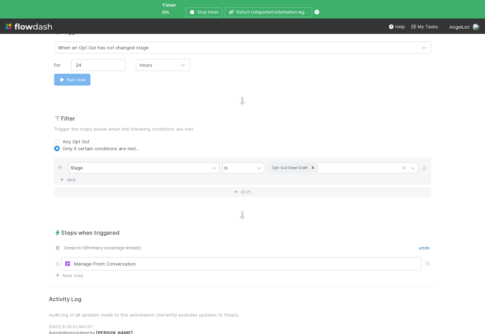
scroll to position [0, 0]
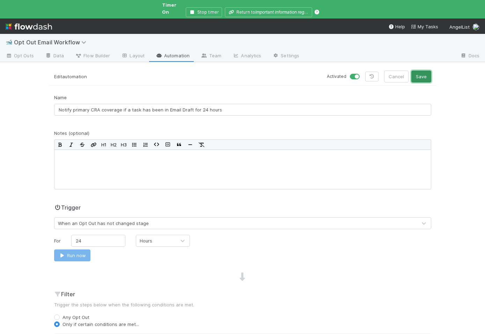
click at [419, 70] on button "Save" at bounding box center [421, 76] width 20 height 12
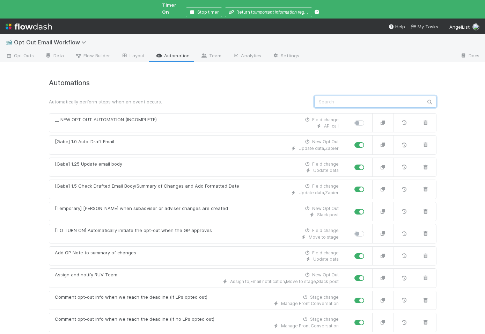
click at [332, 96] on input "text" at bounding box center [375, 102] width 122 height 12
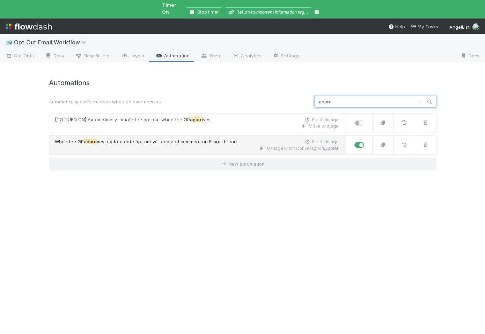
type input "appro"
click at [164, 145] on div "Manage Front Conversation , Zapier" at bounding box center [197, 148] width 284 height 6
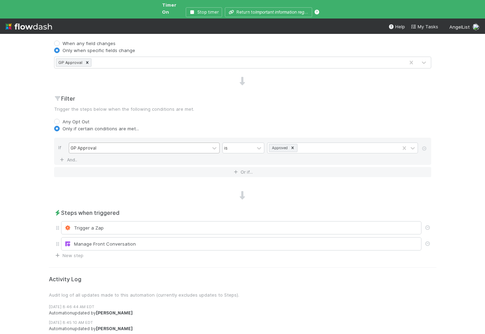
scroll to position [214, 0]
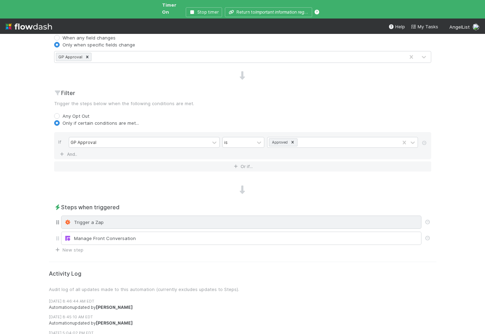
click at [176, 218] on div "Trigger a Zap" at bounding box center [241, 221] width 354 height 7
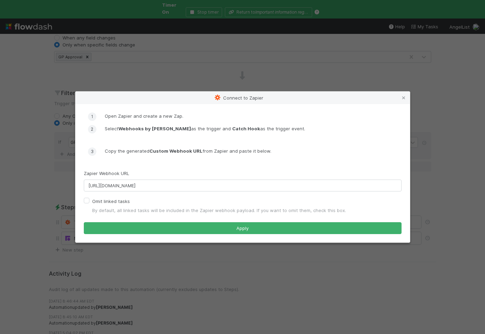
click at [21, 238] on div "Connect to Zapier Open Zapier and create a new Zap. Select Webhooks by [PERSON_…" at bounding box center [242, 167] width 485 height 334
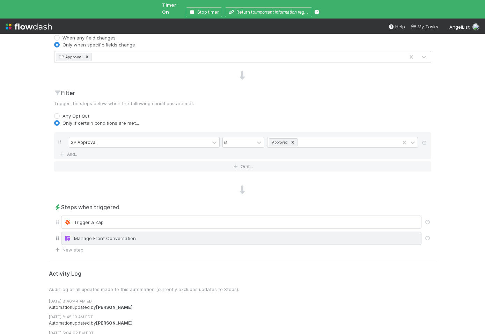
click at [83, 234] on div "Manage Front Conversation" at bounding box center [241, 237] width 354 height 7
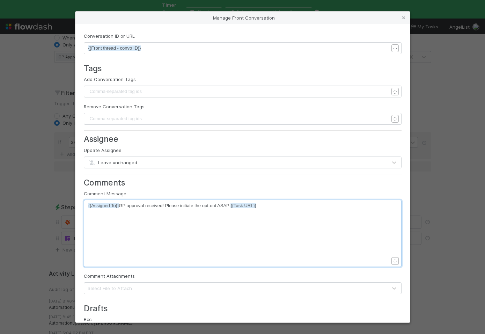
scroll to position [2, 0]
type textarea "{{Assigned To}}"
drag, startPoint x: 119, startPoint y: 206, endPoint x: 83, endPoint y: 205, distance: 35.9
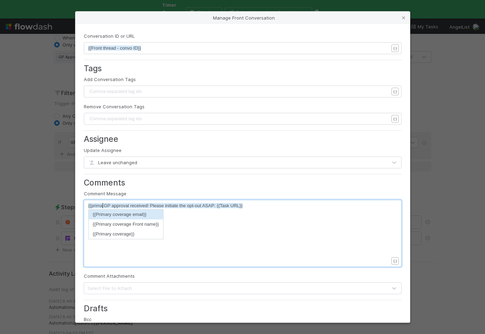
scroll to position [2, 15]
type textarea "{{primar"
click at [98, 234] on li "{{Primary coverage}}" at bounding box center [126, 234] width 74 height 10
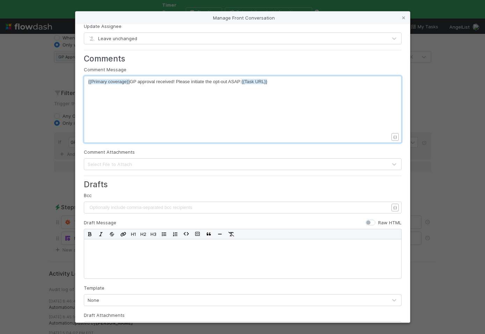
scroll to position [163, 0]
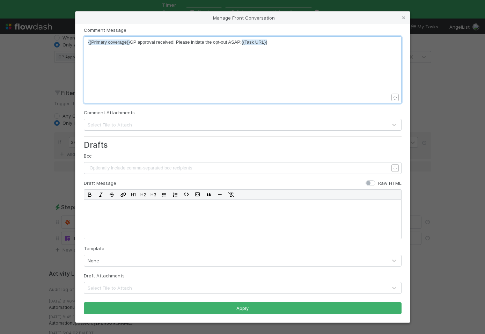
click at [121, 300] on form "Conversation ID or URL xxxxxxxxxx {{Front thread - convo ID}} { } Tags Add Conv…" at bounding box center [242, 91] width 317 height 444
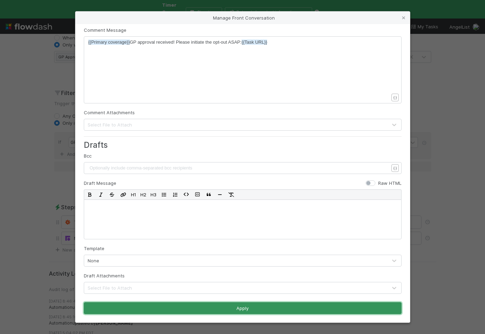
click at [117, 303] on button "Apply" at bounding box center [242, 308] width 317 height 12
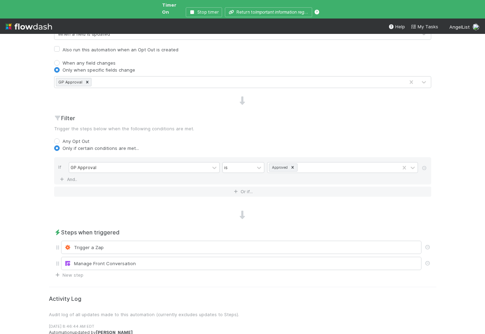
scroll to position [220, 0]
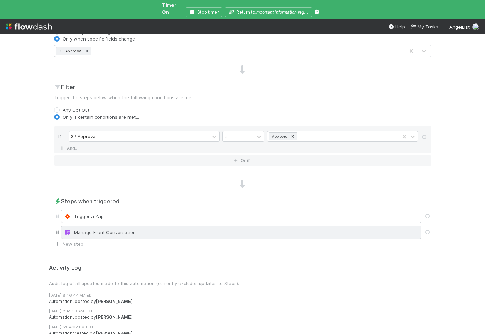
click at [152, 229] on div "Manage Front Conversation" at bounding box center [241, 232] width 354 height 7
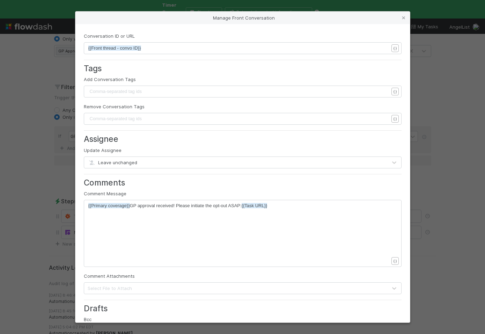
scroll to position [2, 0]
click at [145, 226] on div "xxxxxxxxxx {{Primary coverage}} GP approval received! Please initiate the opt-o…" at bounding box center [246, 242] width 317 height 80
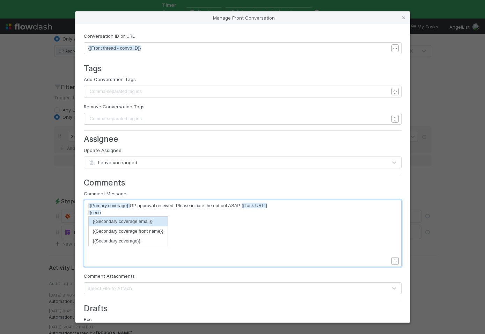
scroll to position [2, 15]
type textarea "{{secon"
click at [153, 241] on li "{{Secondary coverage}}" at bounding box center [128, 241] width 79 height 10
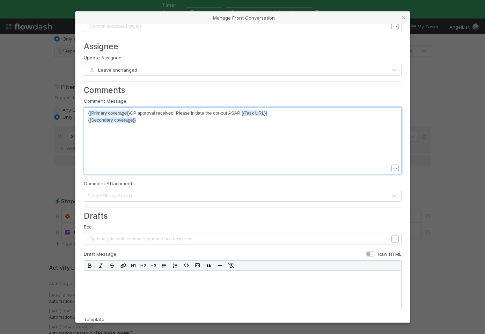
scroll to position [163, 0]
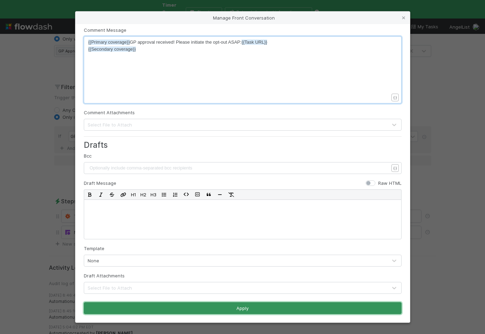
click at [142, 308] on button "Apply" at bounding box center [242, 308] width 317 height 12
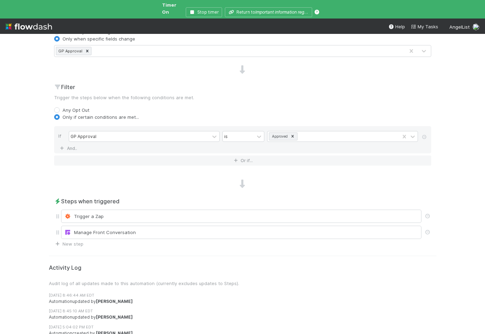
scroll to position [0, 0]
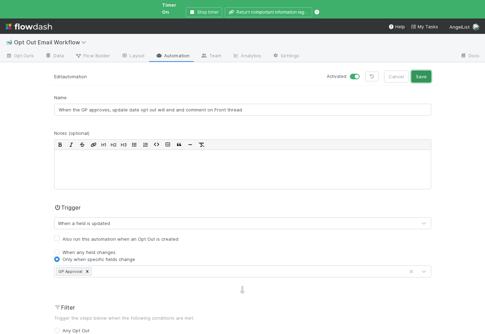
click at [426, 70] on button "Save" at bounding box center [421, 76] width 20 height 12
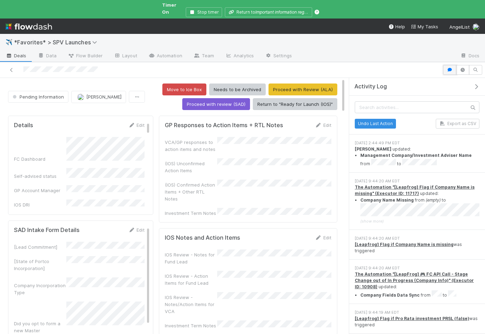
click at [445, 66] on button "button" at bounding box center [449, 70] width 13 height 10
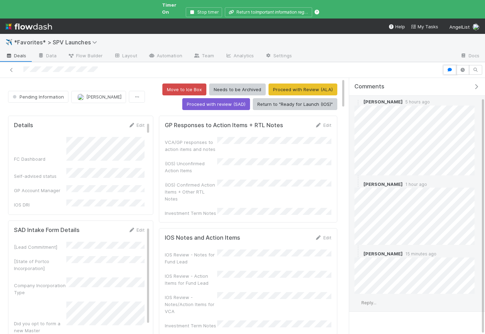
scroll to position [27, 0]
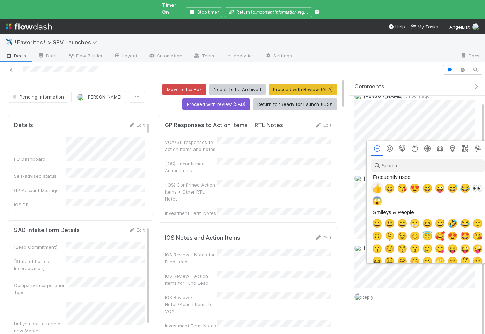
click at [378, 189] on span "👍" at bounding box center [377, 188] width 10 height 10
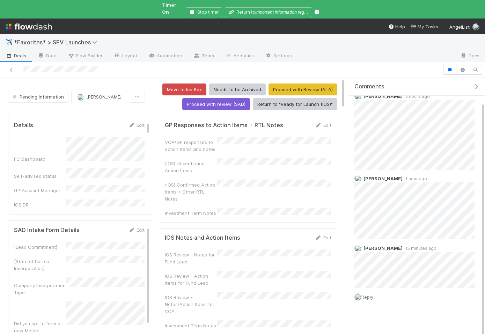
click at [476, 84] on icon "button" at bounding box center [475, 87] width 7 height 6
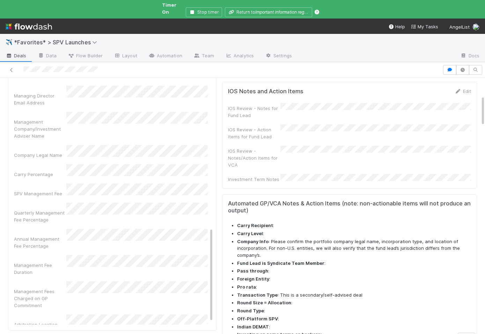
scroll to position [380, 0]
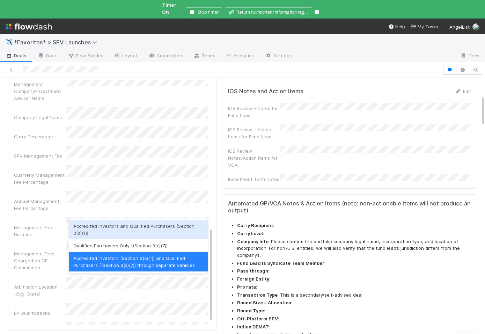
click at [111, 226] on div "Accredited Investors and Qualified Purchasers (Section 3(c)(1))" at bounding box center [138, 229] width 139 height 20
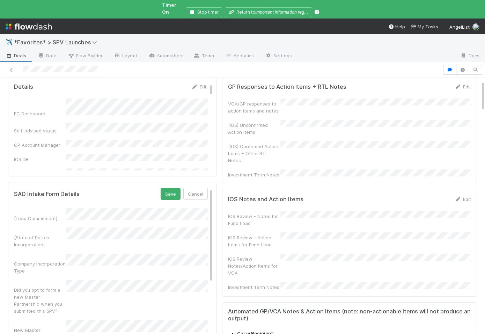
scroll to position [0, 0]
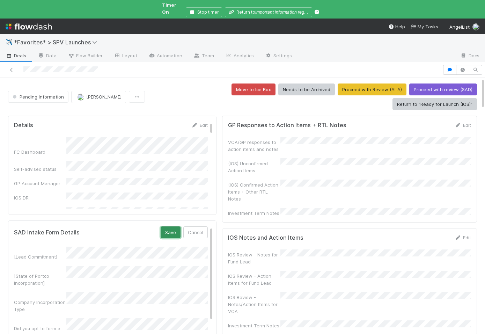
click at [167, 226] on button "Save" at bounding box center [170, 232] width 20 height 12
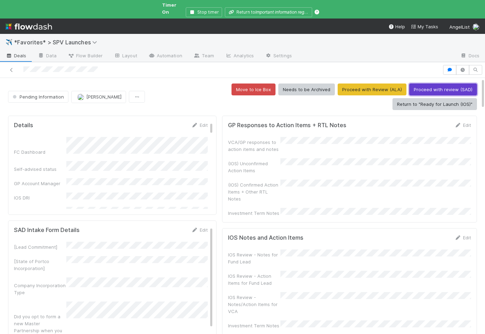
click at [409, 86] on button "Proceed with review (SAD)" at bounding box center [443, 89] width 68 height 12
